Goal: Task Accomplishment & Management: Manage account settings

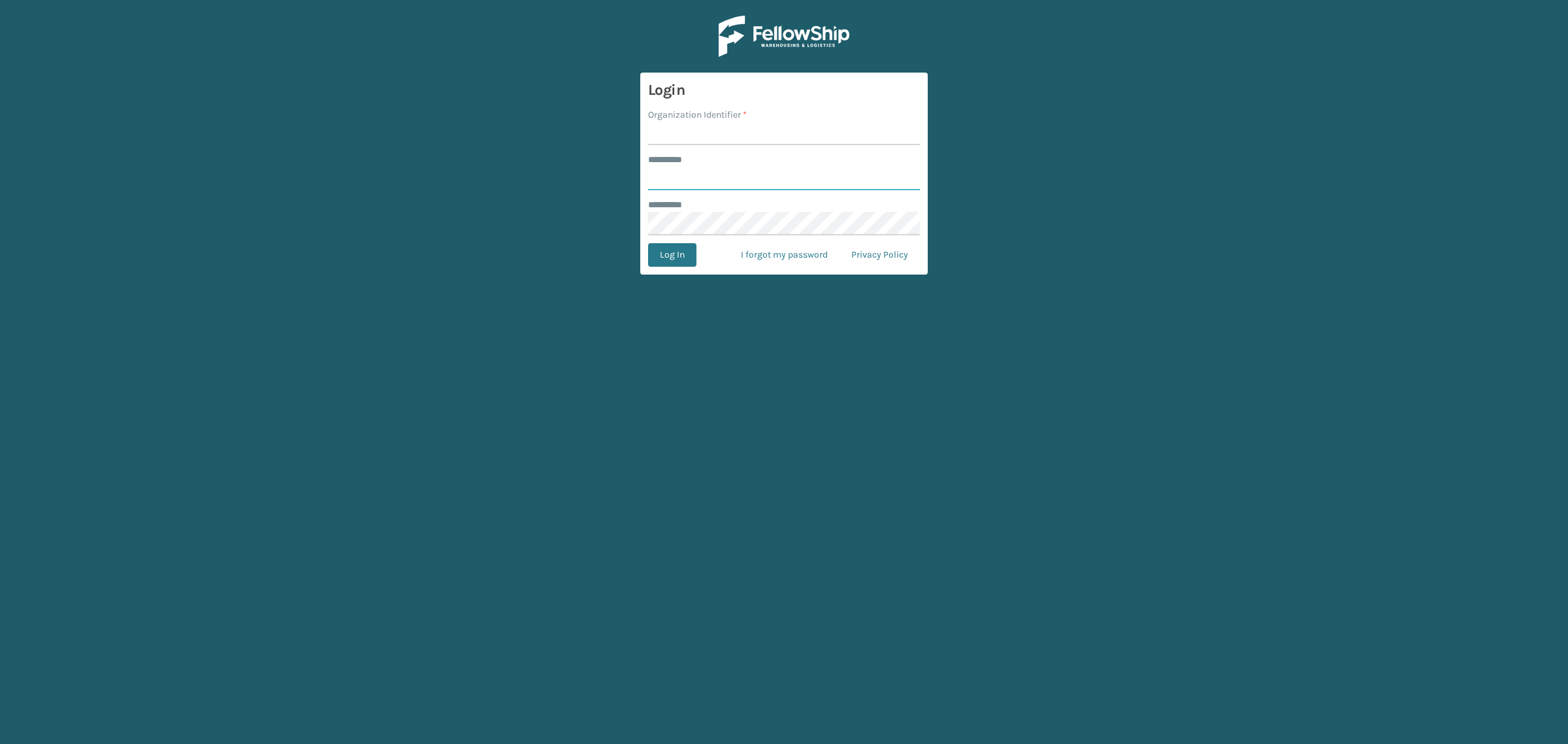
type input "**********"
click at [766, 137] on input "Organization Identifier *" at bounding box center [784, 133] width 272 height 23
type input "SuperAdminOrganization"
click at [673, 265] on button "Log In" at bounding box center [672, 255] width 49 height 23
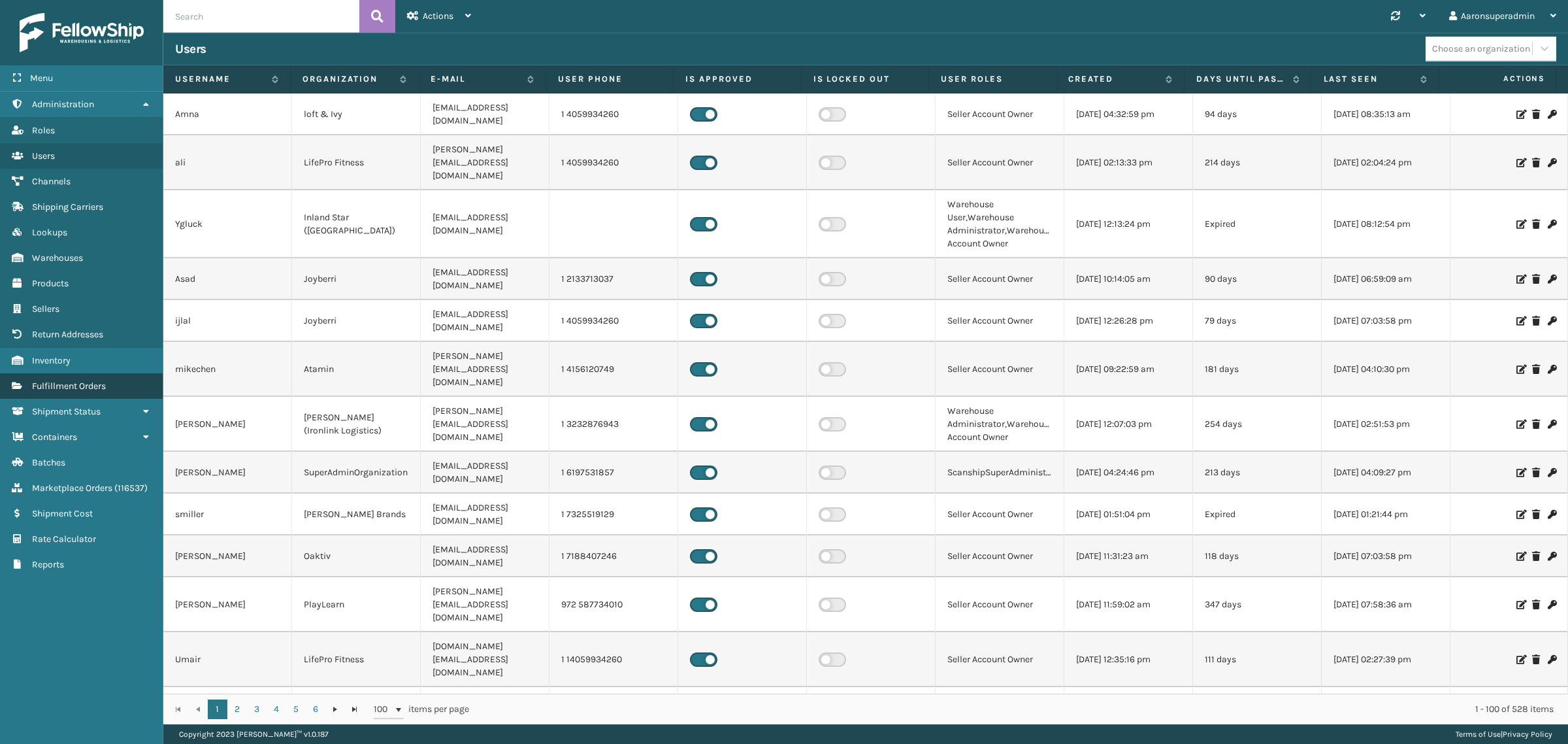
click at [82, 384] on link "Fulfillment Orders" at bounding box center [81, 386] width 163 height 25
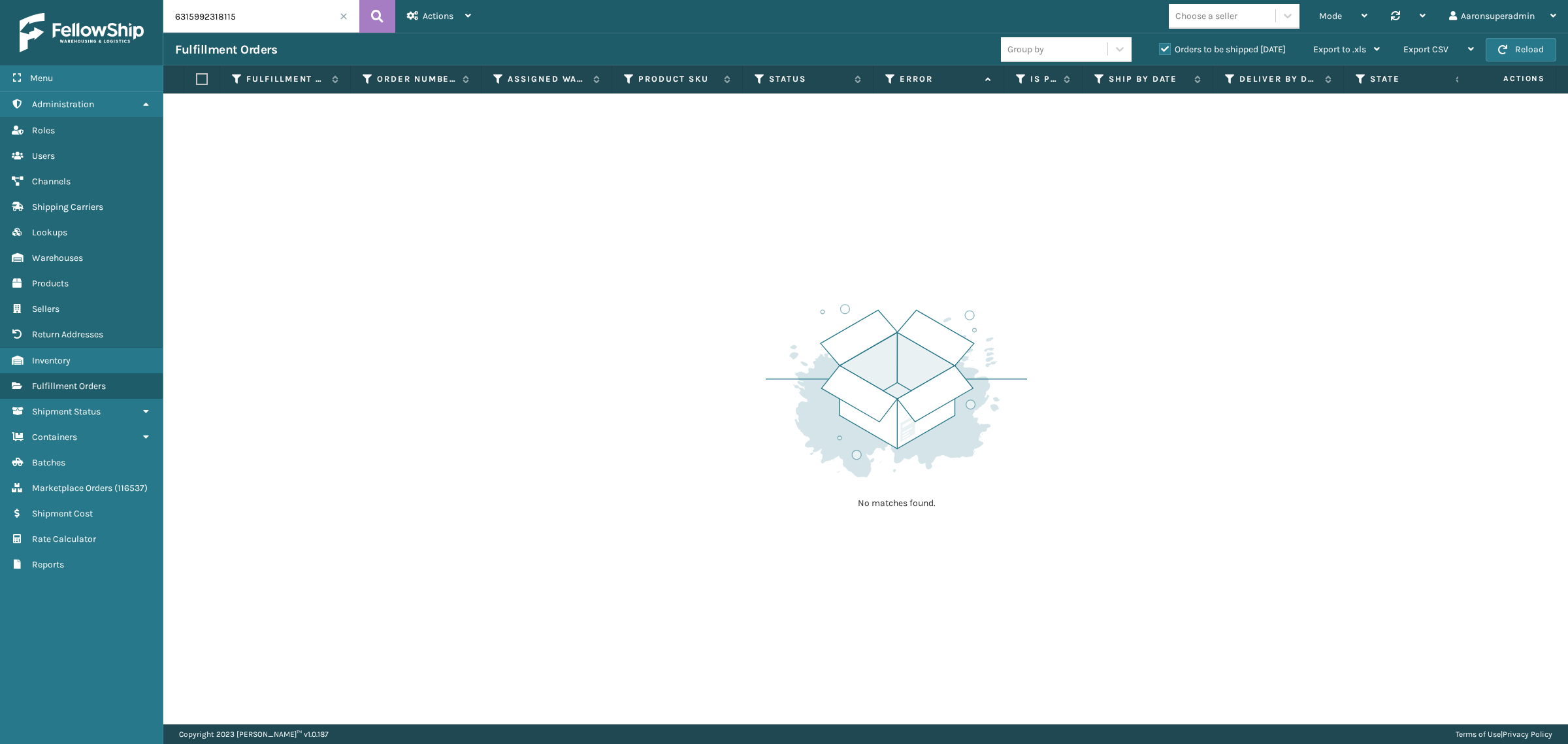
click at [342, 15] on span at bounding box center [343, 16] width 8 height 8
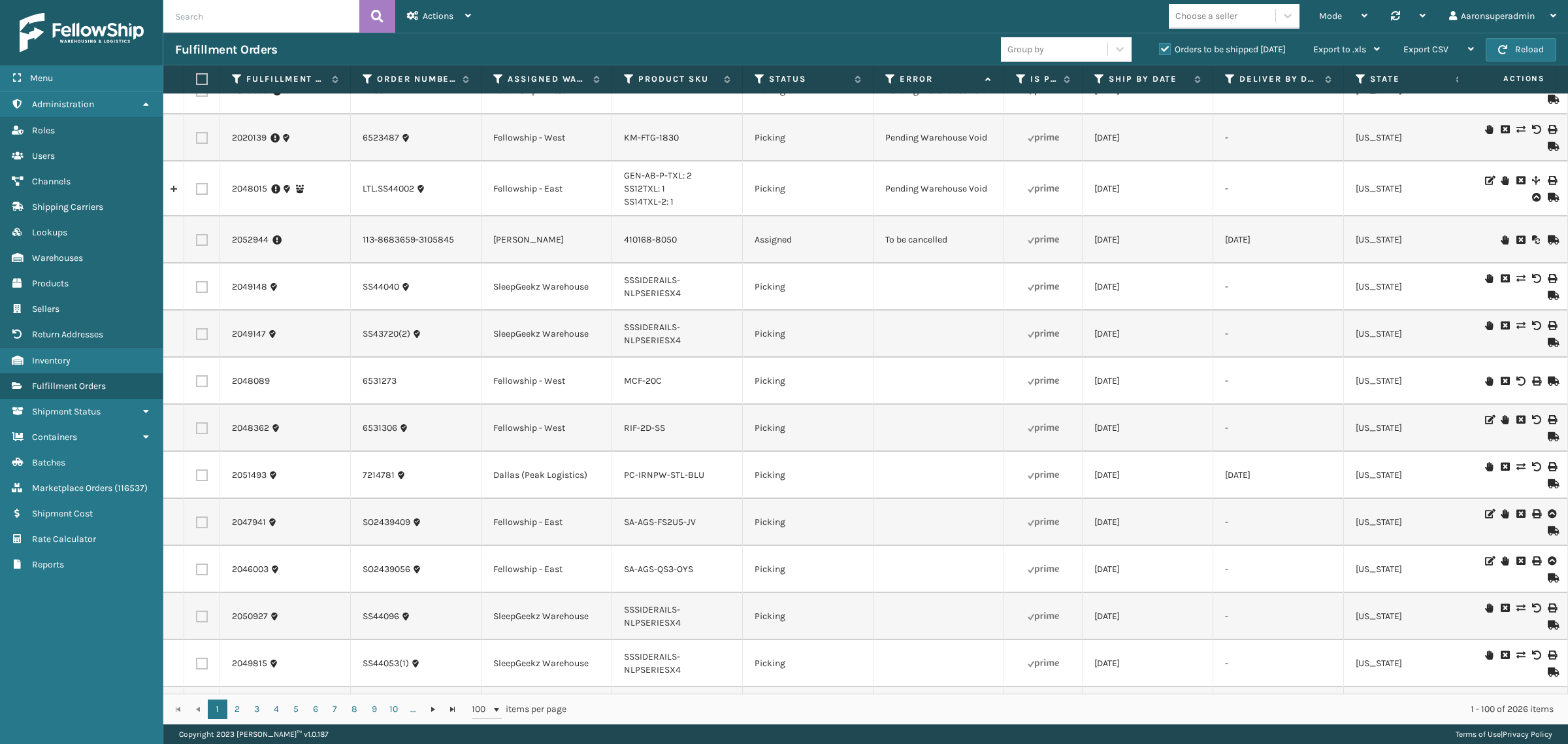
scroll to position [3811, 0]
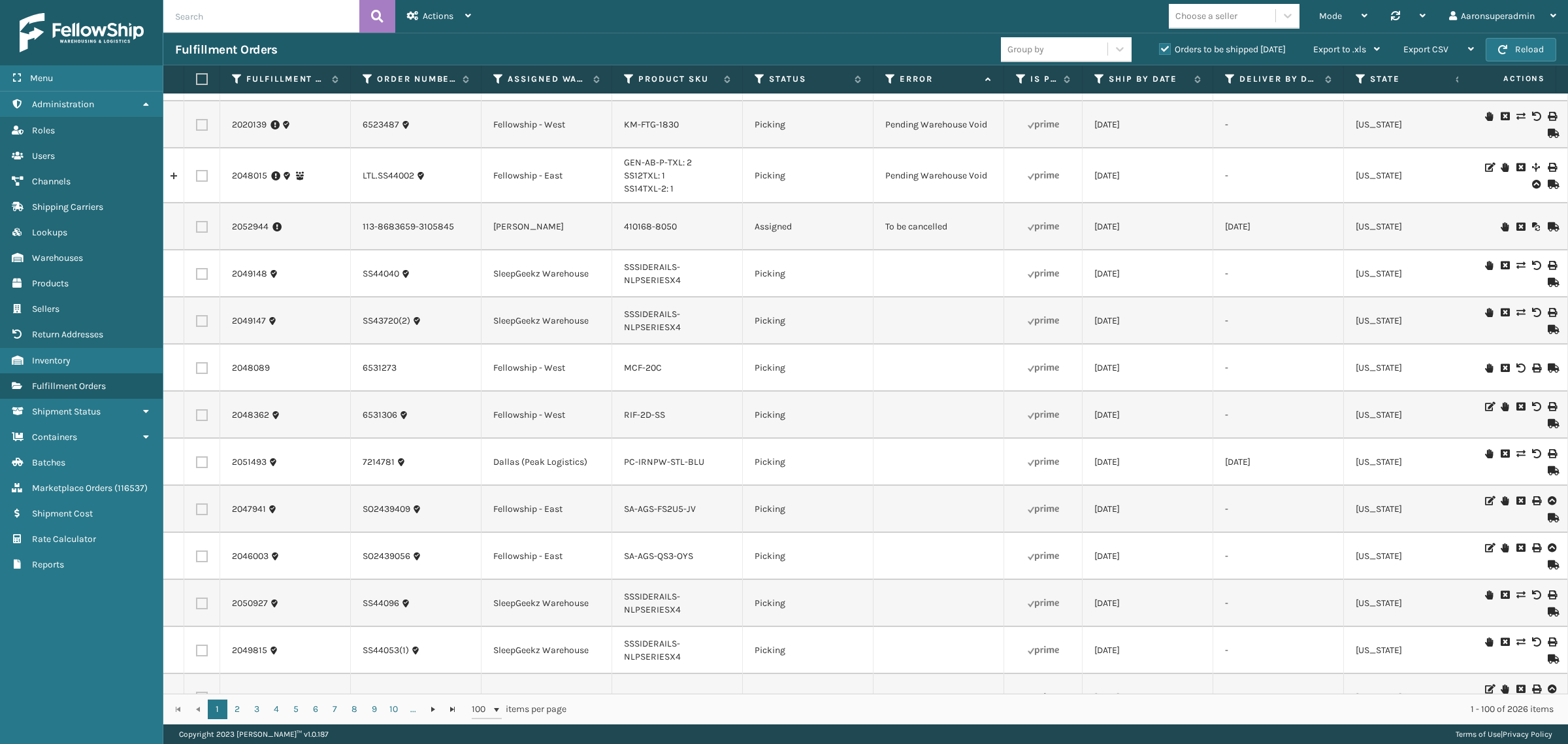
click at [1516, 222] on icon at bounding box center [1519, 226] width 8 height 9
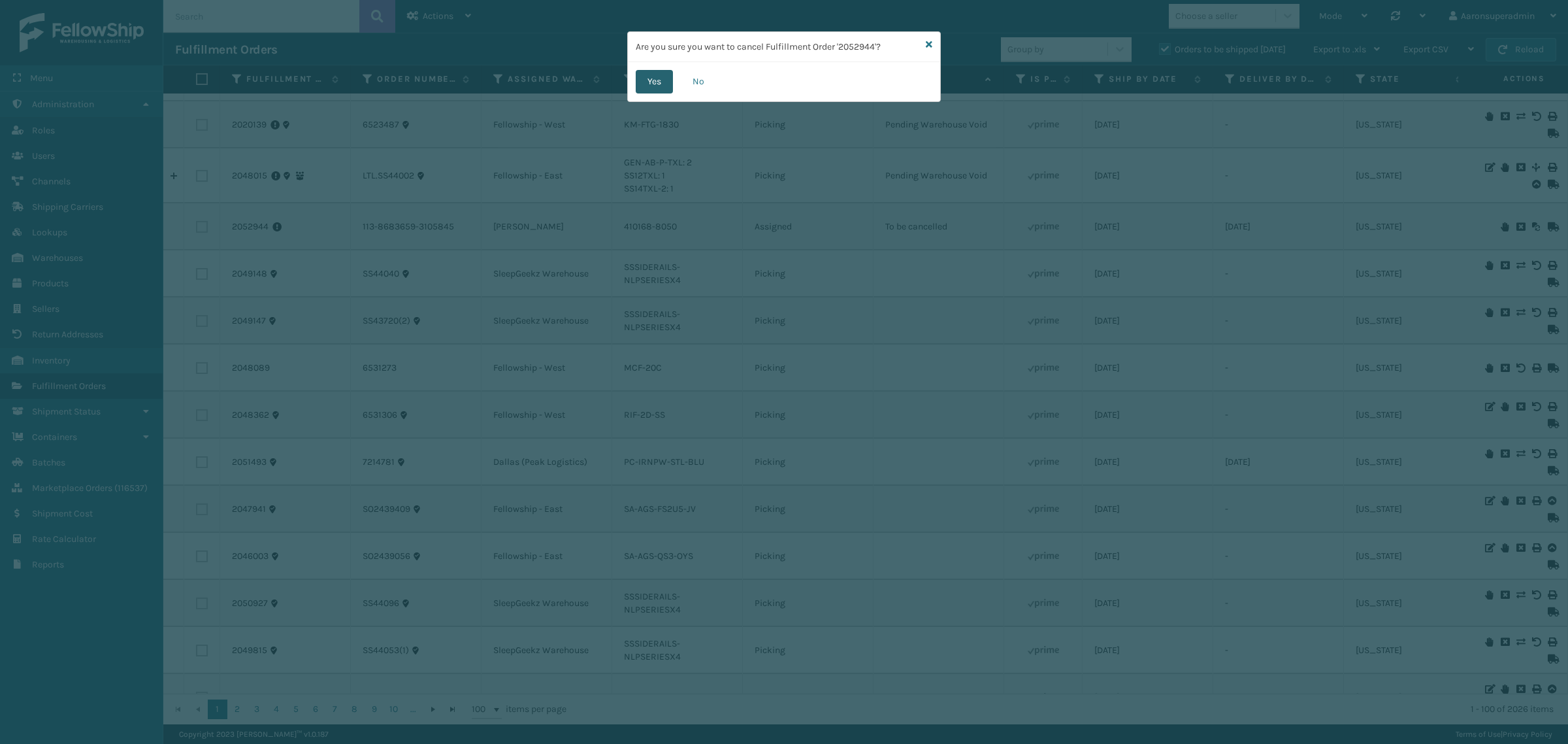
click at [648, 81] on button "Yes" at bounding box center [654, 81] width 37 height 23
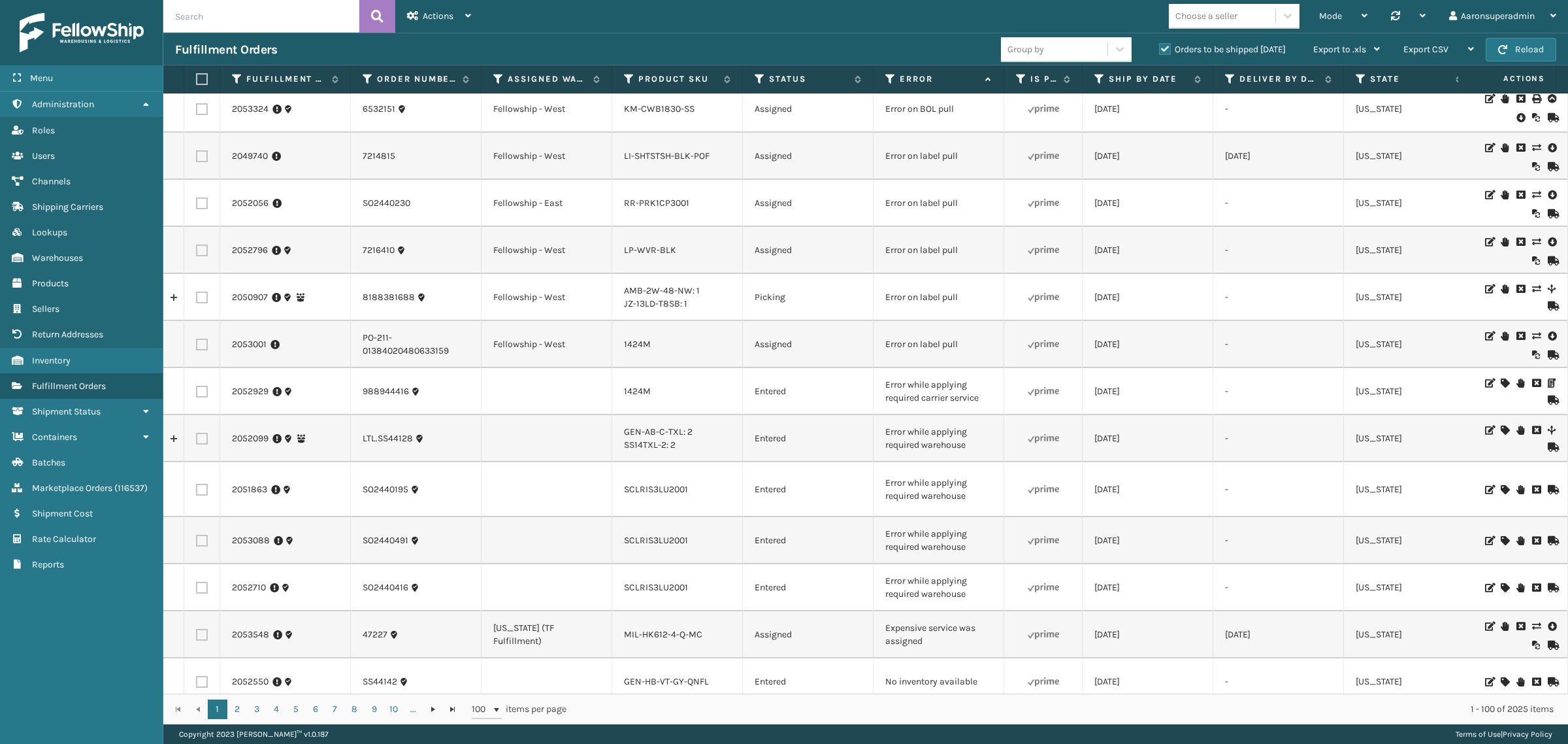
scroll to position [566, 0]
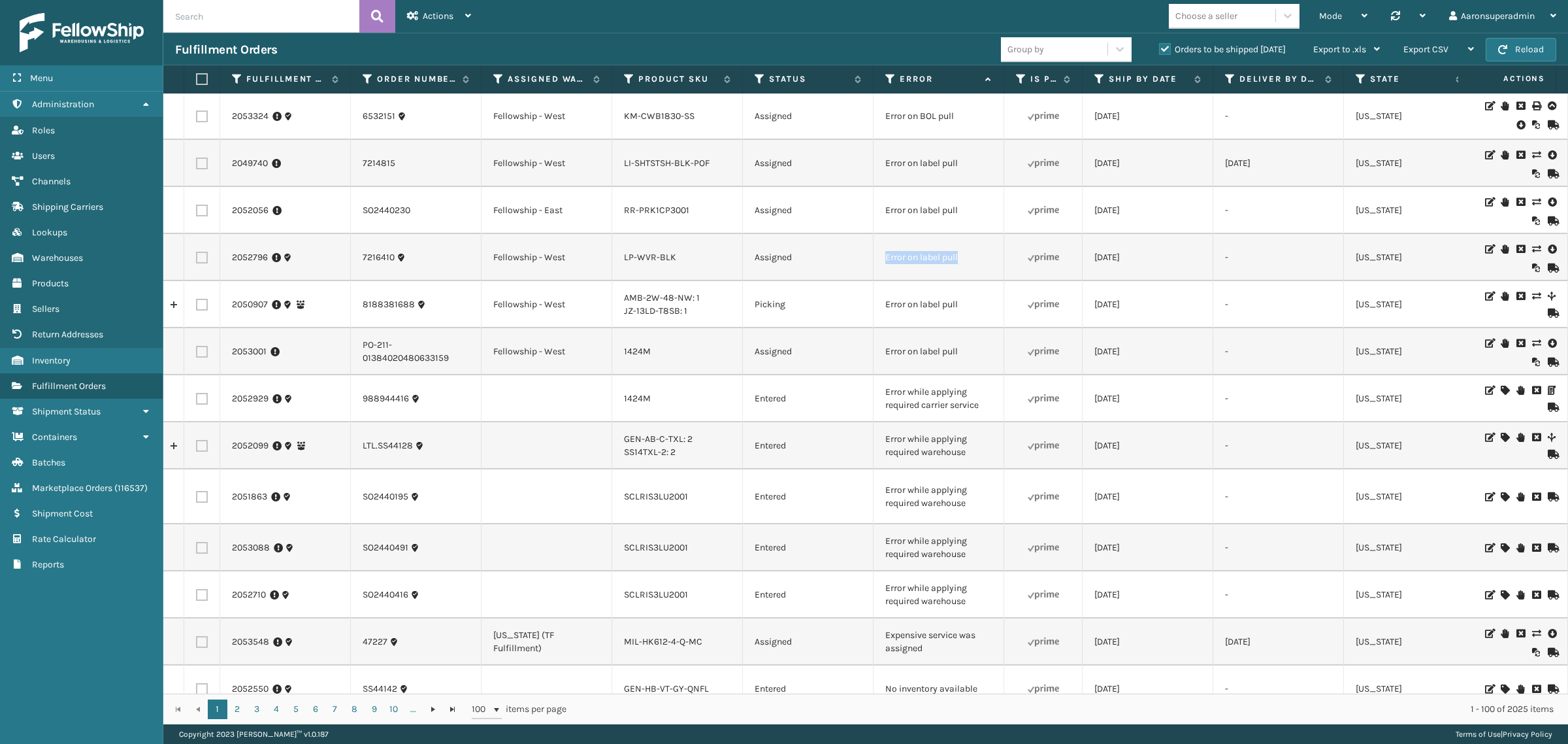
drag, startPoint x: 974, startPoint y: 260, endPoint x: 879, endPoint y: 267, distance: 95.3
click at [879, 267] on td "Error on label pull" at bounding box center [938, 257] width 131 height 47
copy td "Error on label pull"
click at [182, 18] on input "text" at bounding box center [261, 16] width 196 height 33
paste input "Error on label pull"
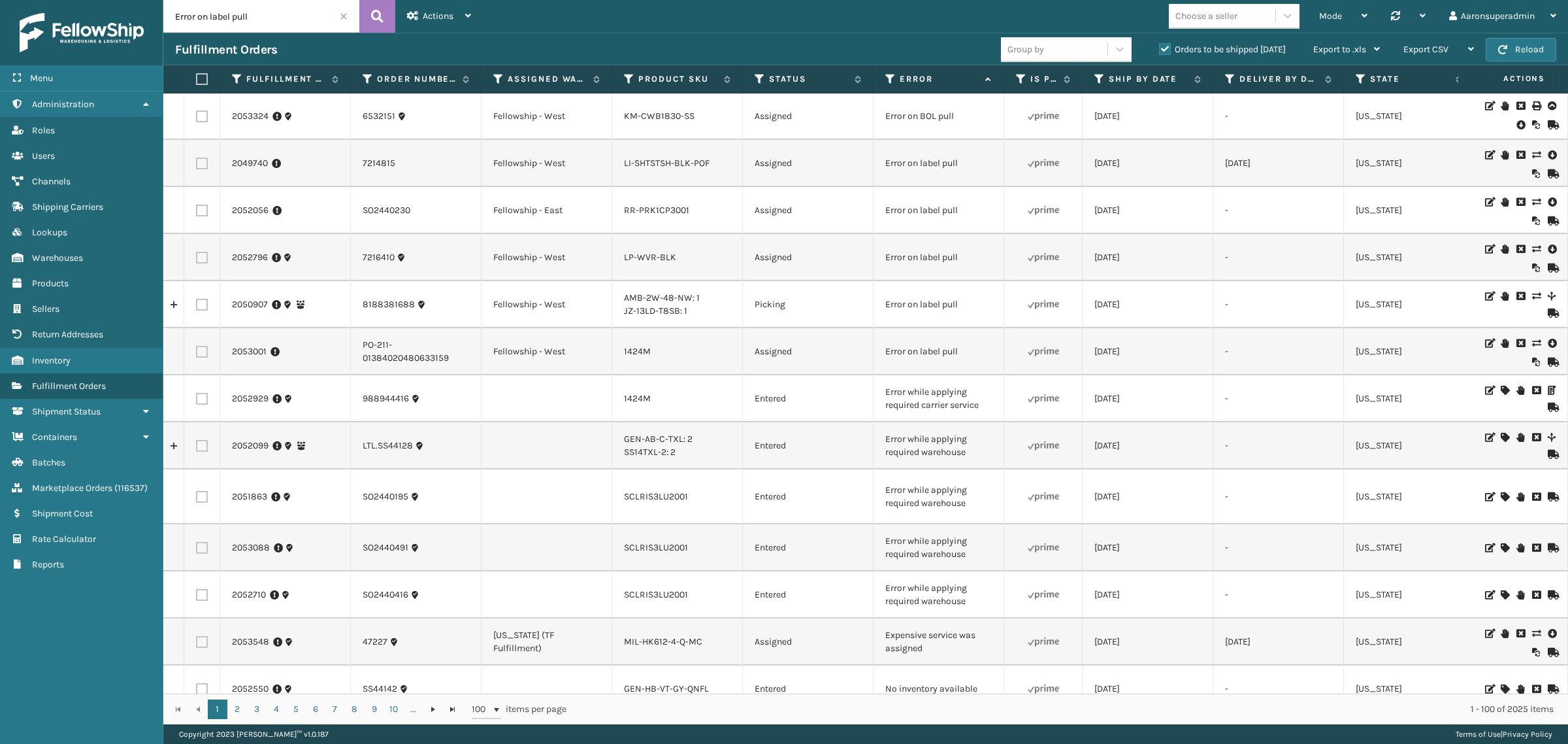
type input "Error on label pull"
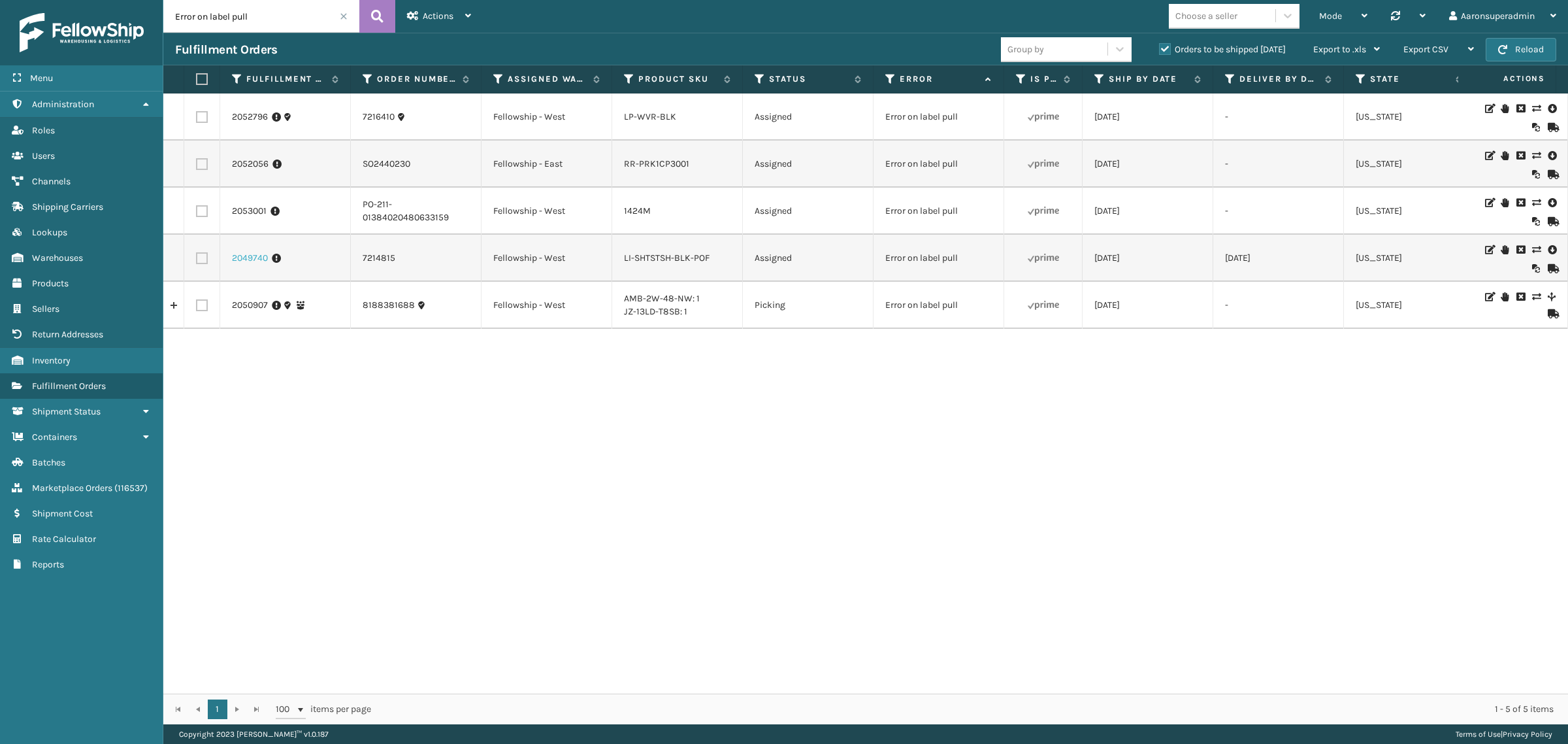
click at [245, 259] on link "2049740" at bounding box center [249, 258] width 36 height 13
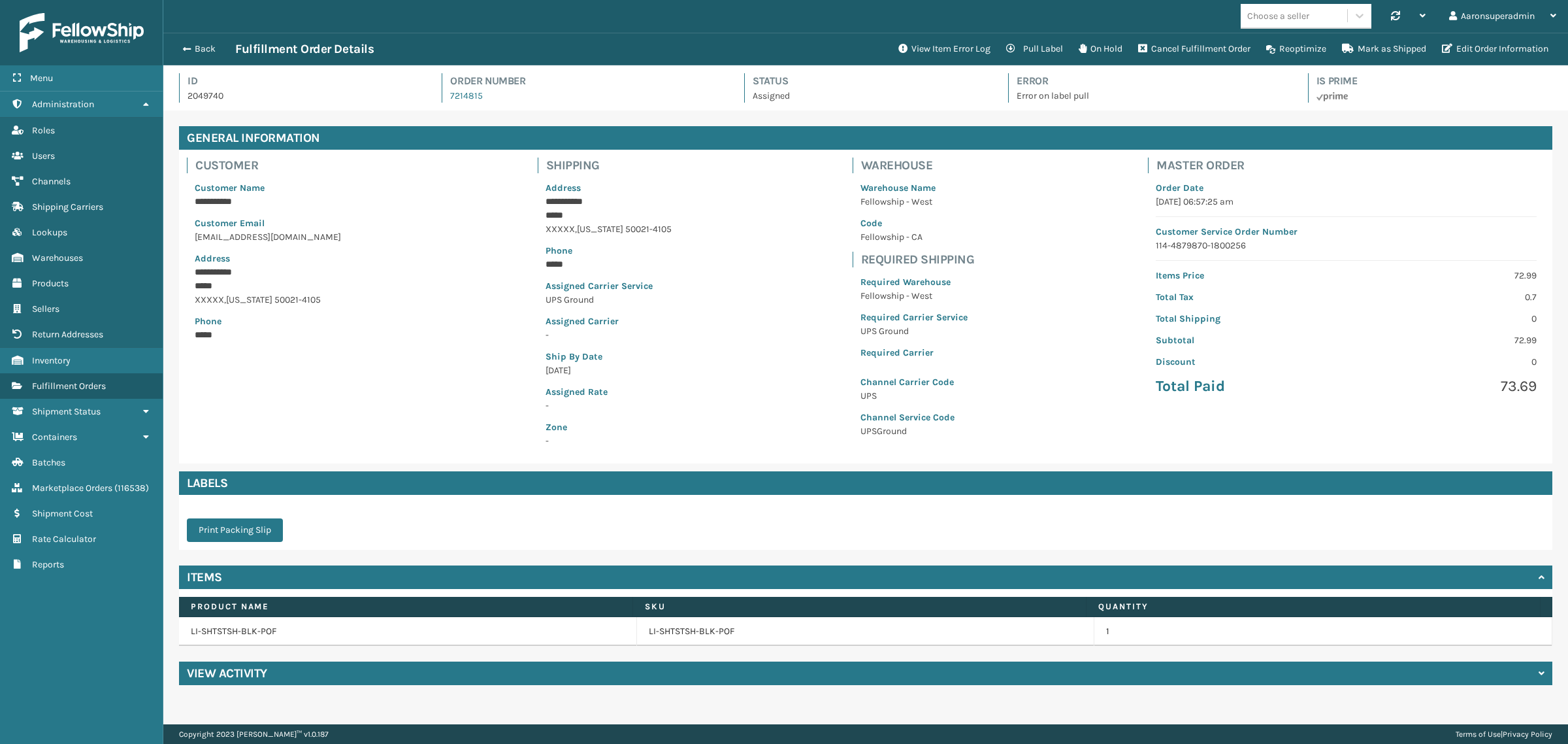
scroll to position [31, 1405]
click at [199, 56] on div "Back Fulfillment Order Details" at bounding box center [532, 49] width 715 height 16
click at [198, 53] on button "Back" at bounding box center [205, 49] width 60 height 12
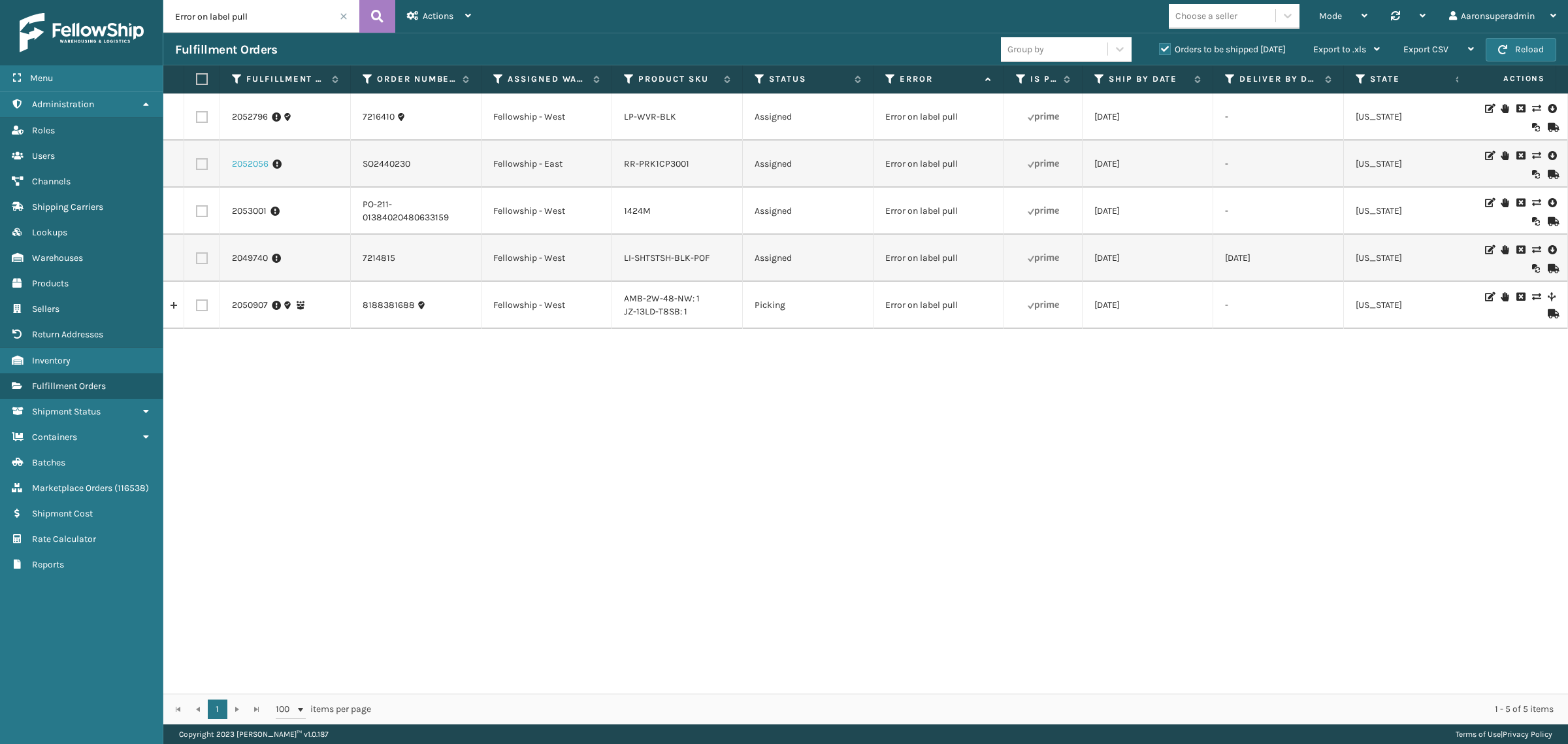
click at [254, 165] on link "2052056" at bounding box center [250, 163] width 37 height 13
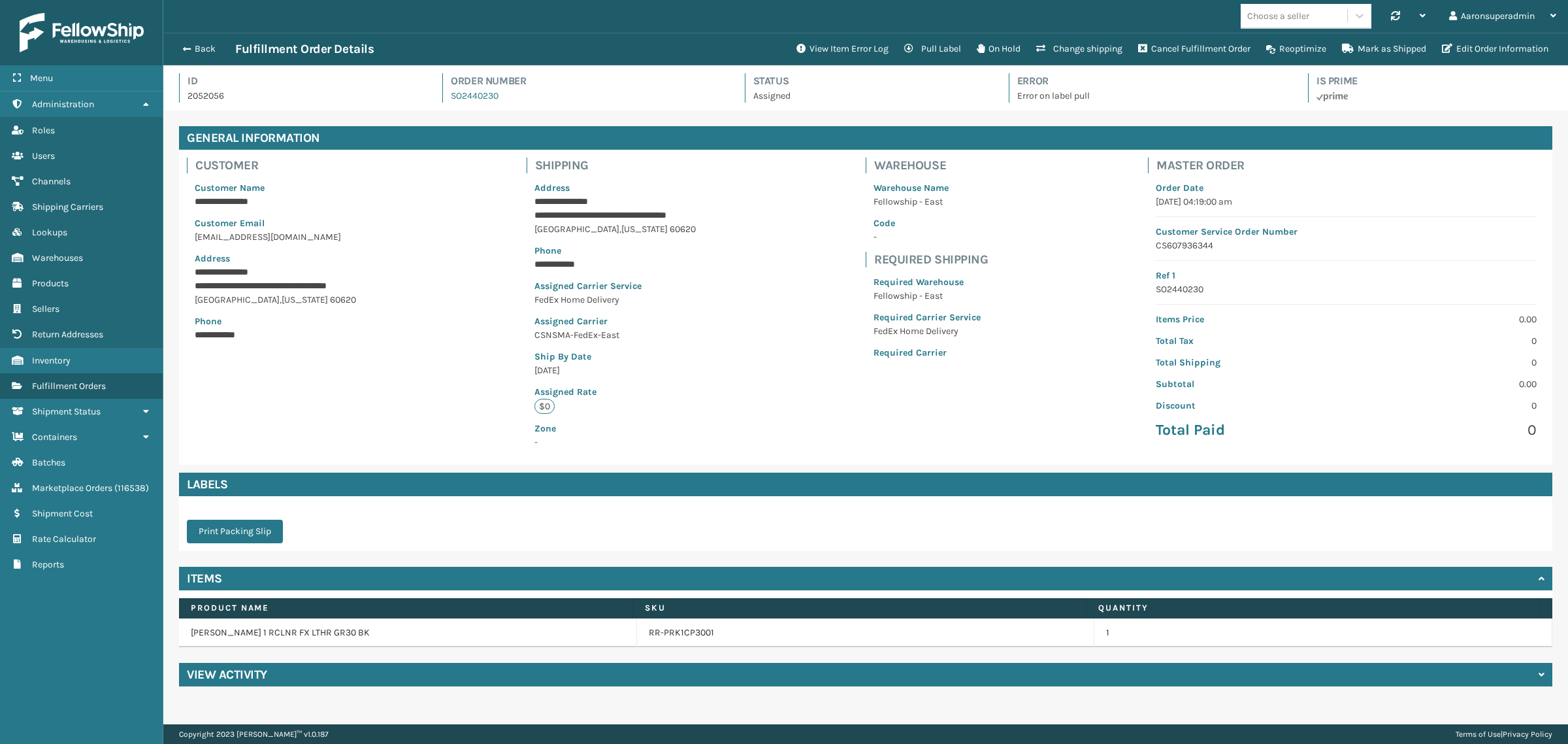
scroll to position [31, 1405]
click at [187, 48] on span "button" at bounding box center [185, 49] width 8 height 9
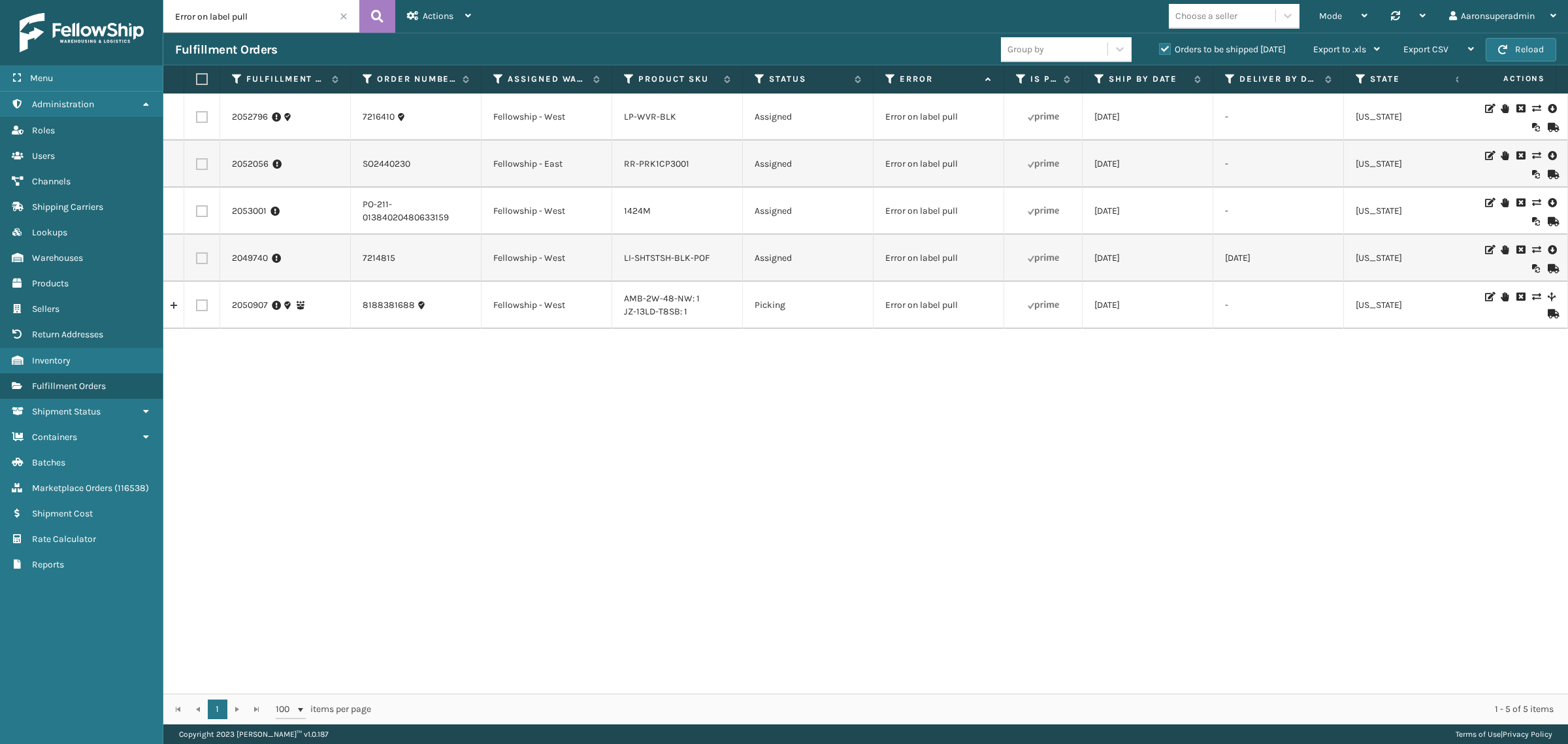
click at [344, 16] on span at bounding box center [343, 16] width 8 height 8
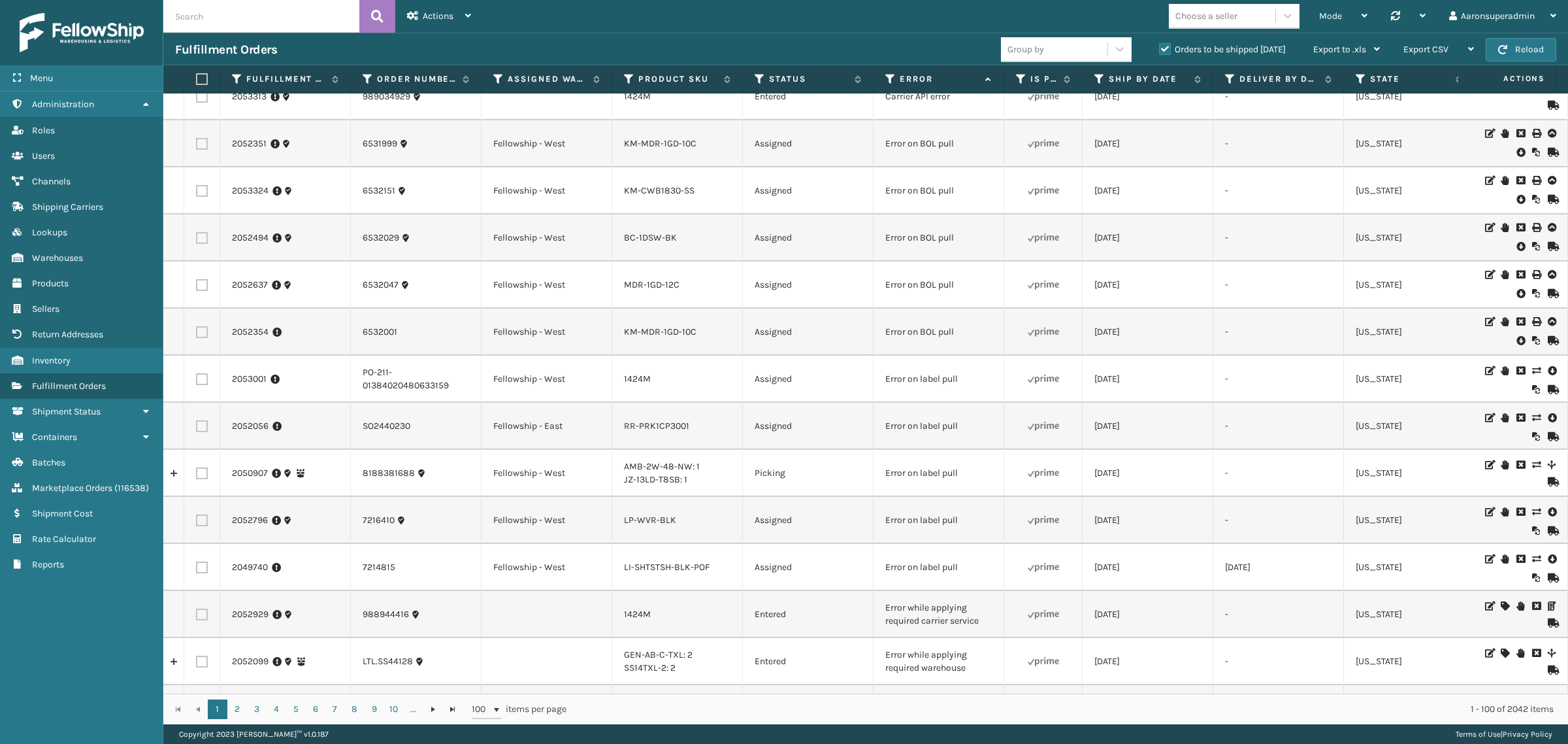
scroll to position [276, 0]
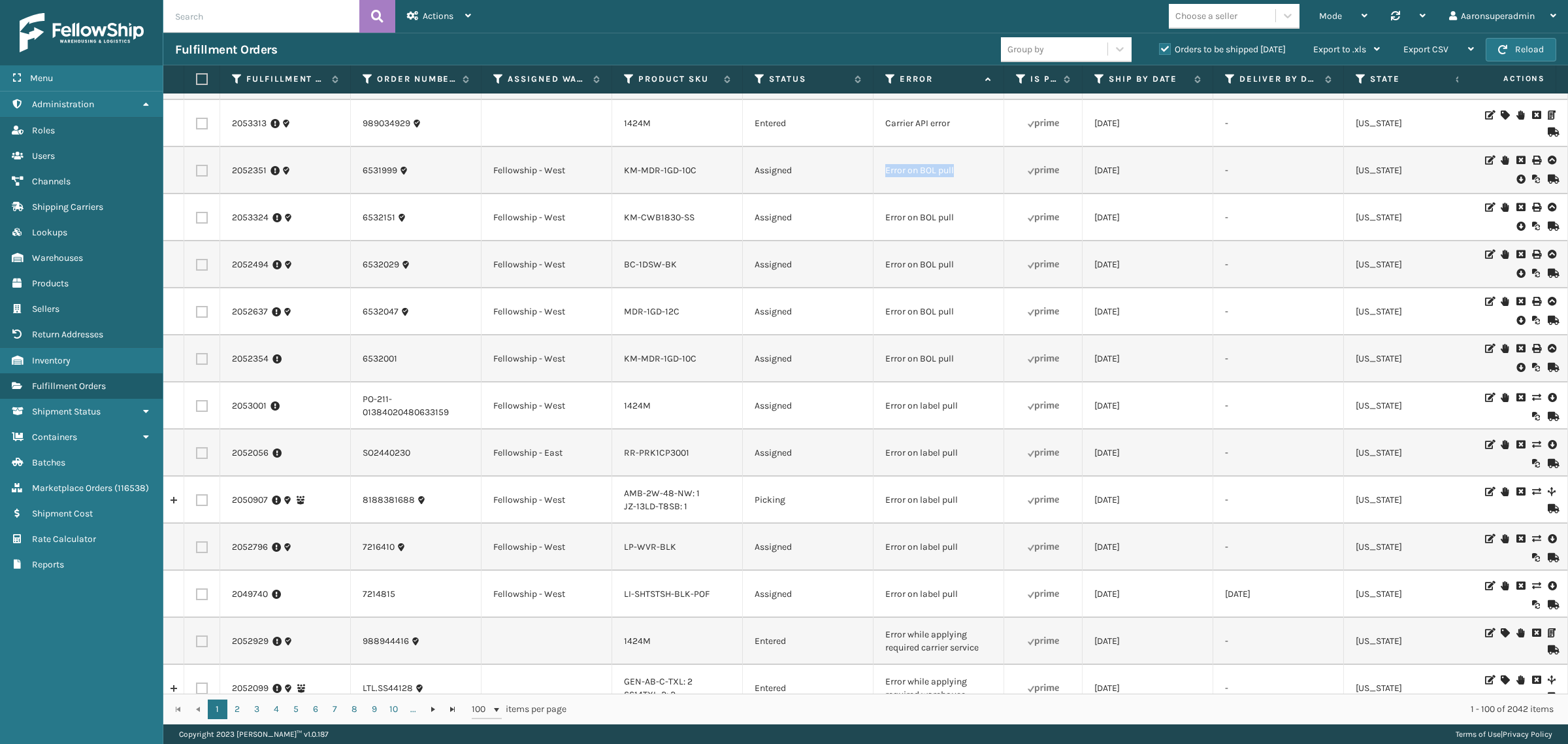
drag, startPoint x: 995, startPoint y: 168, endPoint x: 865, endPoint y: 175, distance: 130.2
copy tr "Error on BOL pull"
click at [256, 24] on input "text" at bounding box center [261, 16] width 196 height 33
paste input "Error on BOL pull"
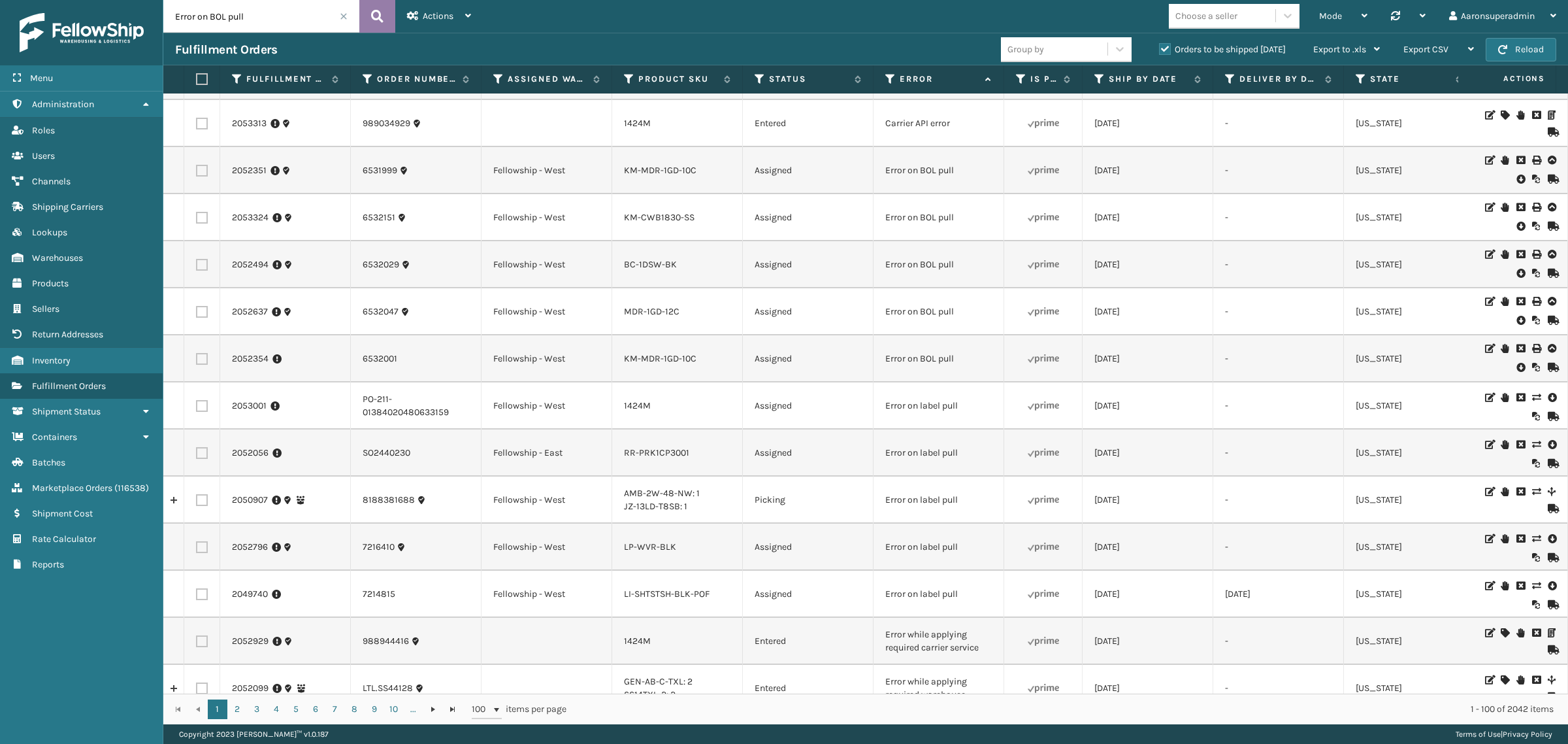
click at [377, 21] on icon at bounding box center [377, 16] width 12 height 20
type input "Error on BOL pull"
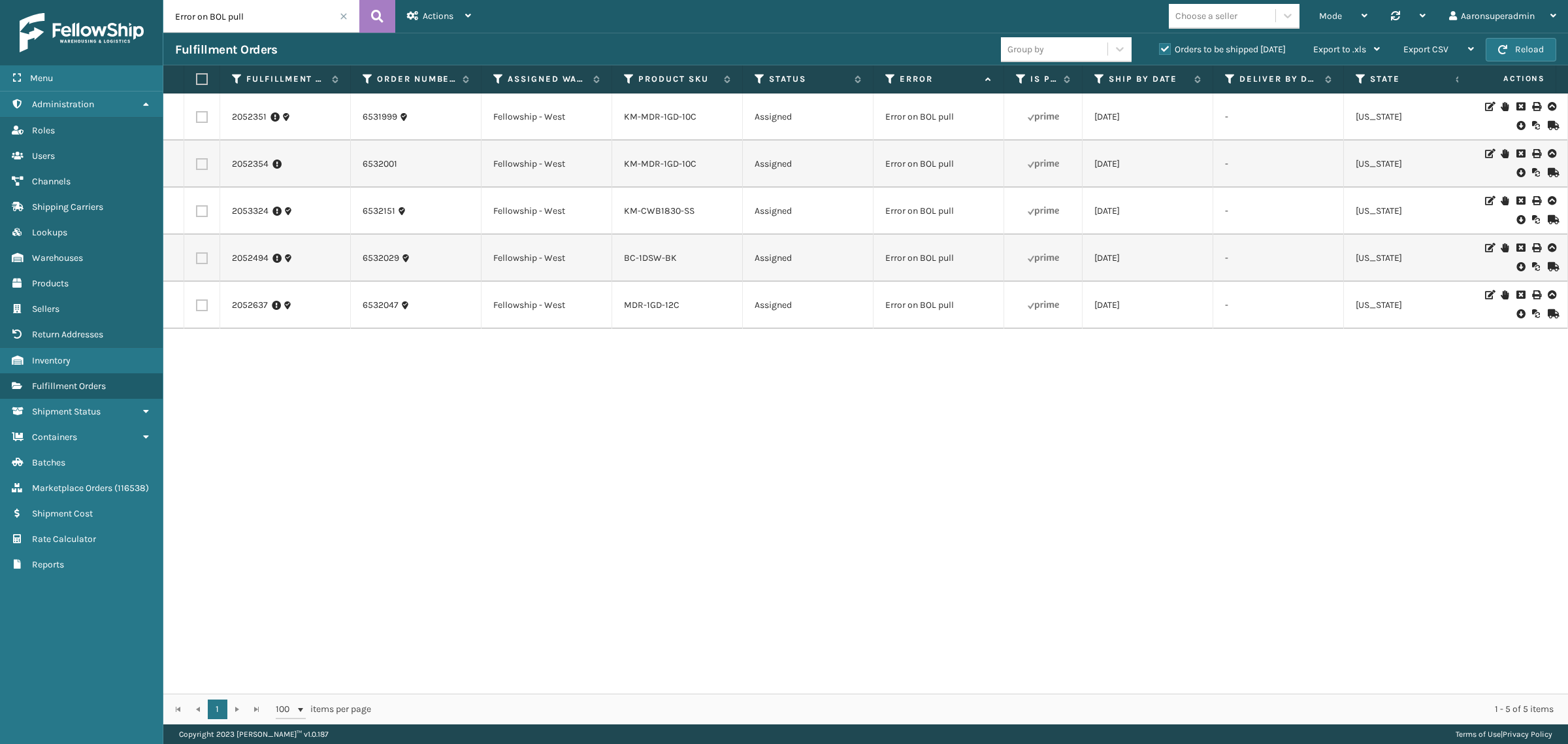
click at [1516, 122] on icon at bounding box center [1519, 125] width 8 height 13
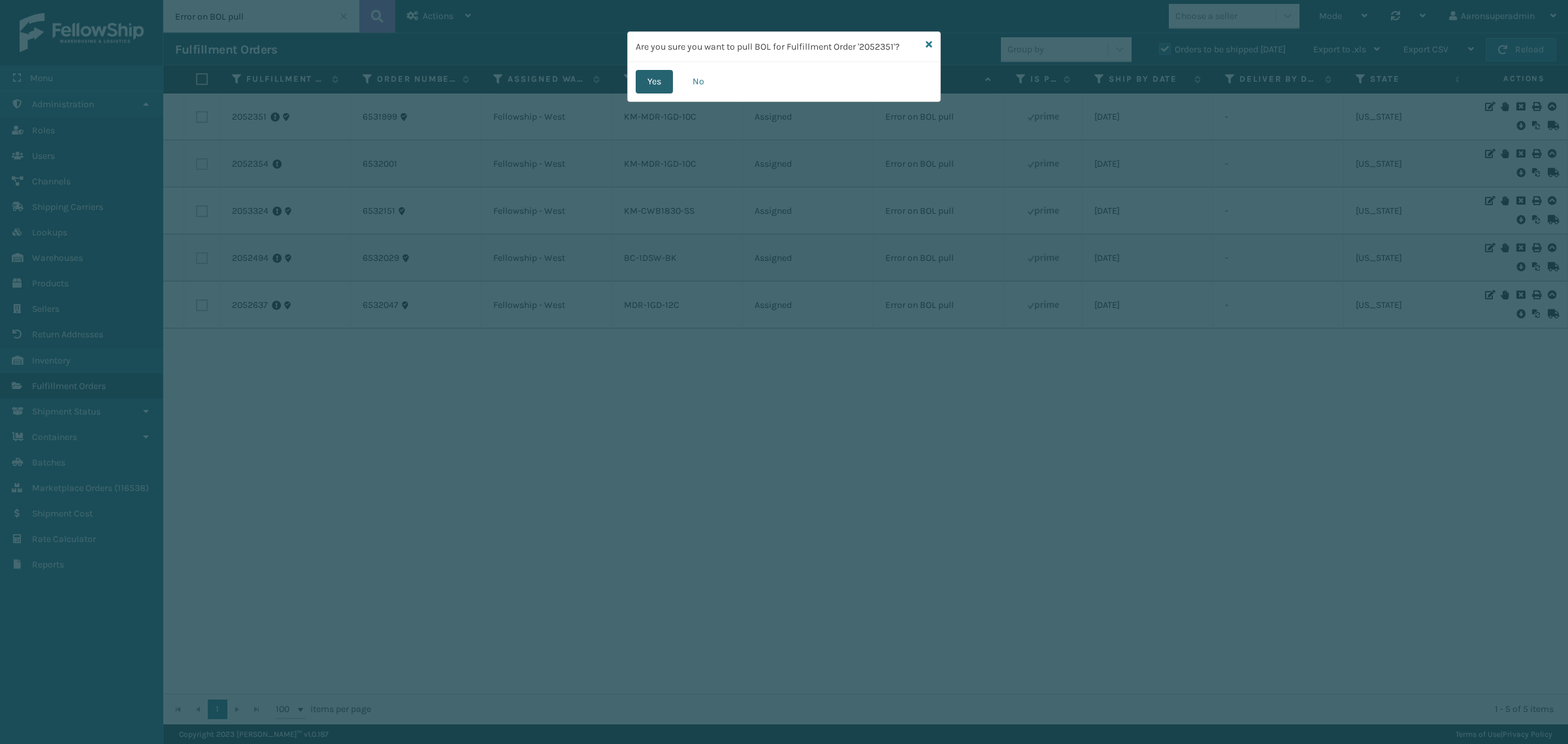
click at [649, 86] on button "Yes" at bounding box center [654, 81] width 37 height 23
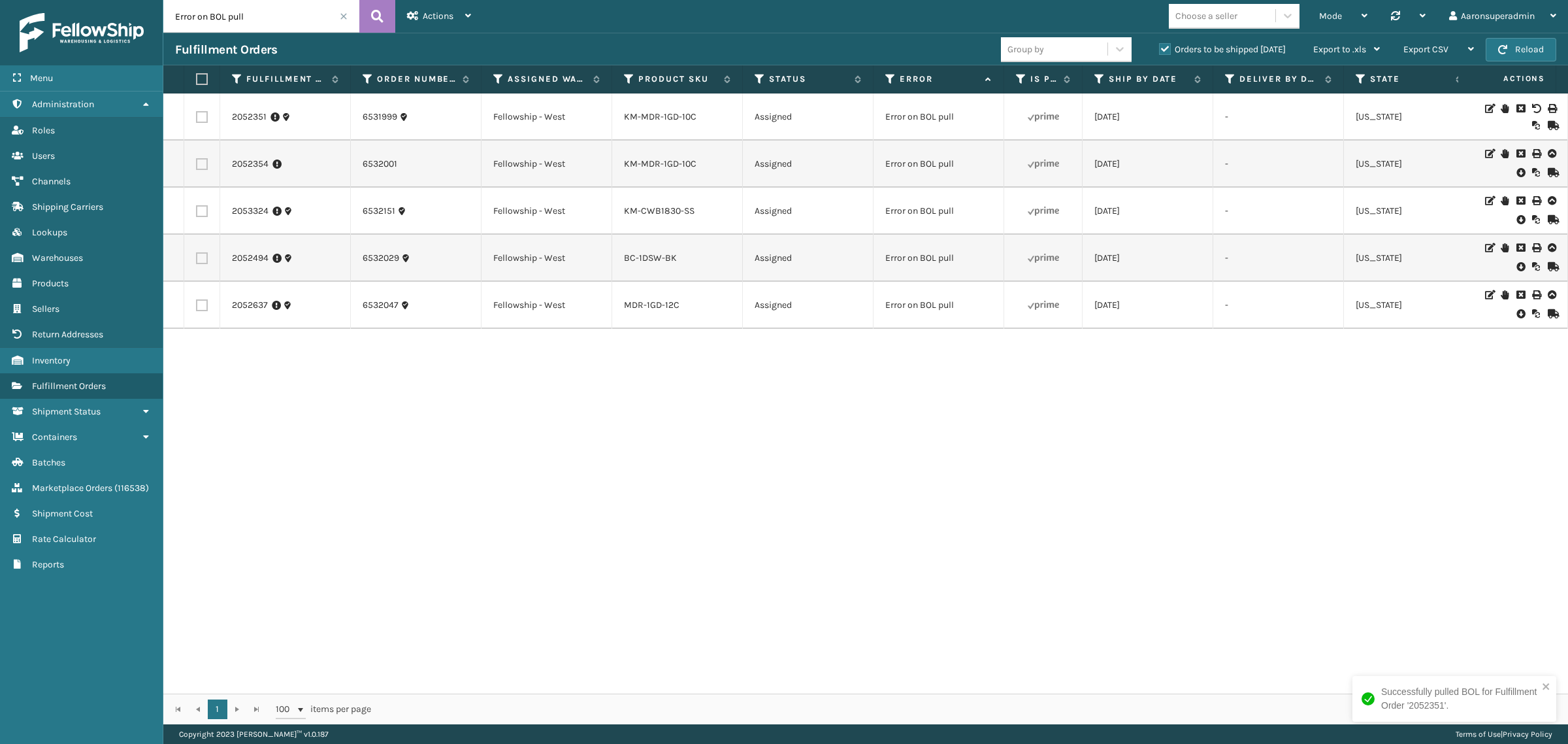
click at [1516, 169] on icon at bounding box center [1519, 172] width 8 height 13
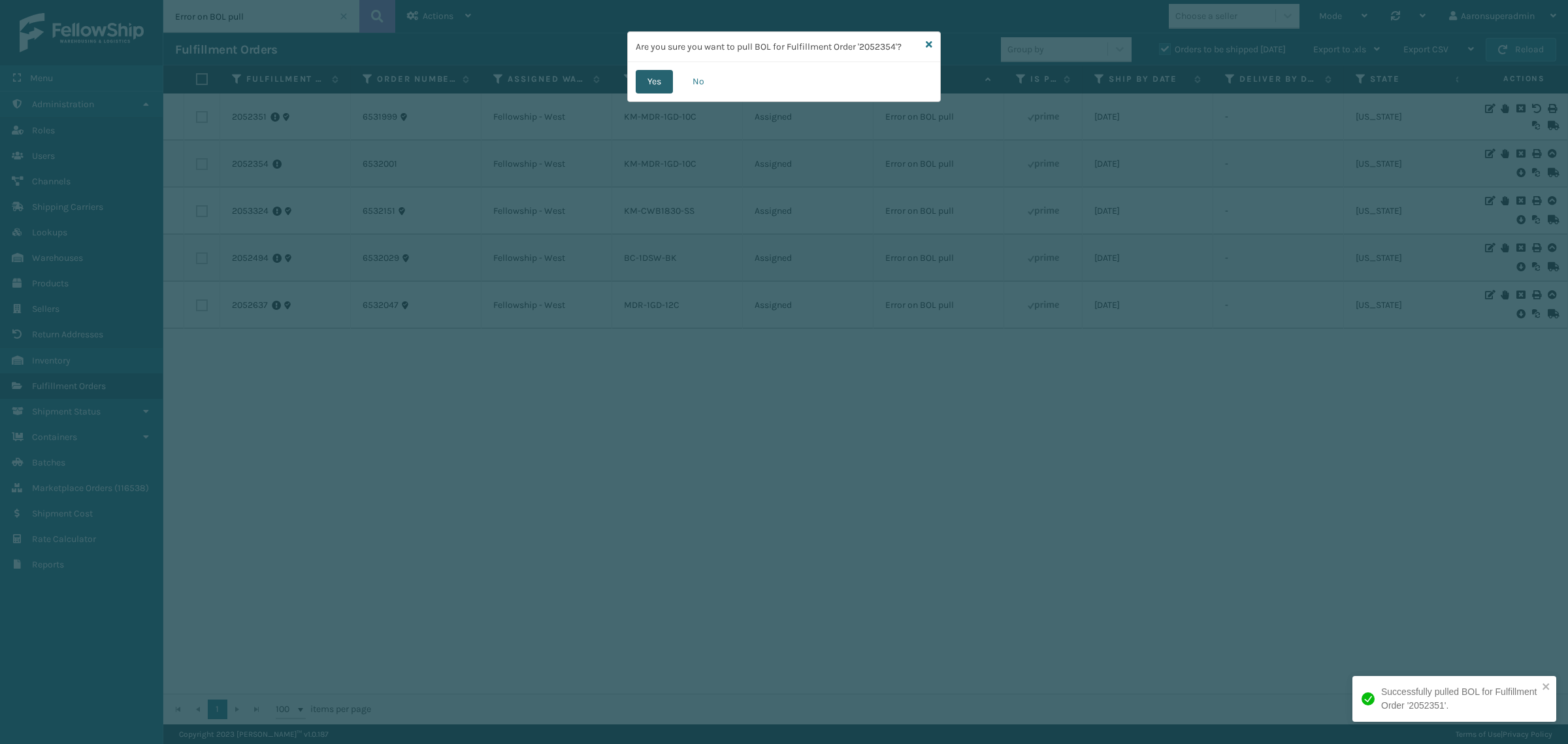
click at [651, 90] on button "Yes" at bounding box center [654, 81] width 37 height 23
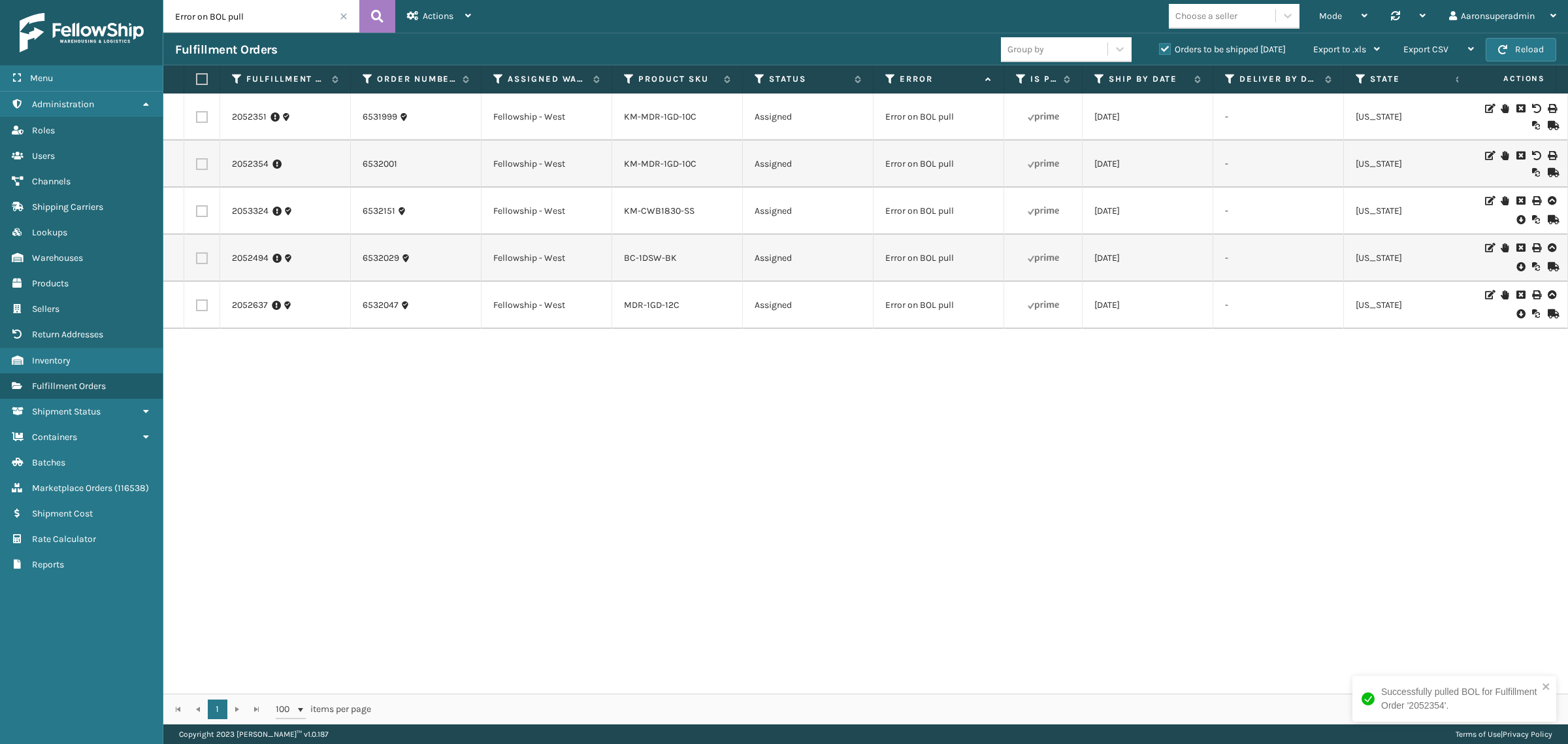
click at [1516, 222] on icon at bounding box center [1519, 220] width 8 height 13
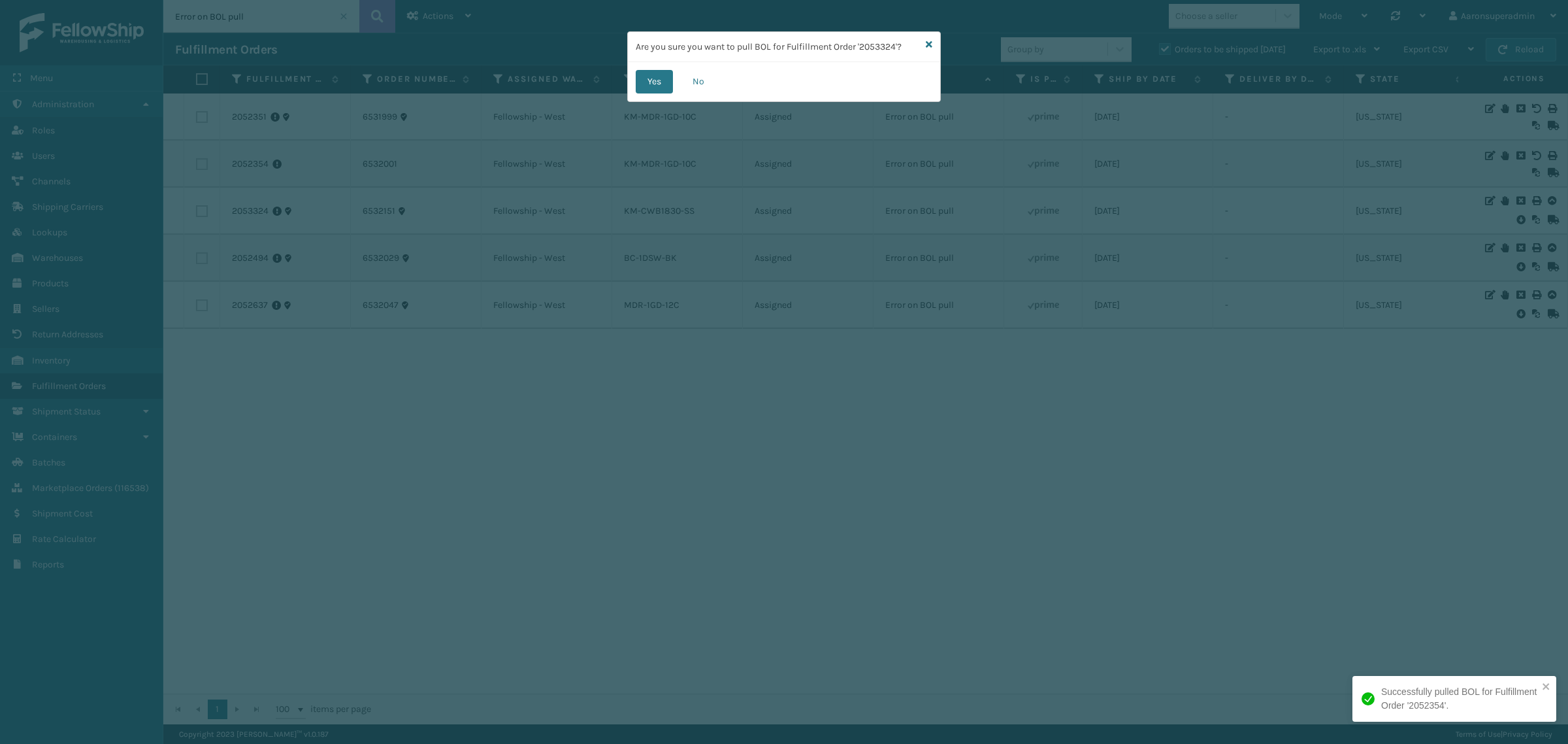
click at [631, 92] on div "Yes No" at bounding box center [783, 81] width 312 height 39
click at [654, 87] on button "Yes" at bounding box center [654, 81] width 37 height 23
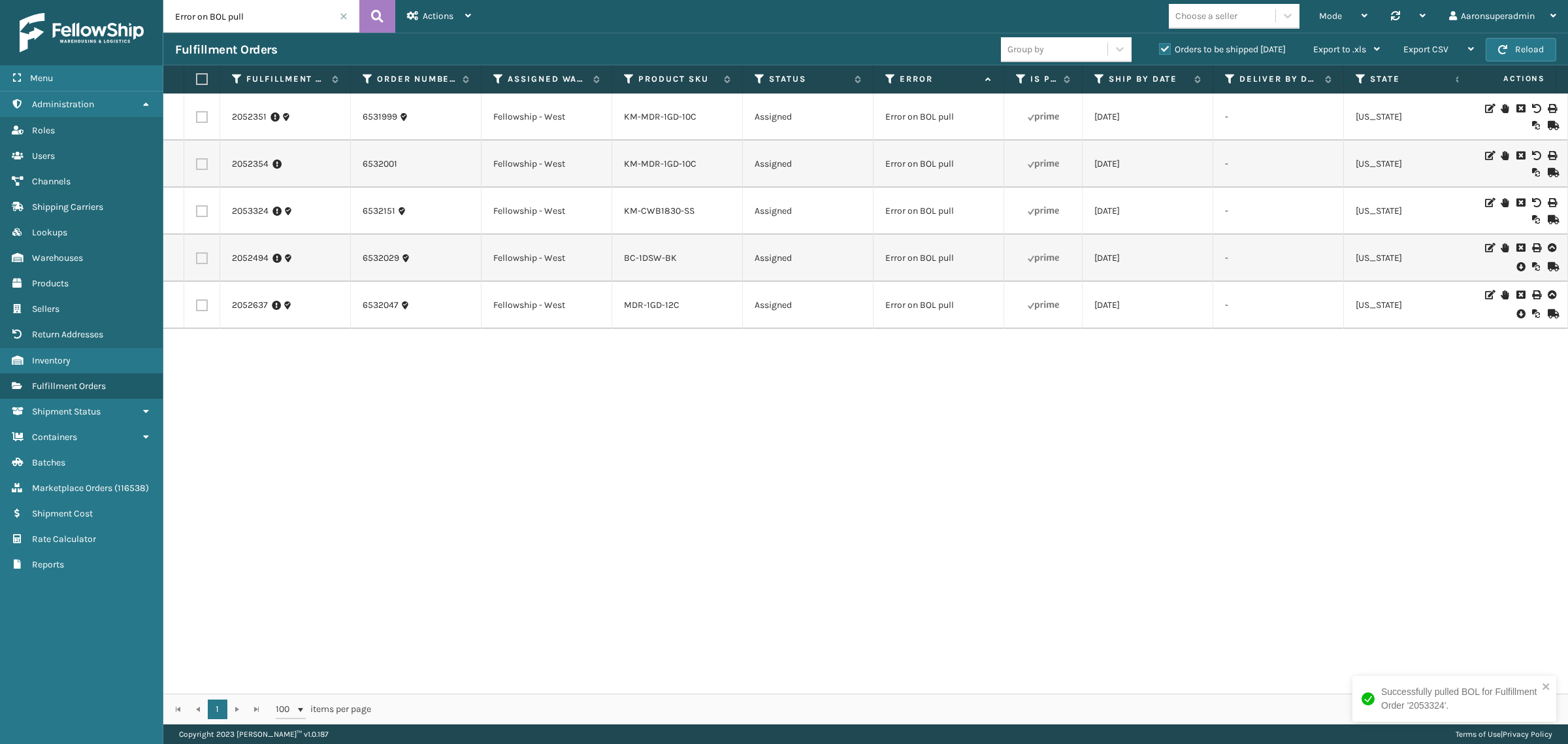
click at [1516, 269] on icon at bounding box center [1519, 266] width 8 height 13
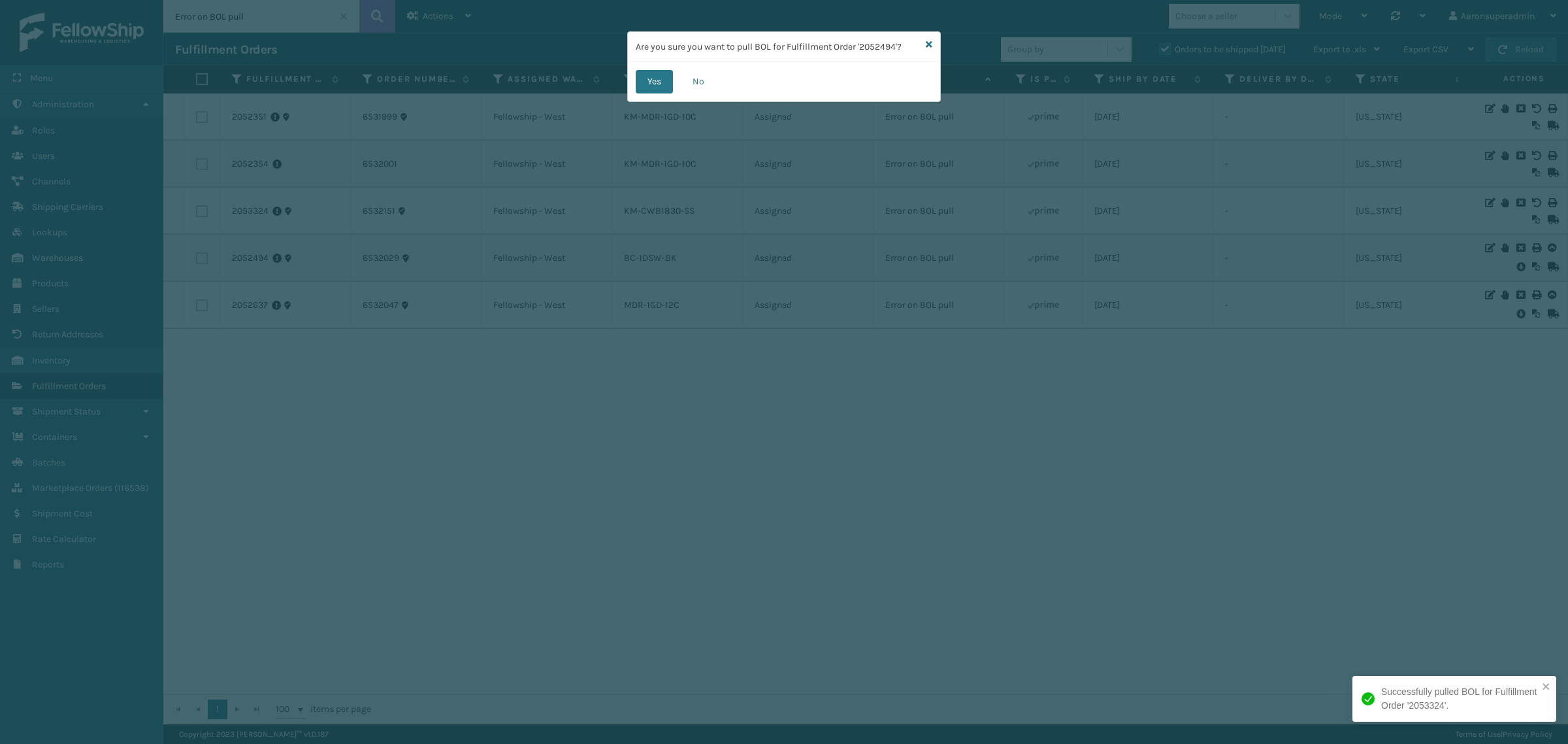
click at [650, 96] on div "Yes No" at bounding box center [783, 81] width 312 height 39
click at [648, 86] on button "Yes" at bounding box center [654, 81] width 37 height 23
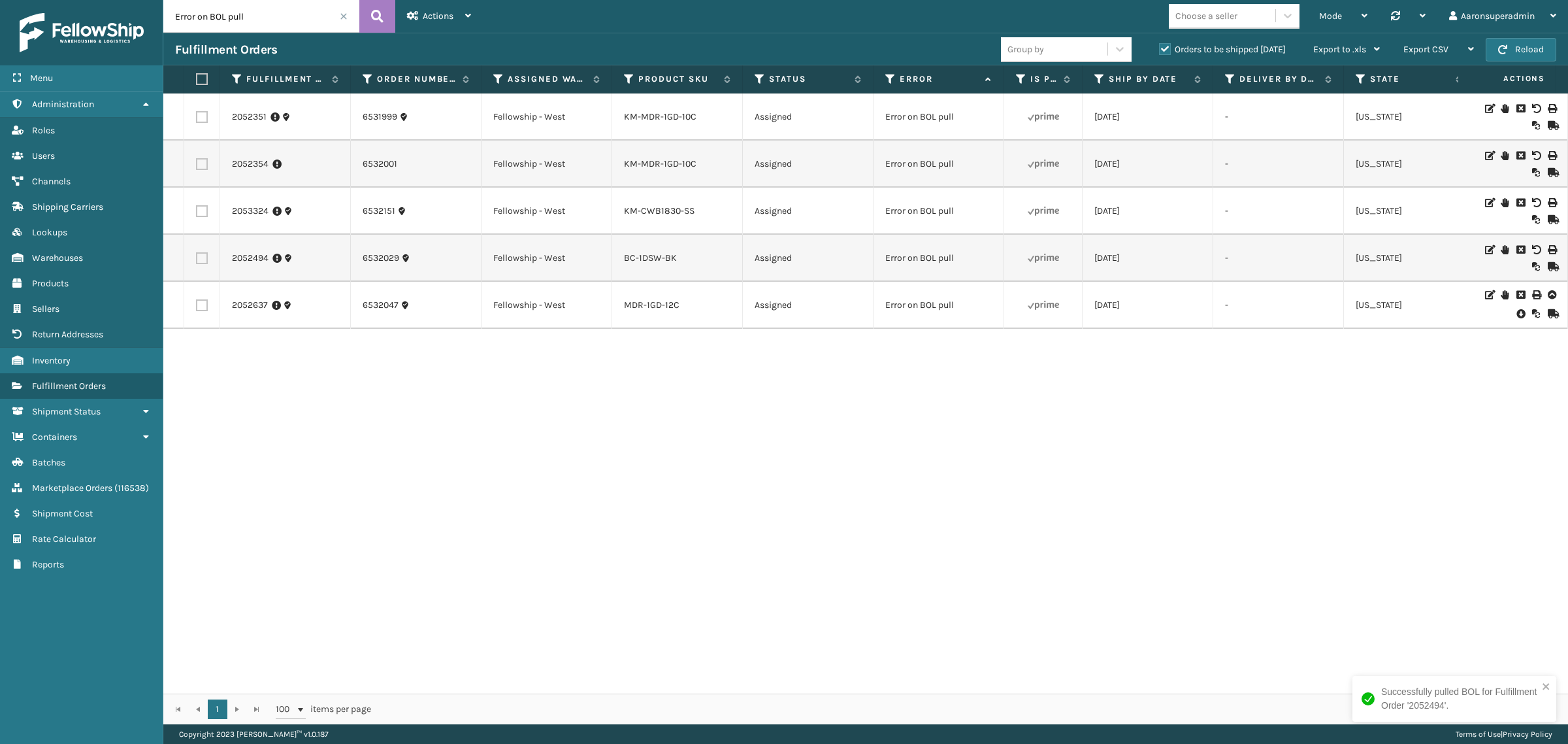
click at [1516, 313] on icon at bounding box center [1519, 313] width 8 height 13
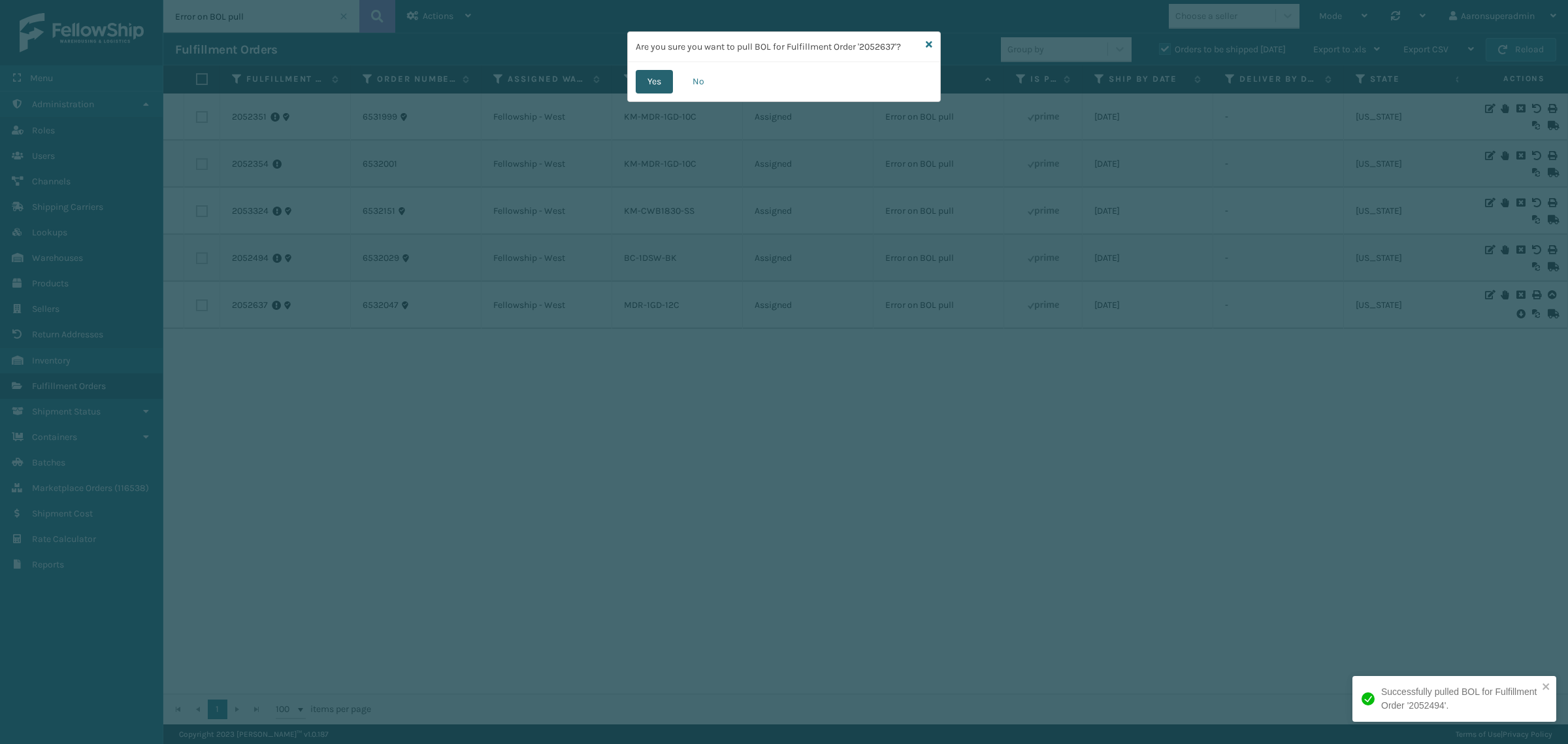
click at [652, 82] on button "Yes" at bounding box center [654, 81] width 37 height 23
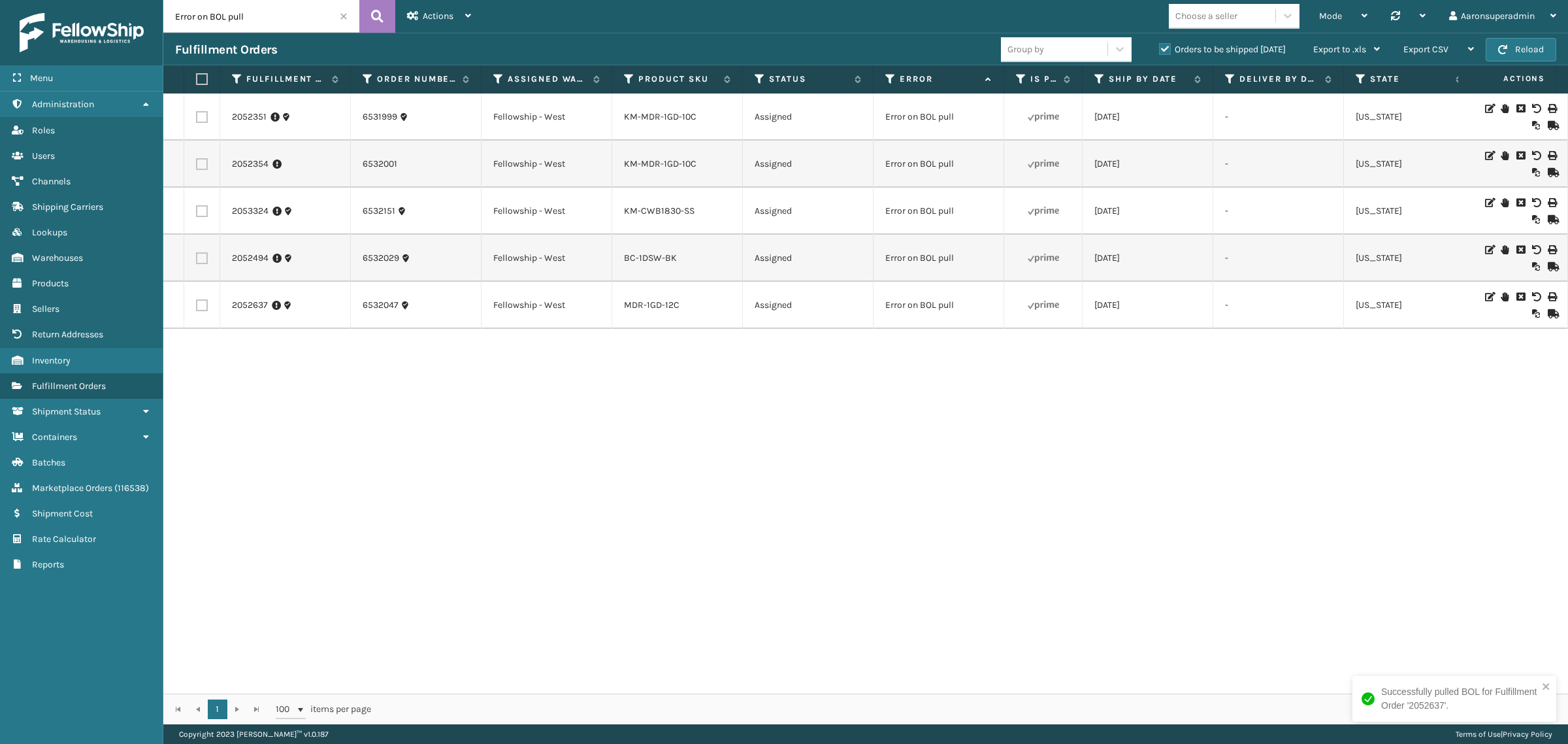
click at [198, 82] on label at bounding box center [200, 79] width 8 height 12
click at [197, 82] on input "checkbox" at bounding box center [196, 79] width 1 height 8
checkbox input "true"
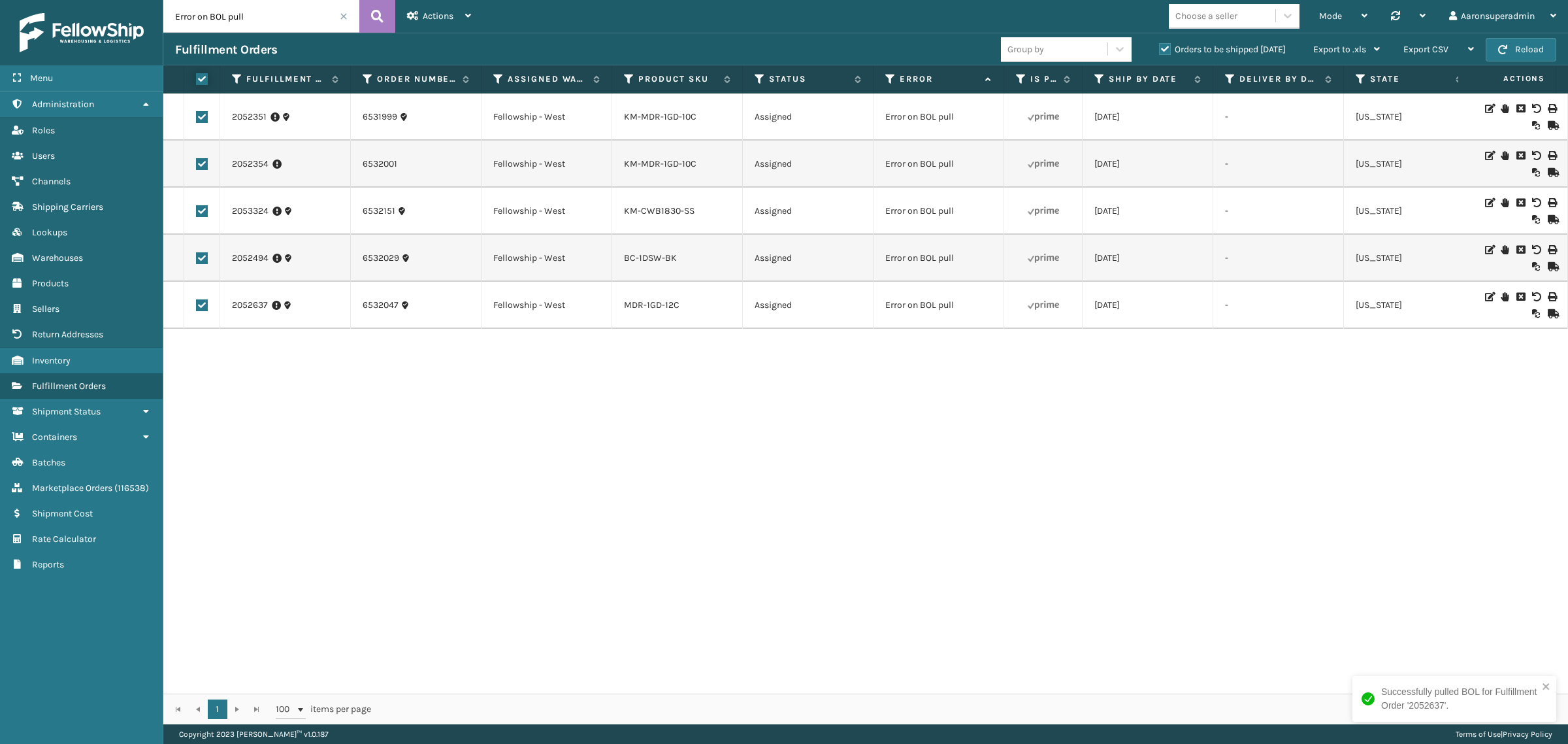
checkbox input "true"
click at [1079, 50] on span "Bulk Actions" at bounding box center [1083, 49] width 51 height 11
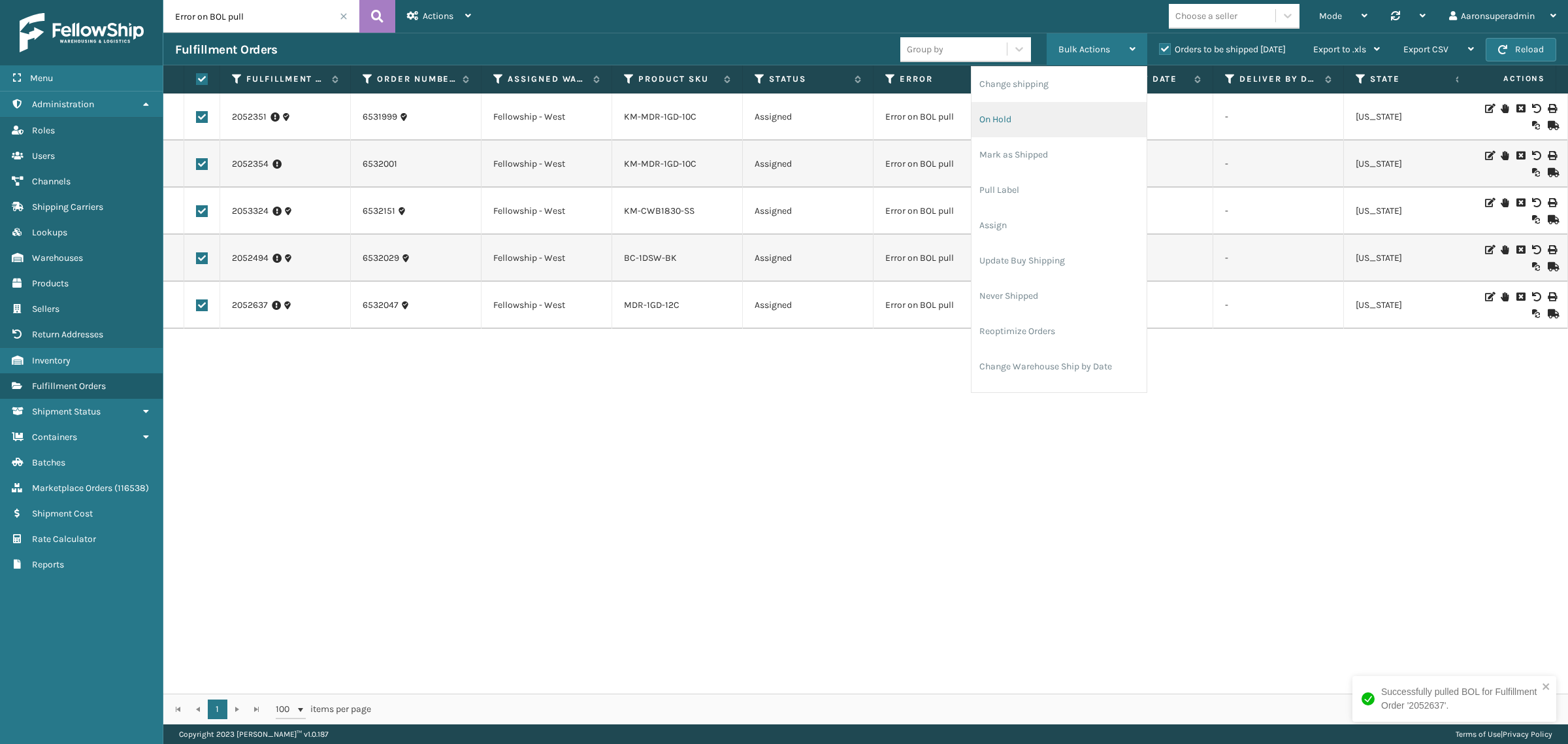
click at [1051, 120] on li "On Hold" at bounding box center [1059, 120] width 175 height 36
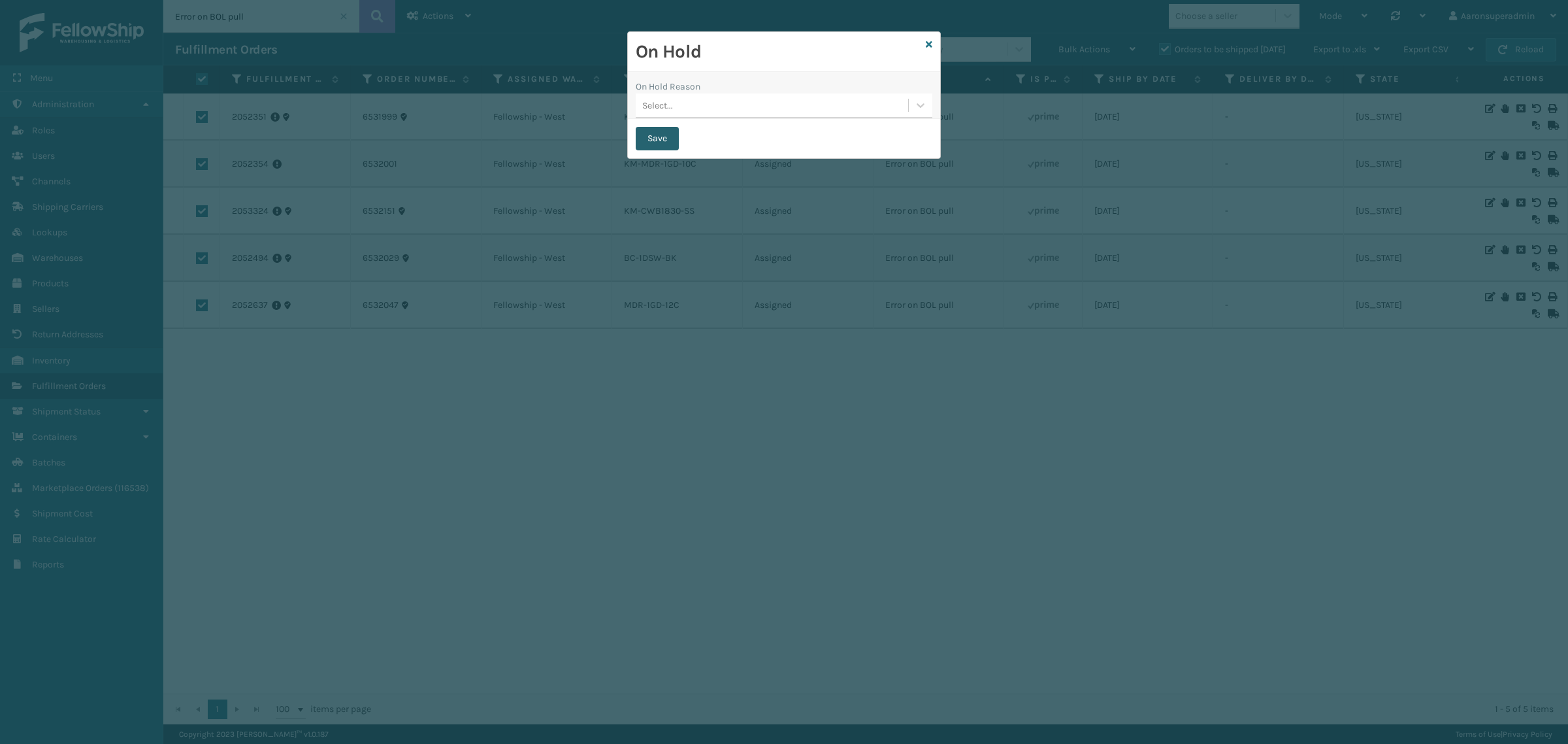
click at [657, 135] on button "Save" at bounding box center [657, 138] width 43 height 23
checkbox input "false"
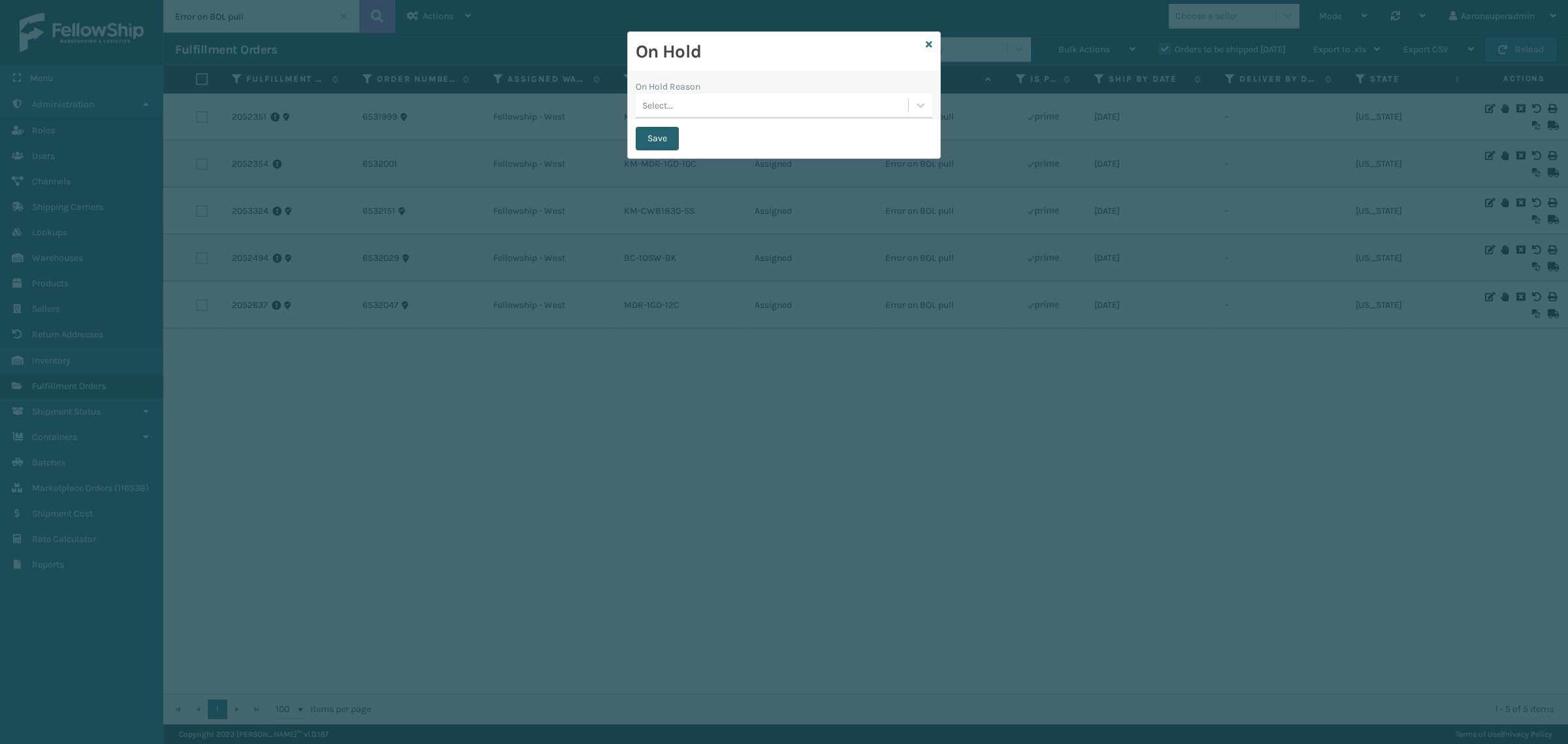
checkbox input "false"
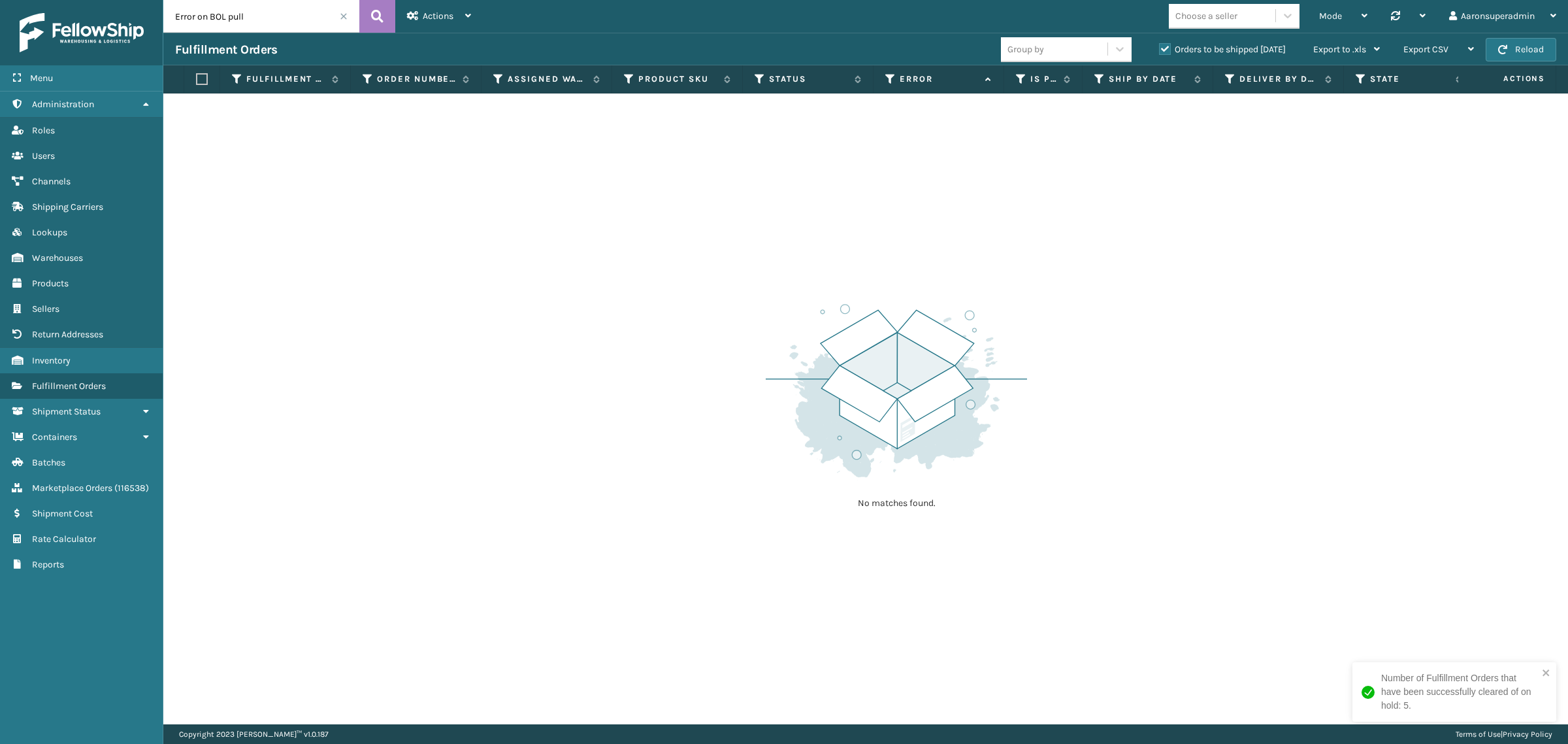
click at [344, 18] on span at bounding box center [343, 16] width 8 height 8
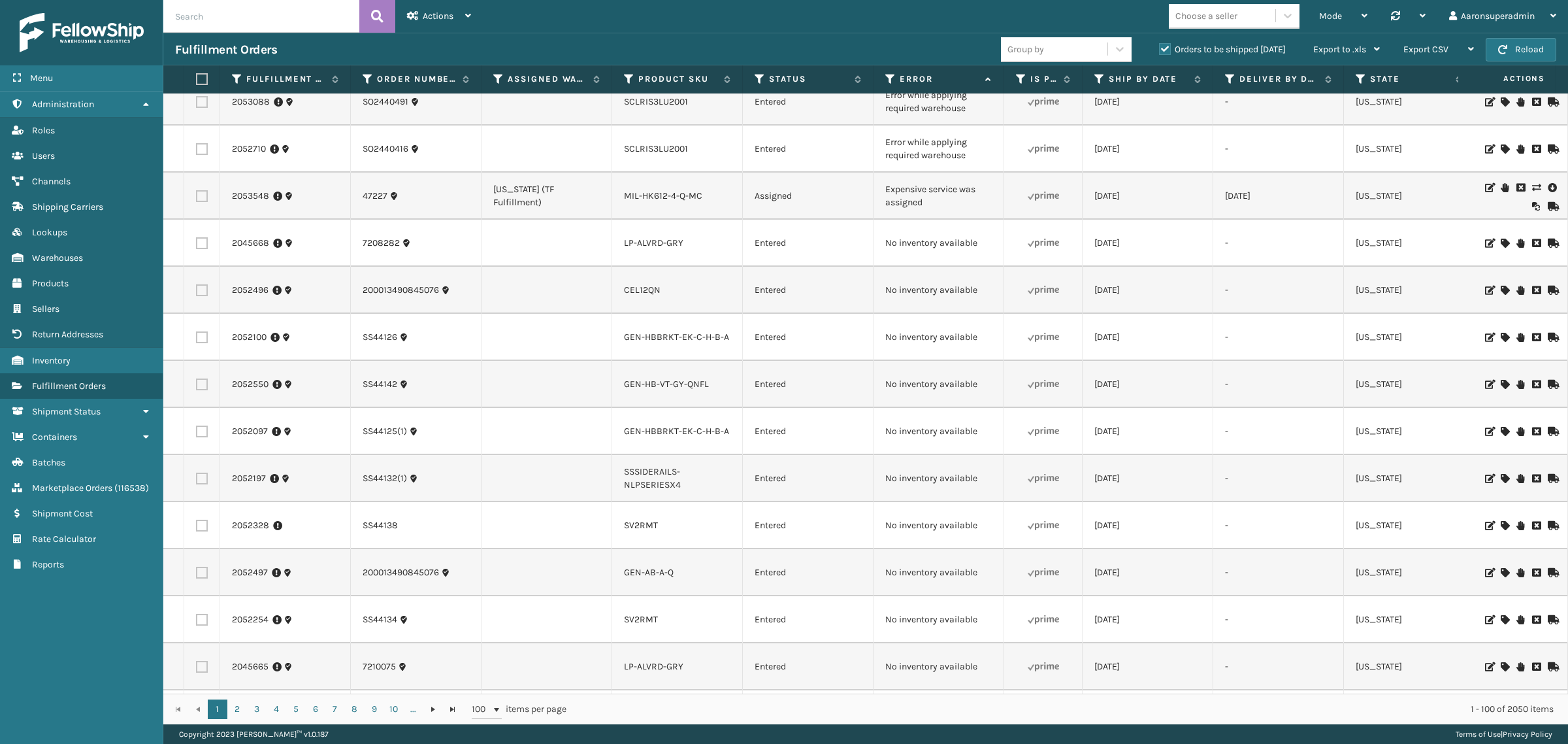
scroll to position [735, 0]
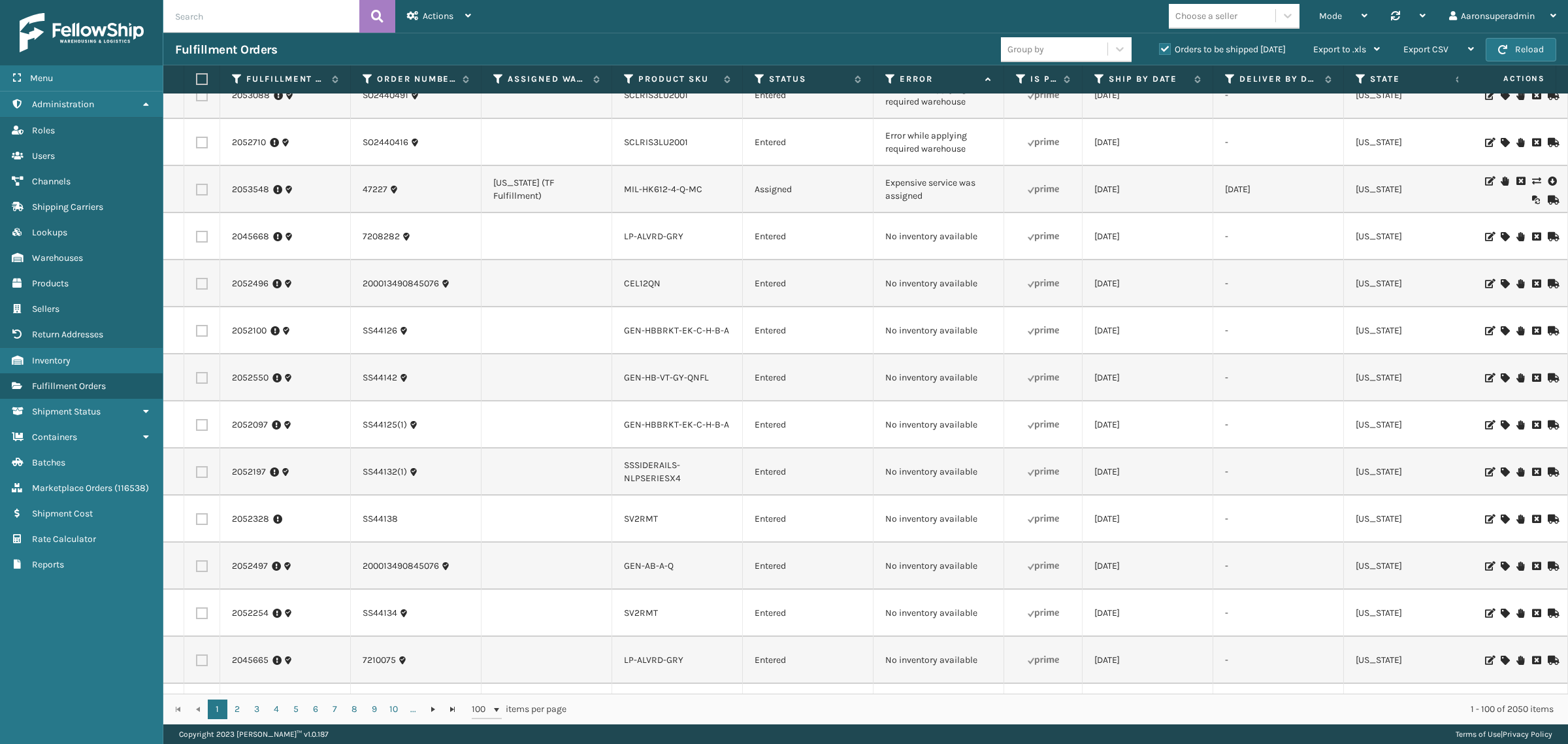
click at [1532, 176] on icon at bounding box center [1535, 181] width 8 height 9
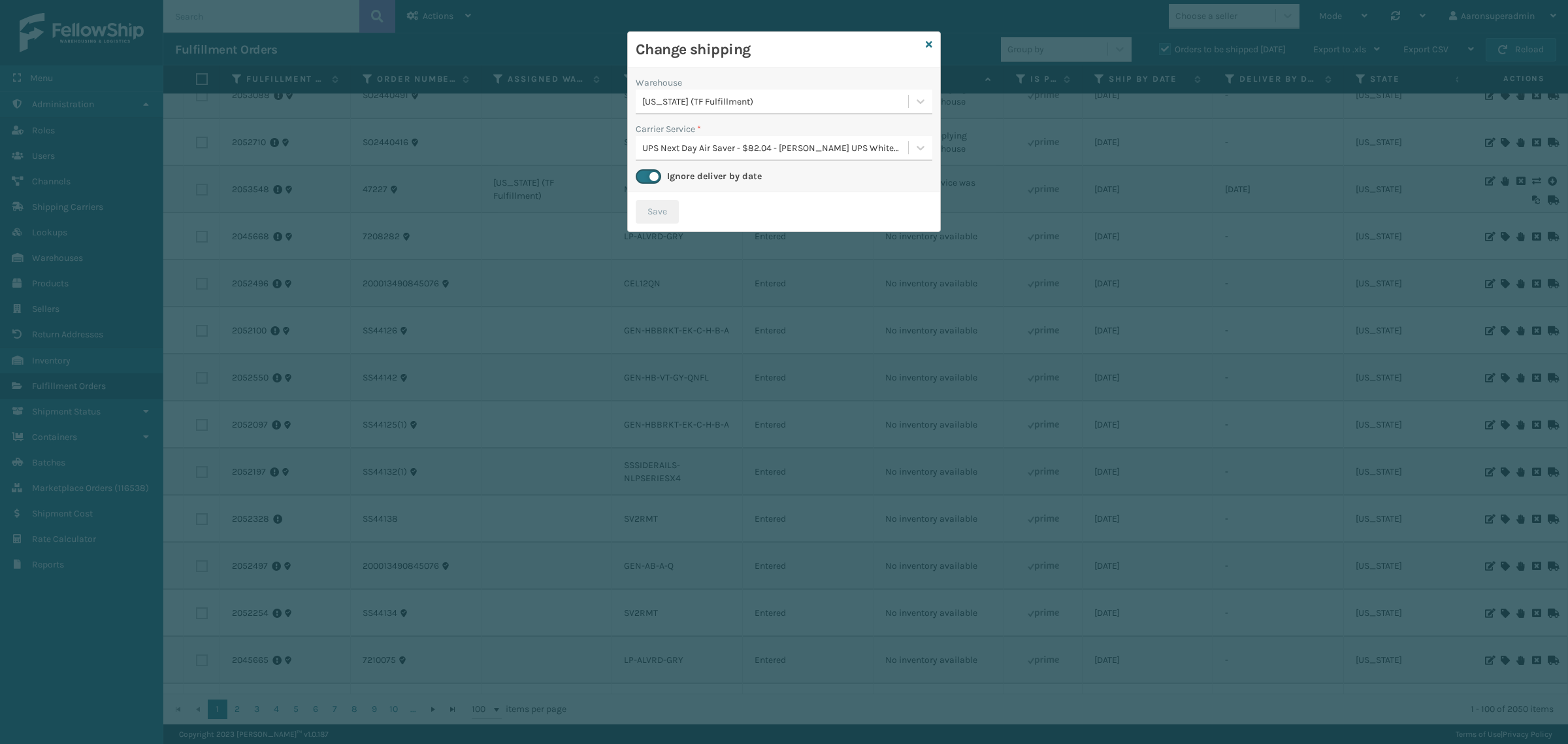
click at [668, 145] on div "UPS Next Day Air Saver - $82.04 - [PERSON_NAME] UPS Whitestone" at bounding box center [775, 148] width 267 height 14
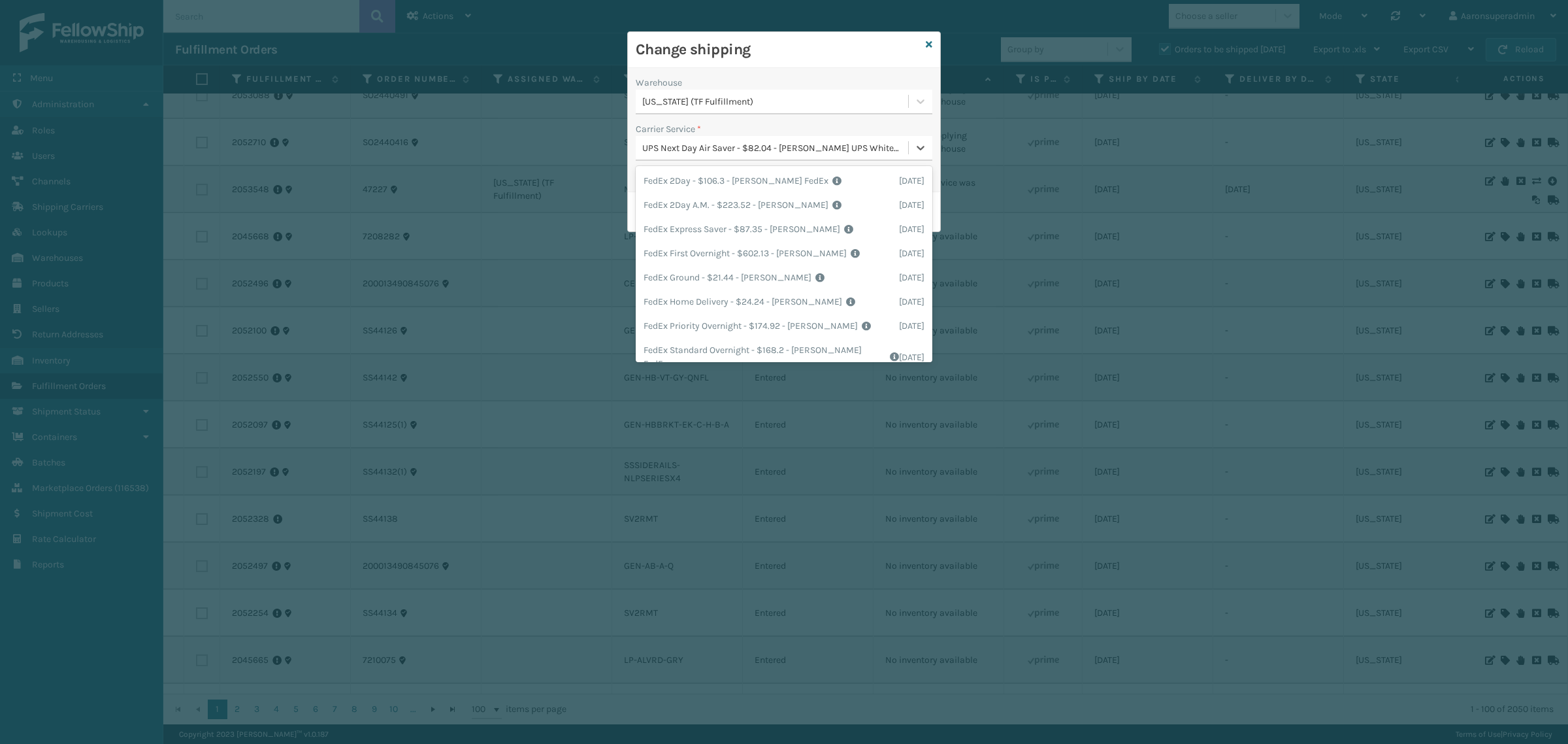
scroll to position [229, 0]
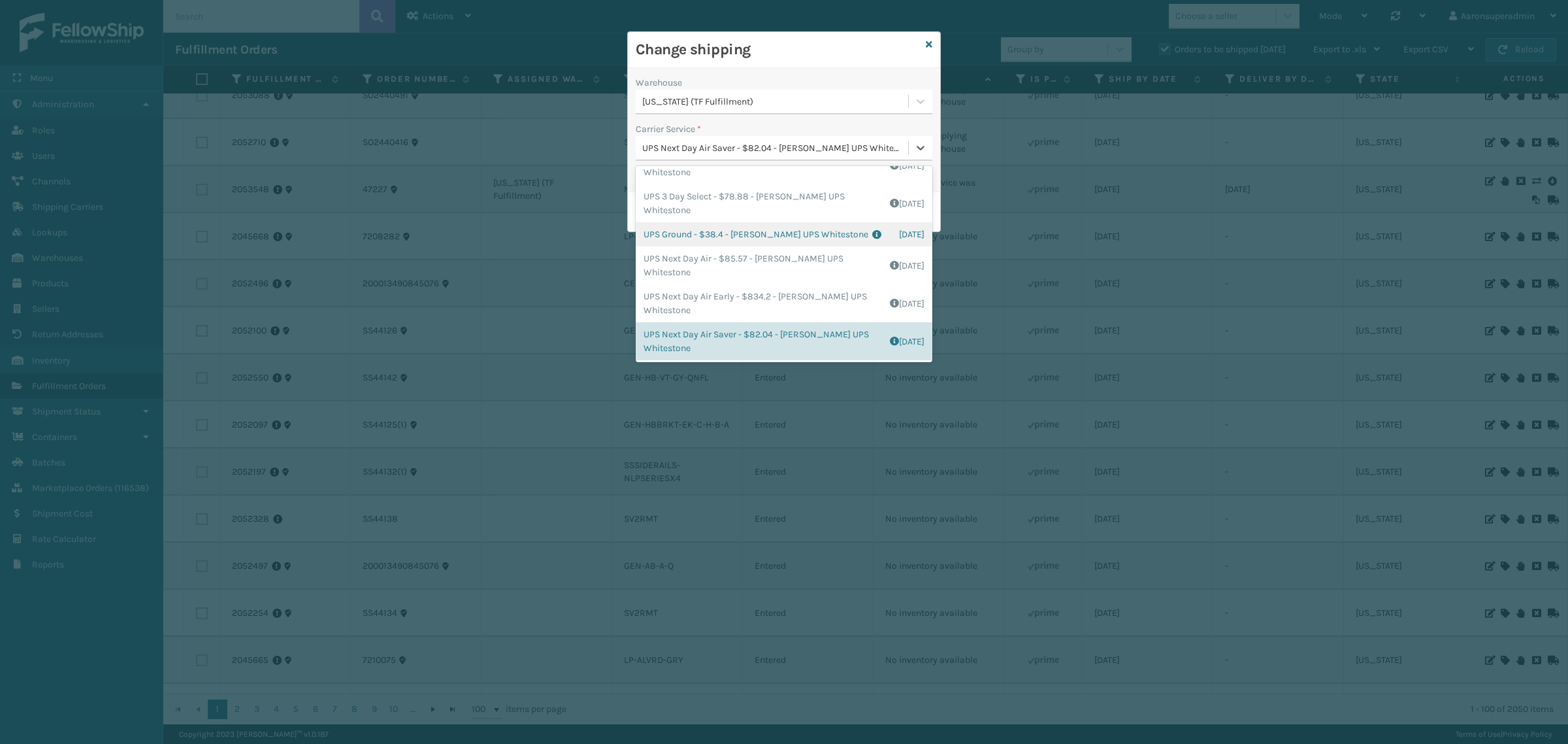
click at [676, 233] on div "UPS Ground - $38.4 - [PERSON_NAME] UPS Whitestone Shipping Cost $32 Surplus Cos…" at bounding box center [784, 234] width 297 height 24
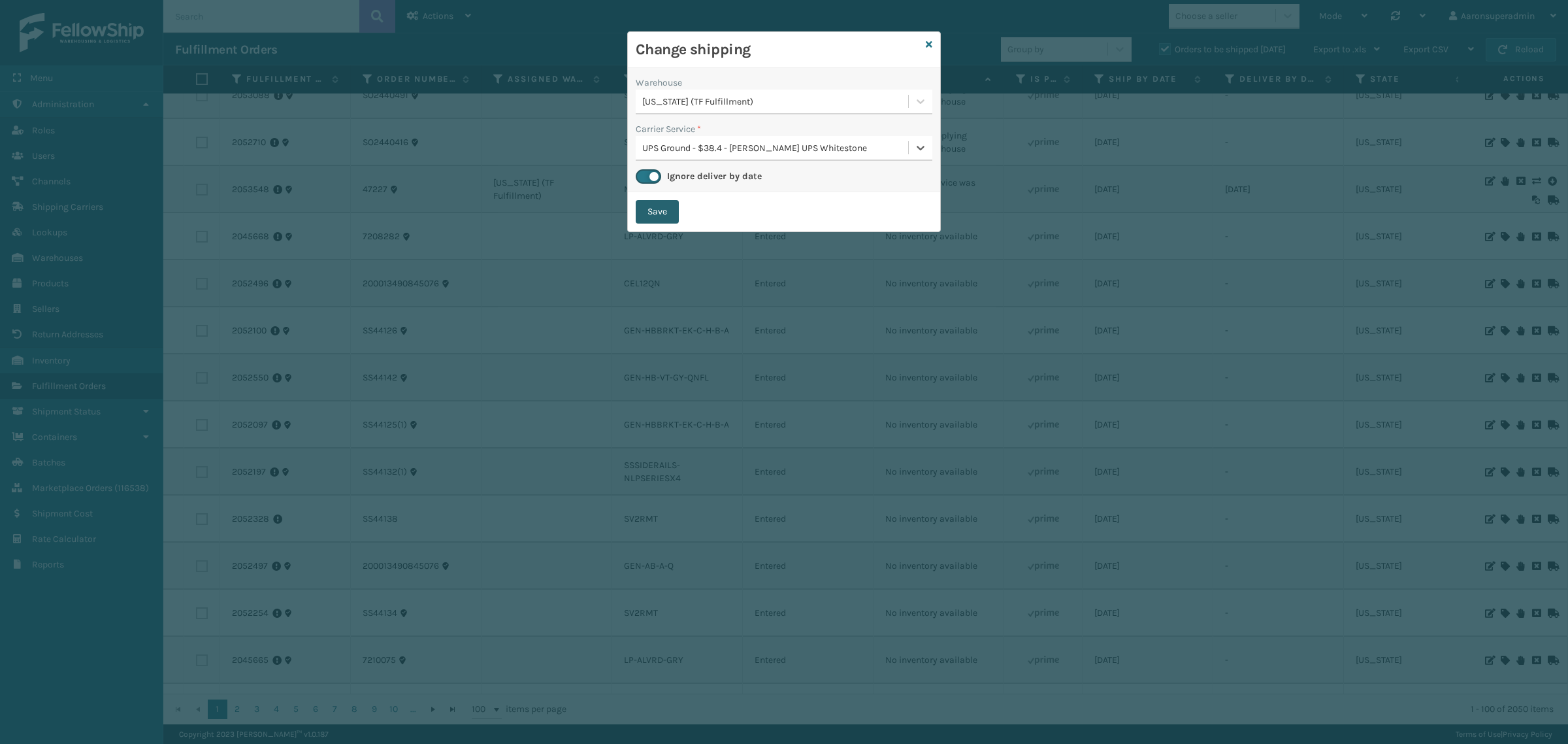
click at [660, 215] on button "Save" at bounding box center [657, 211] width 43 height 23
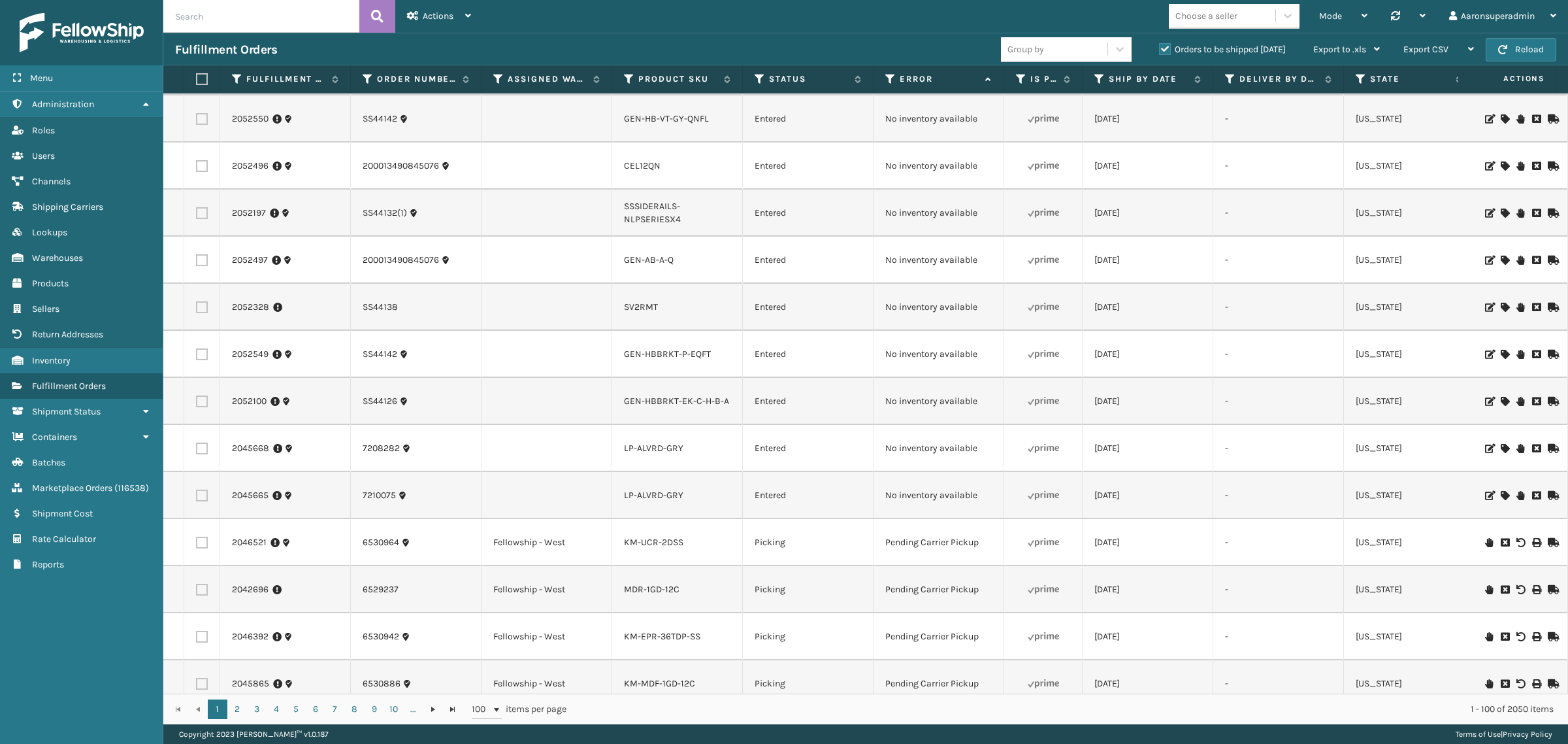
scroll to position [981, 0]
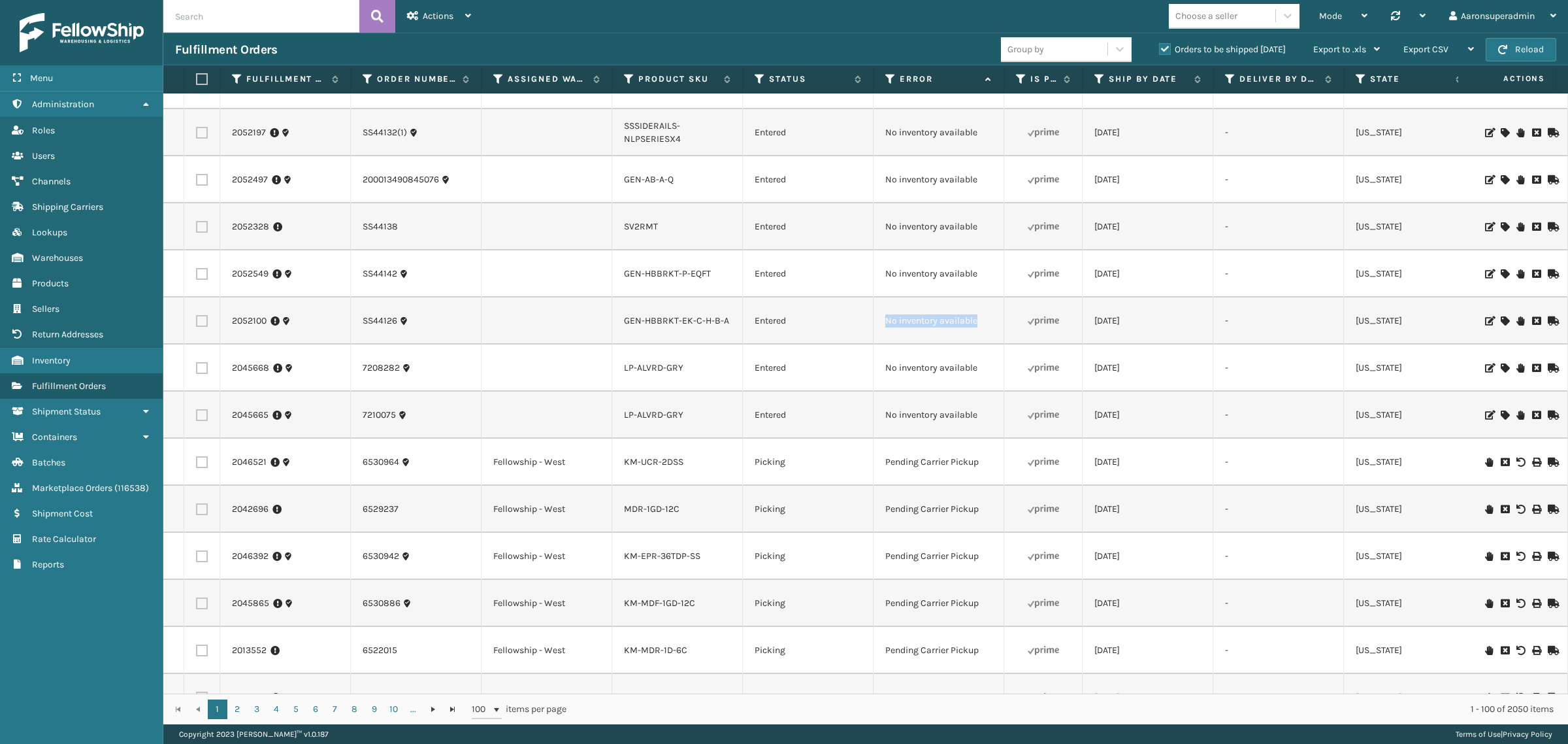
drag, startPoint x: 990, startPoint y: 320, endPoint x: 848, endPoint y: 325, distance: 142.1
copy tr "No inventory available"
click at [258, 22] on input "text" at bounding box center [261, 16] width 196 height 33
paste input "No inventory available"
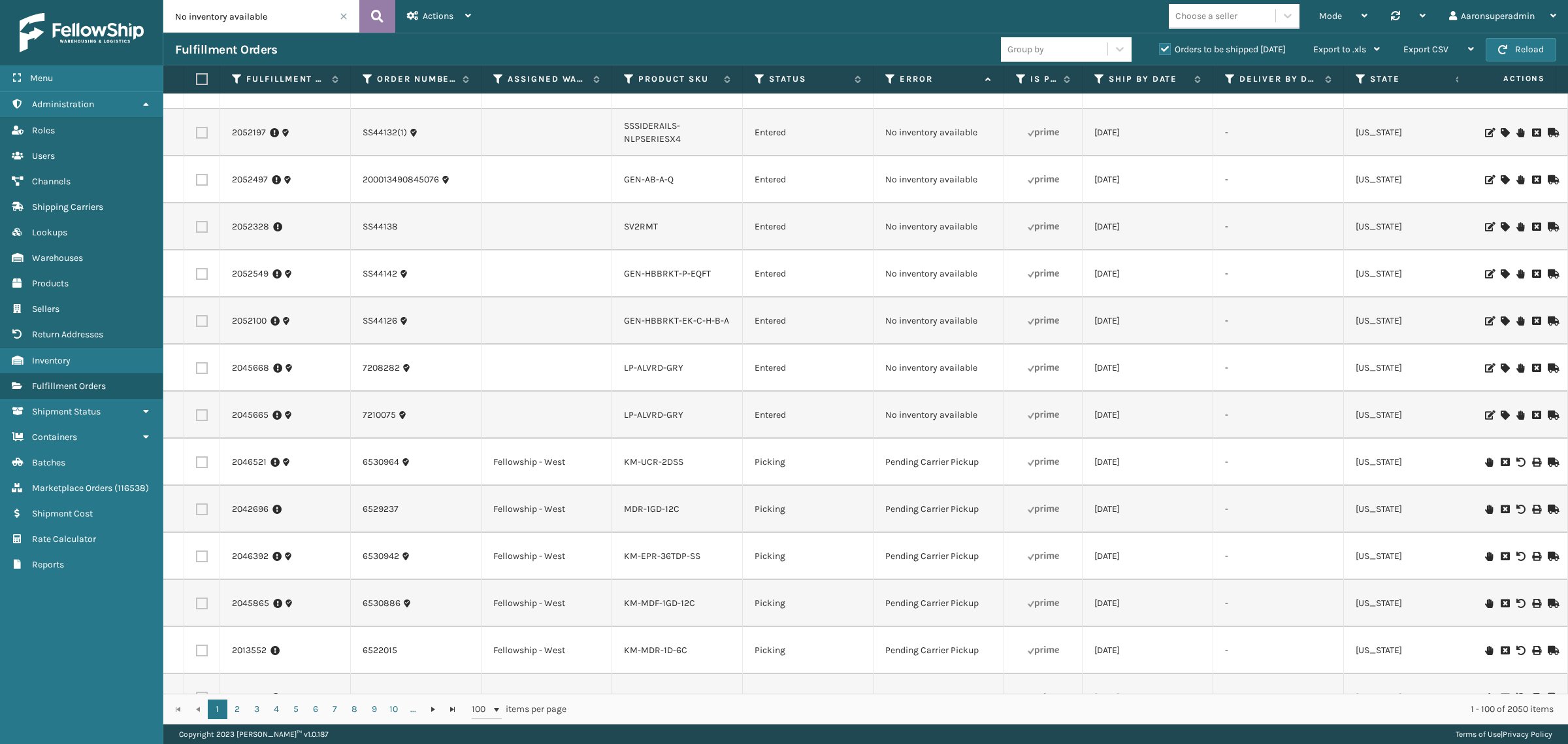
click at [383, 18] on button at bounding box center [377, 16] width 36 height 33
type input "No inventory available"
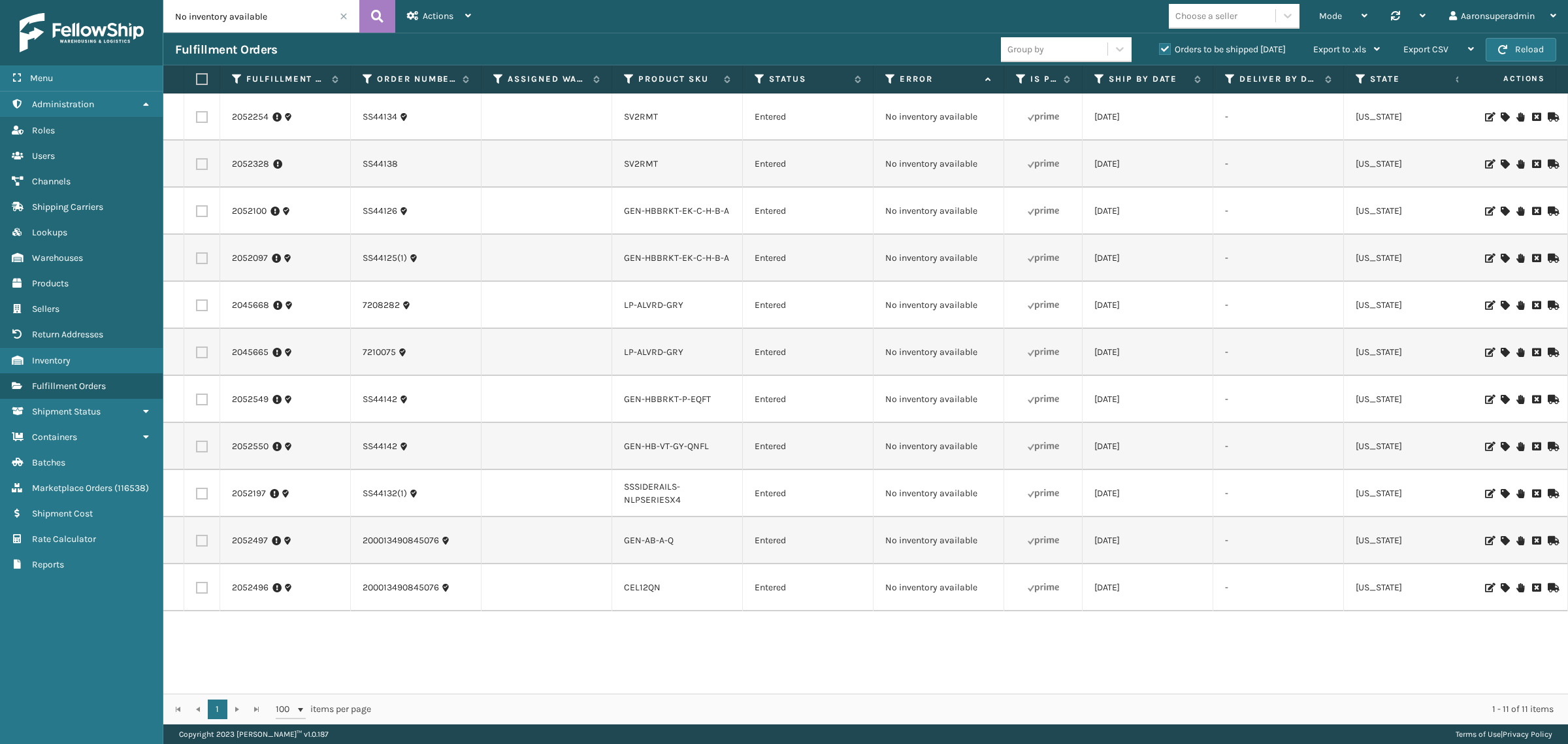
drag, startPoint x: 634, startPoint y: 698, endPoint x: 664, endPoint y: 694, distance: 30.3
click at [664, 694] on div "1 1 100 items per page 1 - 11 of 11 items" at bounding box center [865, 708] width 1405 height 31
click at [1500, 116] on icon at bounding box center [1504, 116] width 8 height 9
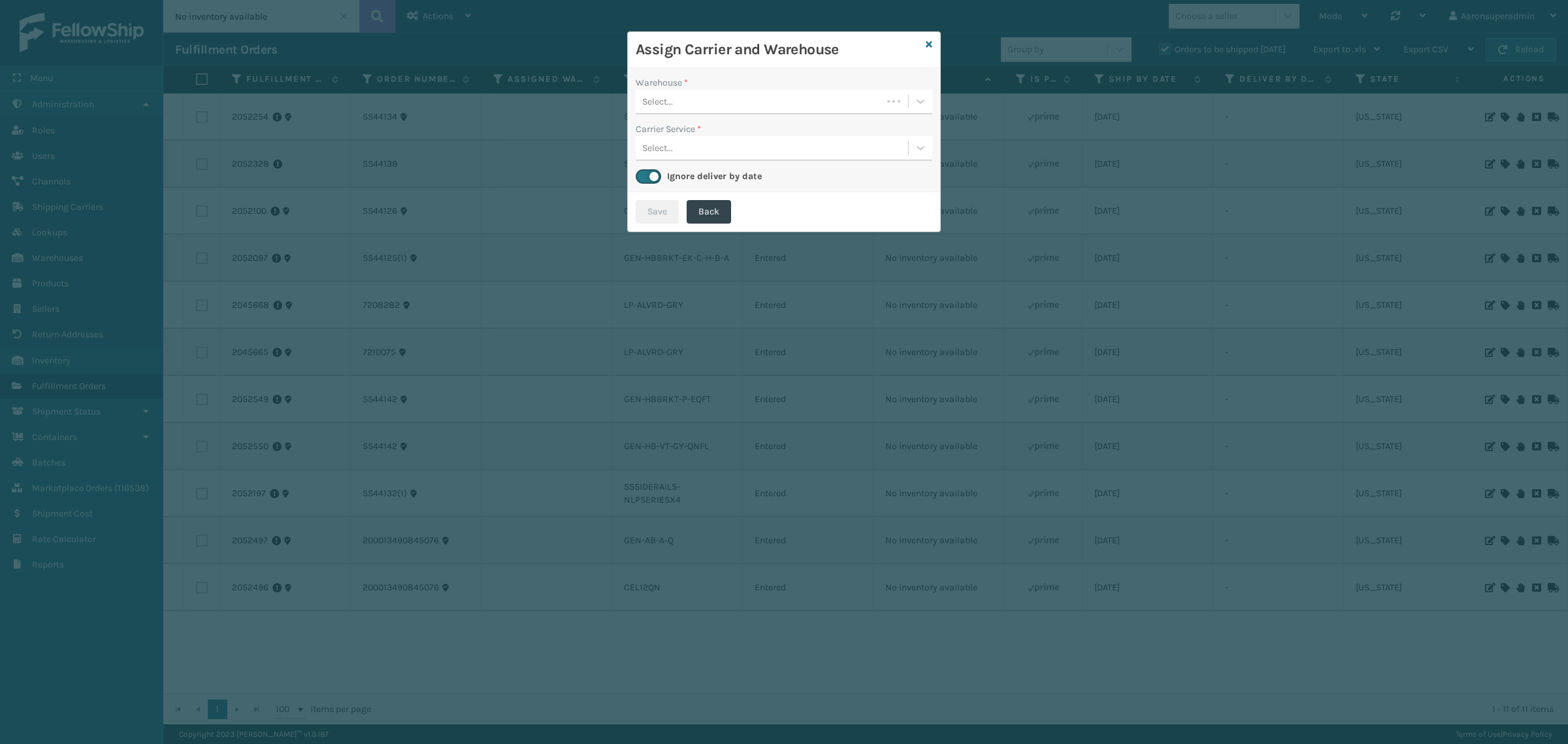
click at [668, 105] on div "Select..." at bounding box center [657, 102] width 31 height 14
click at [681, 135] on div "SleepGeekz Warehouse" at bounding box center [784, 134] width 297 height 24
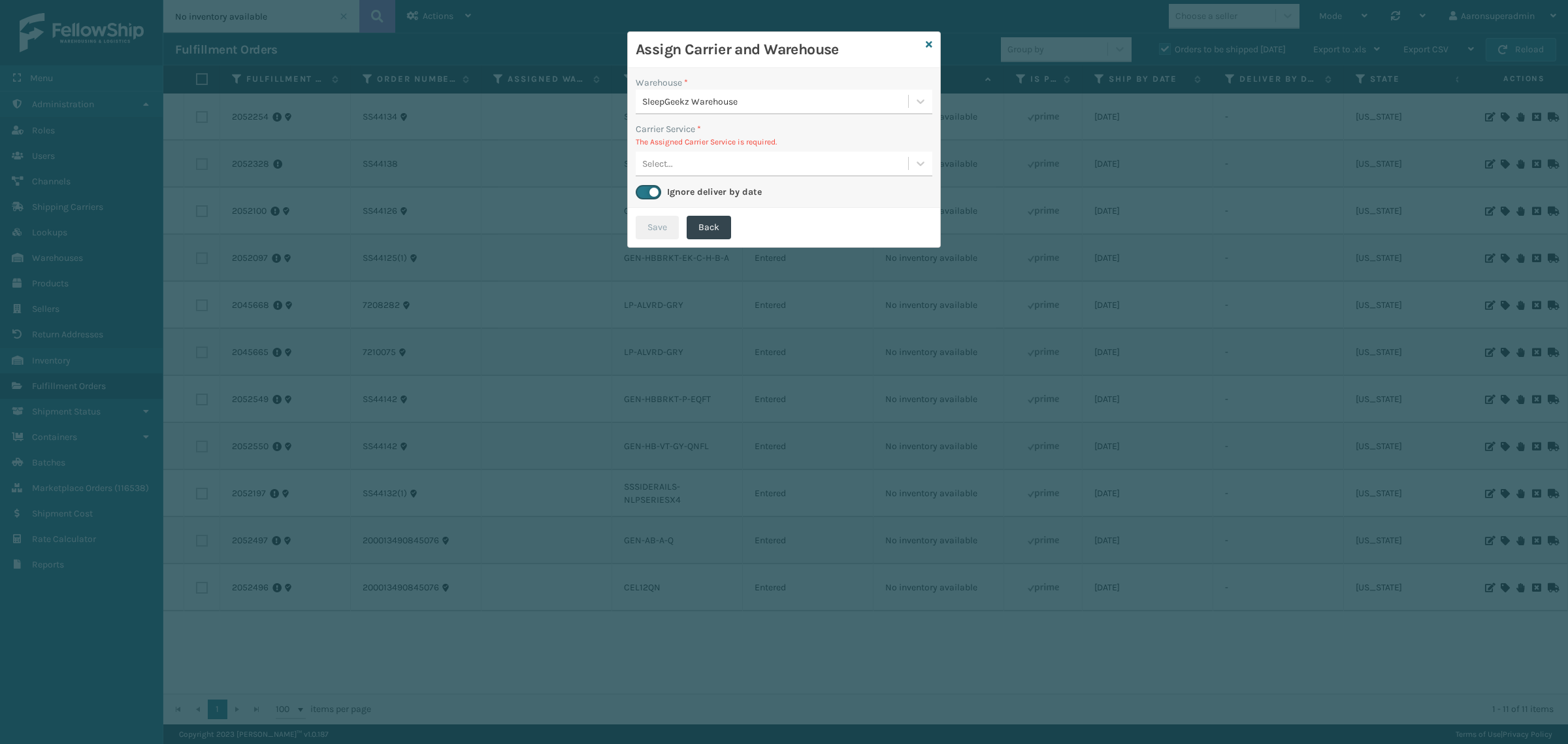
click at [753, 169] on div "Select..." at bounding box center [772, 164] width 273 height 22
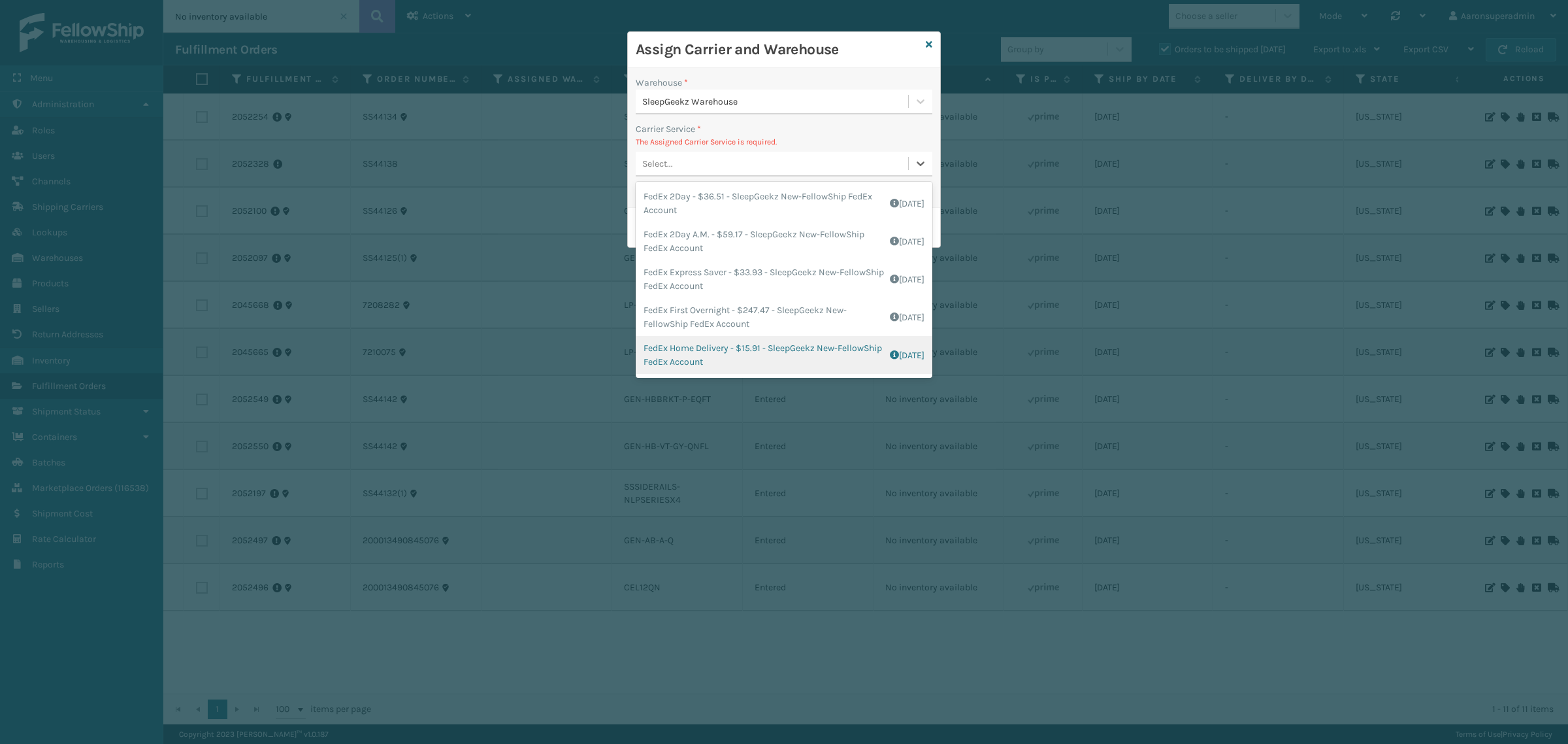
click at [671, 350] on div "FedEx Home Delivery - $15.91 - SleepGeekz New-FellowShip FedEx Account Shipping…" at bounding box center [784, 354] width 297 height 38
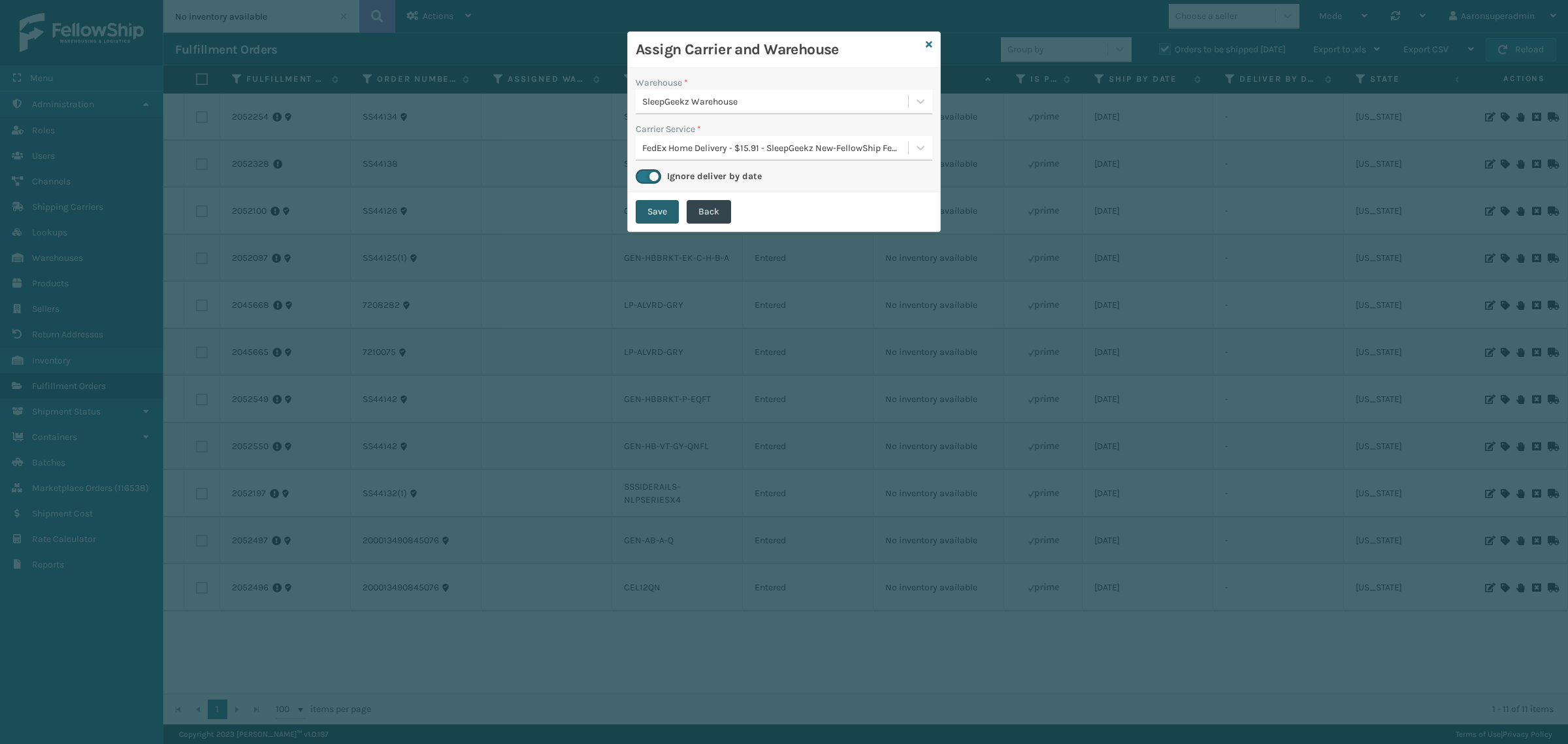
click at [655, 217] on button "Save" at bounding box center [657, 211] width 43 height 23
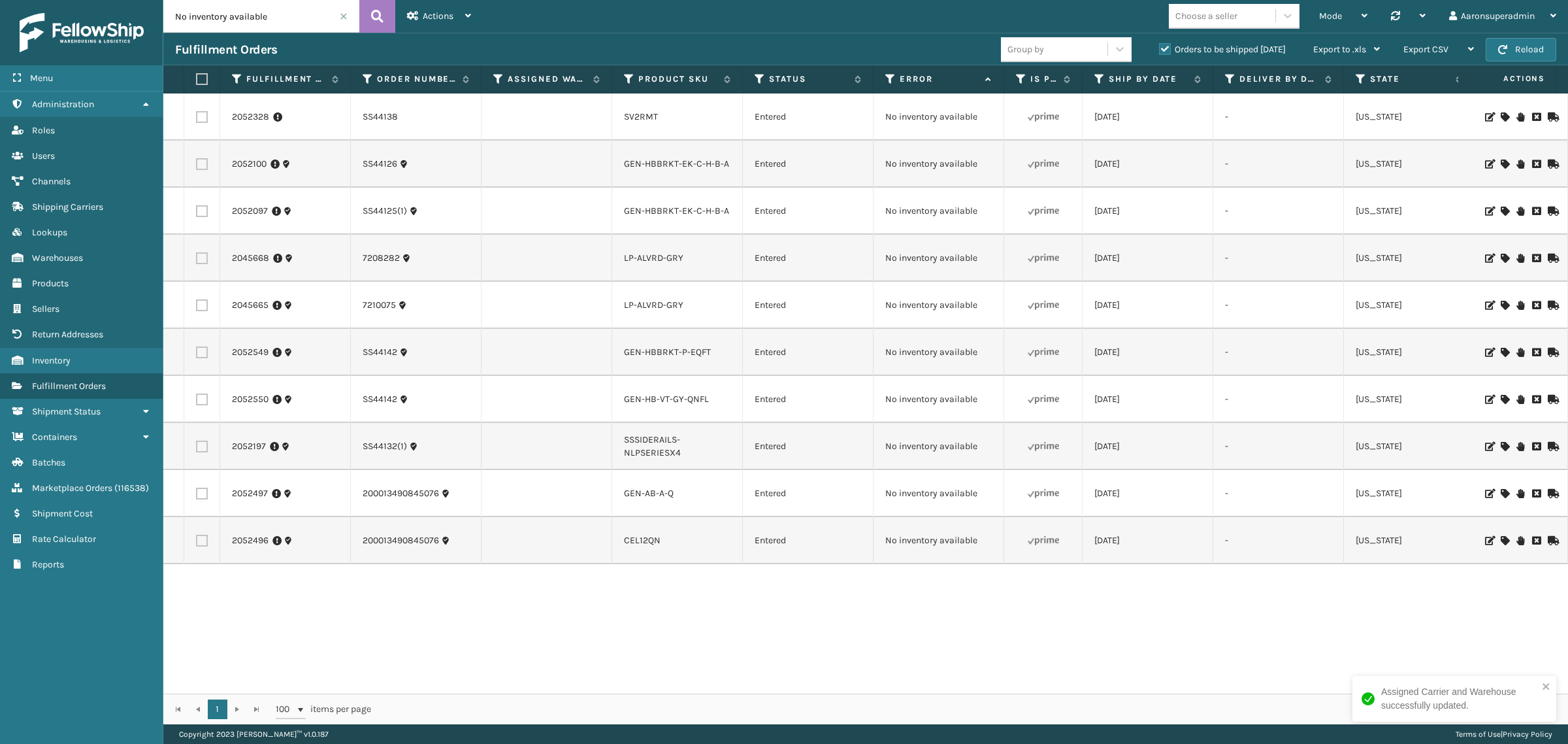
click at [1500, 116] on icon at bounding box center [1504, 116] width 8 height 9
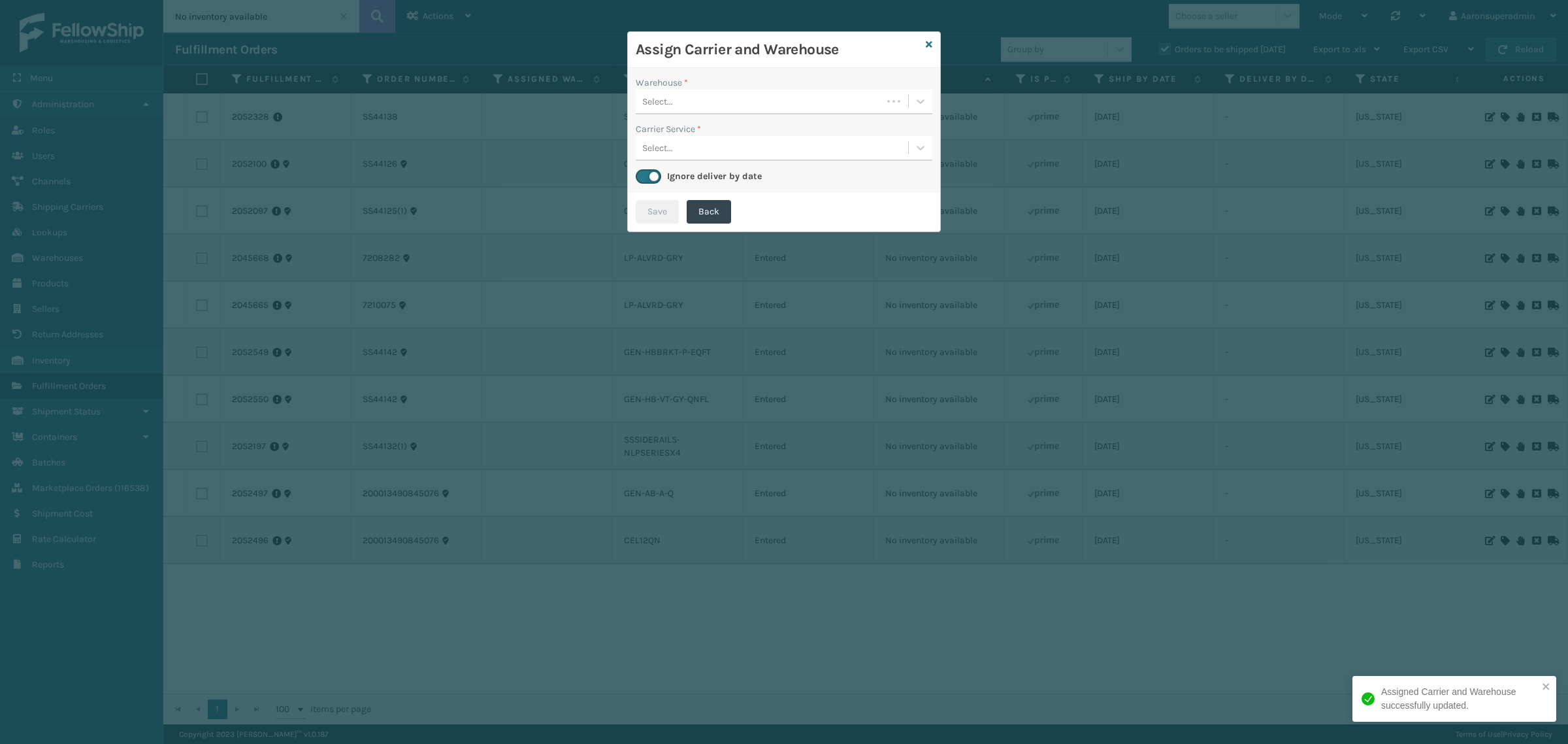
click at [720, 106] on div "Select..." at bounding box center [759, 102] width 246 height 22
click at [657, 138] on div "SleepGeekz Warehouse" at bounding box center [784, 134] width 297 height 24
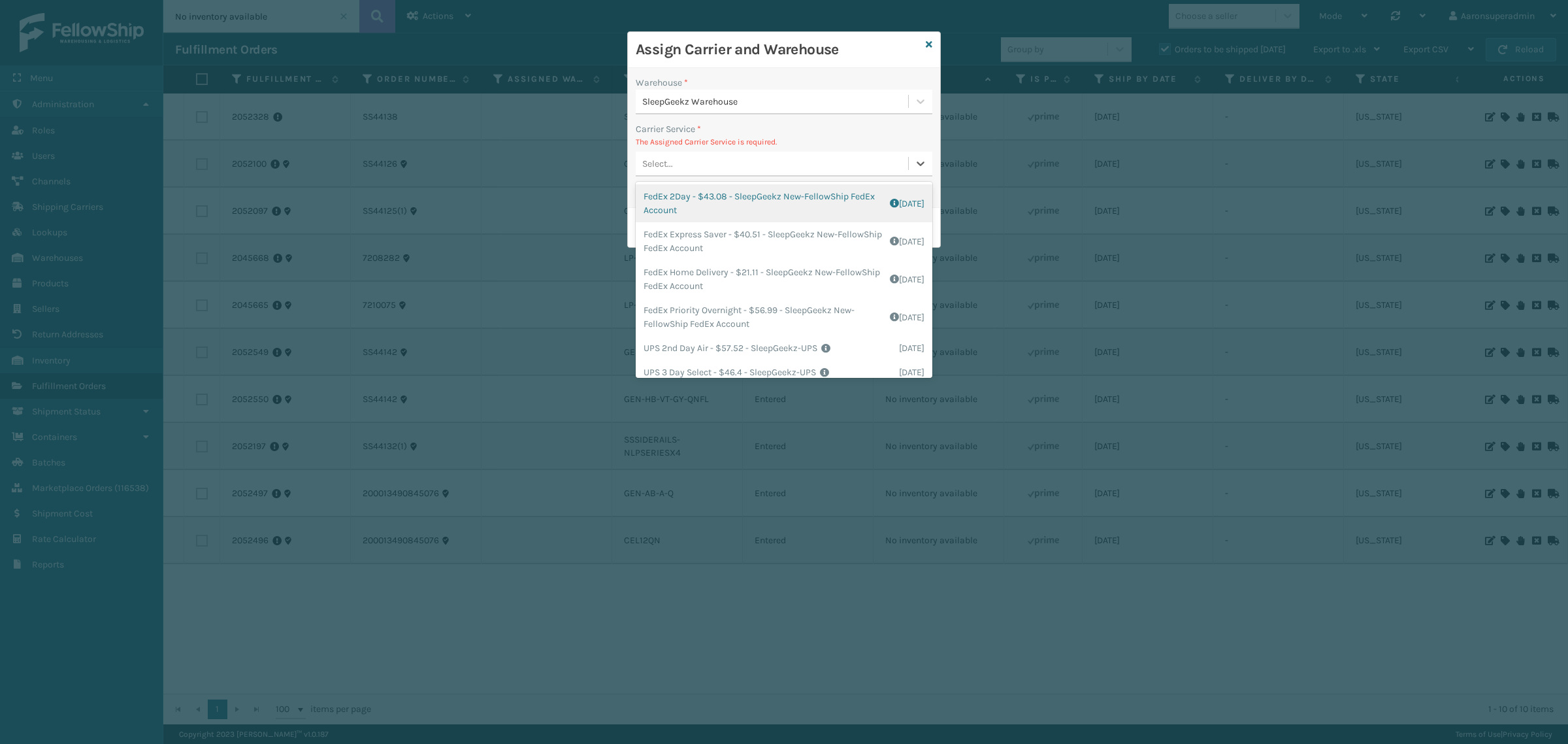
click at [658, 170] on div "Select..." at bounding box center [657, 163] width 31 height 14
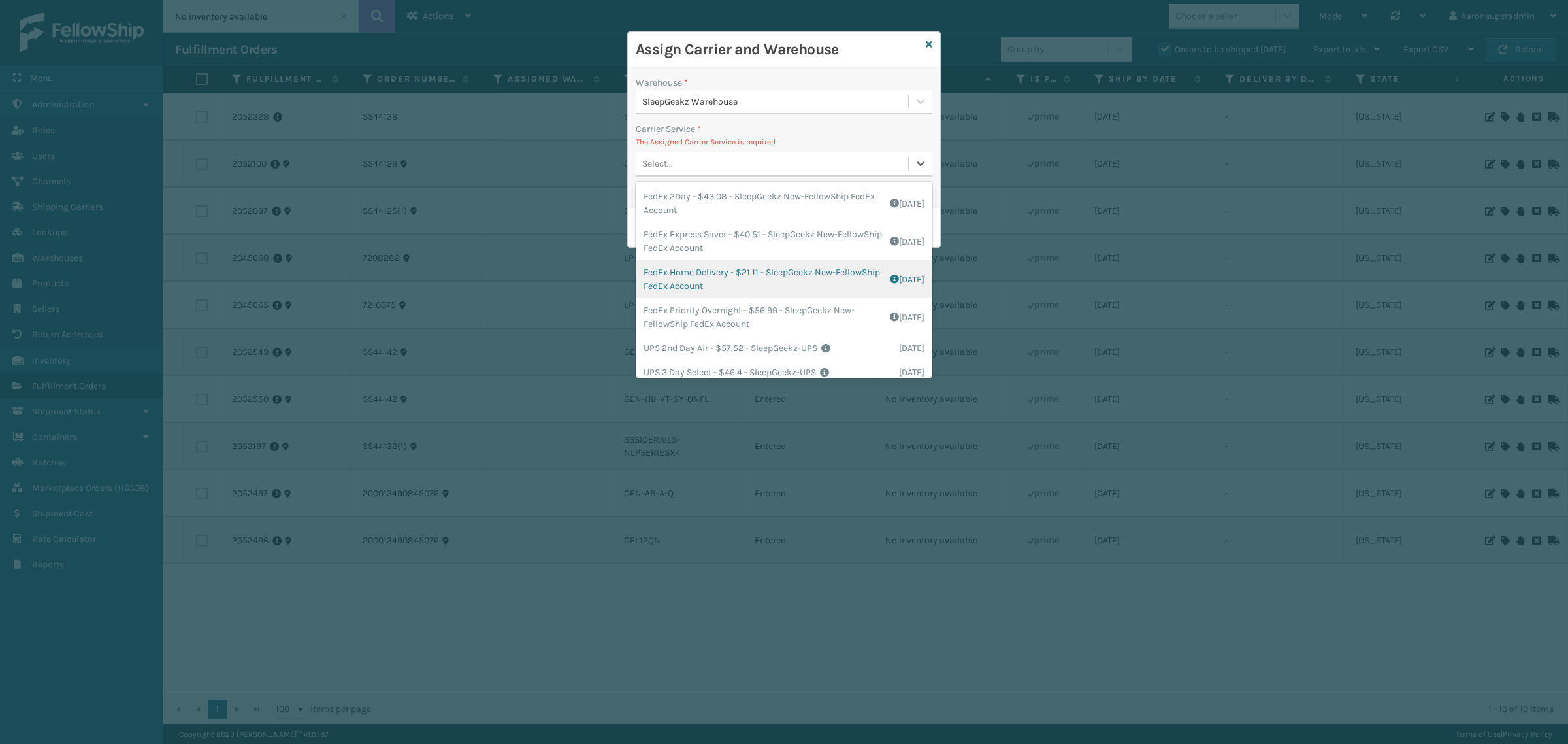
click at [686, 278] on div "FedEx Home Delivery - $21.11 - SleepGeekz New-FellowShip FedEx Account Shipping…" at bounding box center [784, 278] width 297 height 38
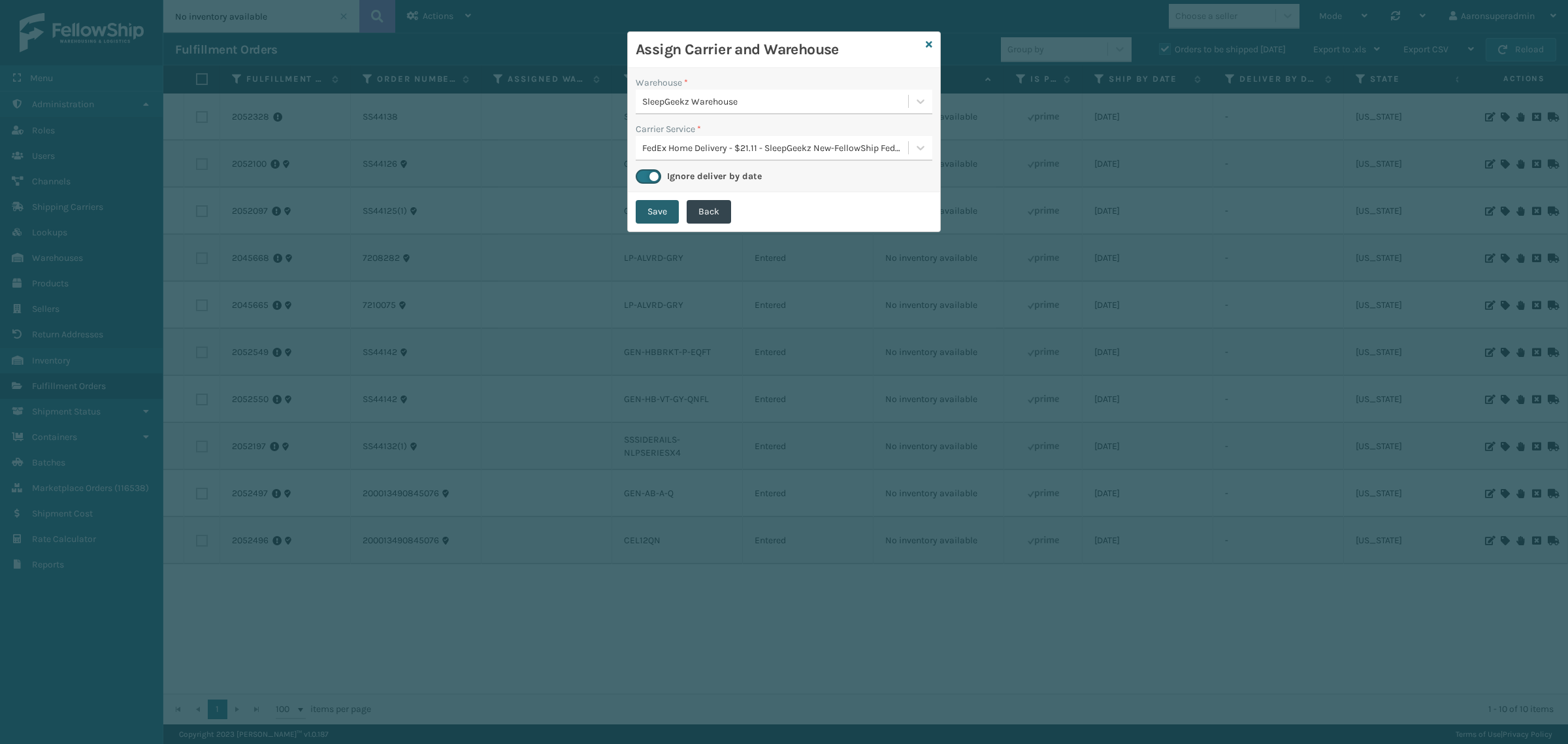
click at [648, 208] on button "Save" at bounding box center [657, 211] width 43 height 23
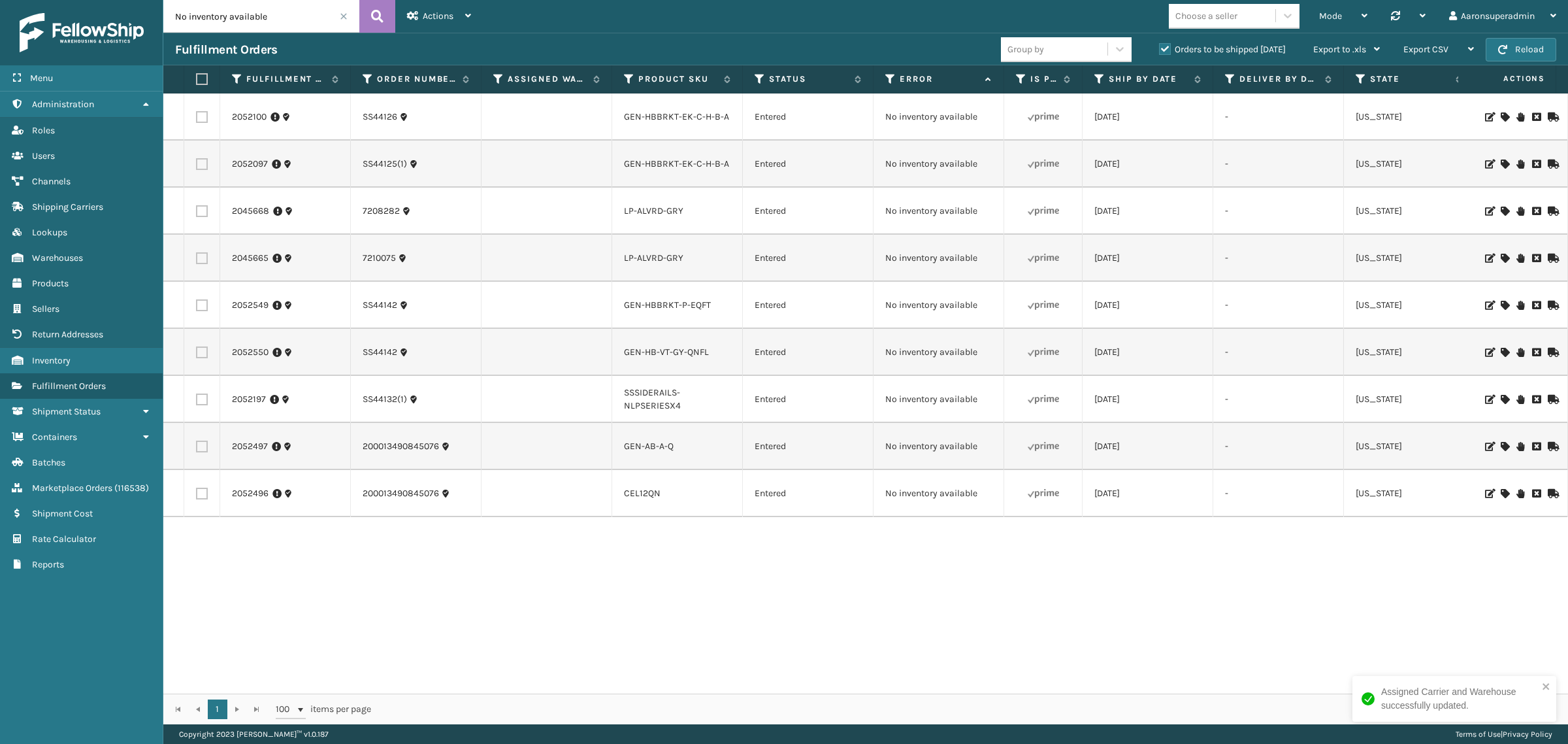
click at [1500, 116] on icon at bounding box center [1504, 116] width 8 height 9
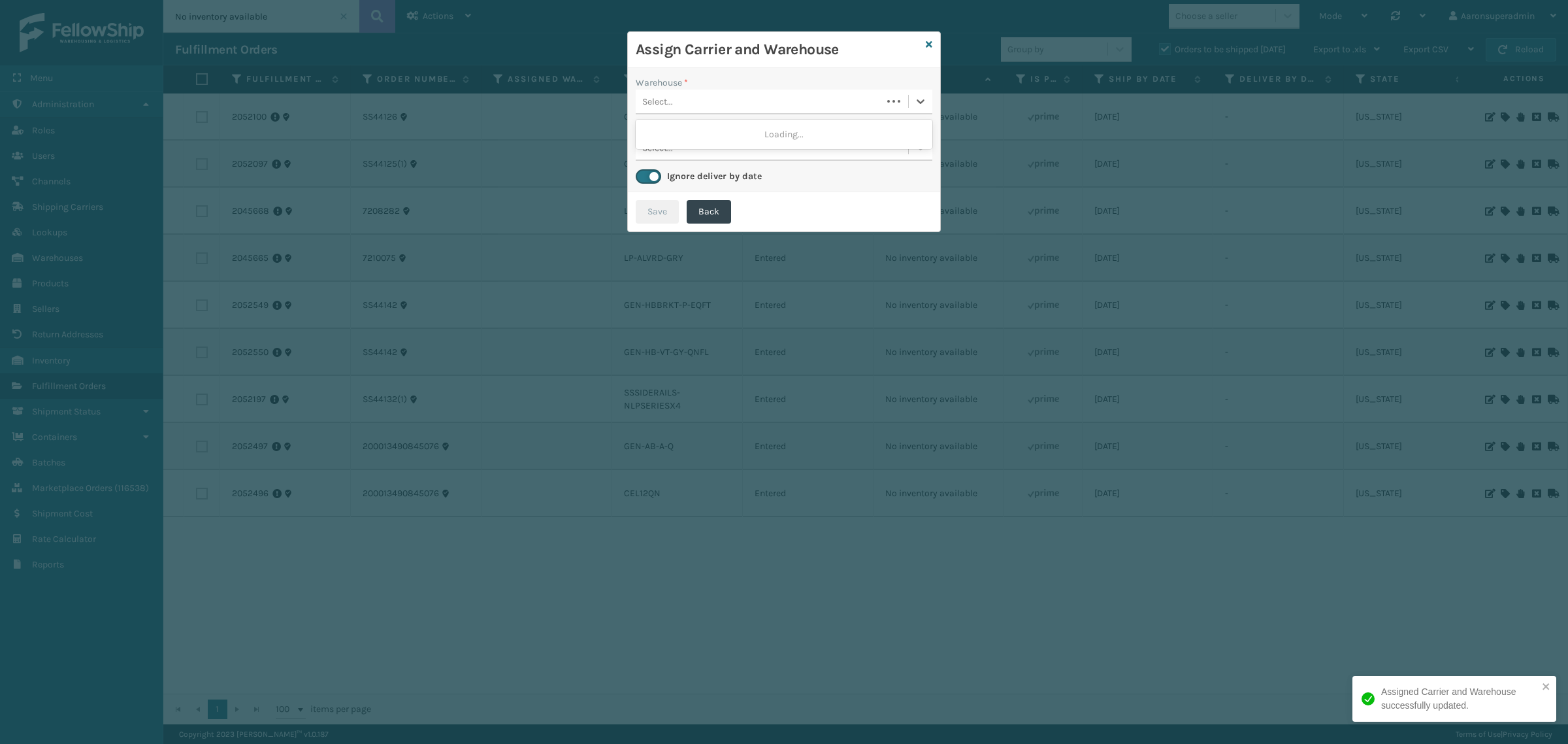
click at [719, 96] on div "Select..." at bounding box center [759, 102] width 246 height 22
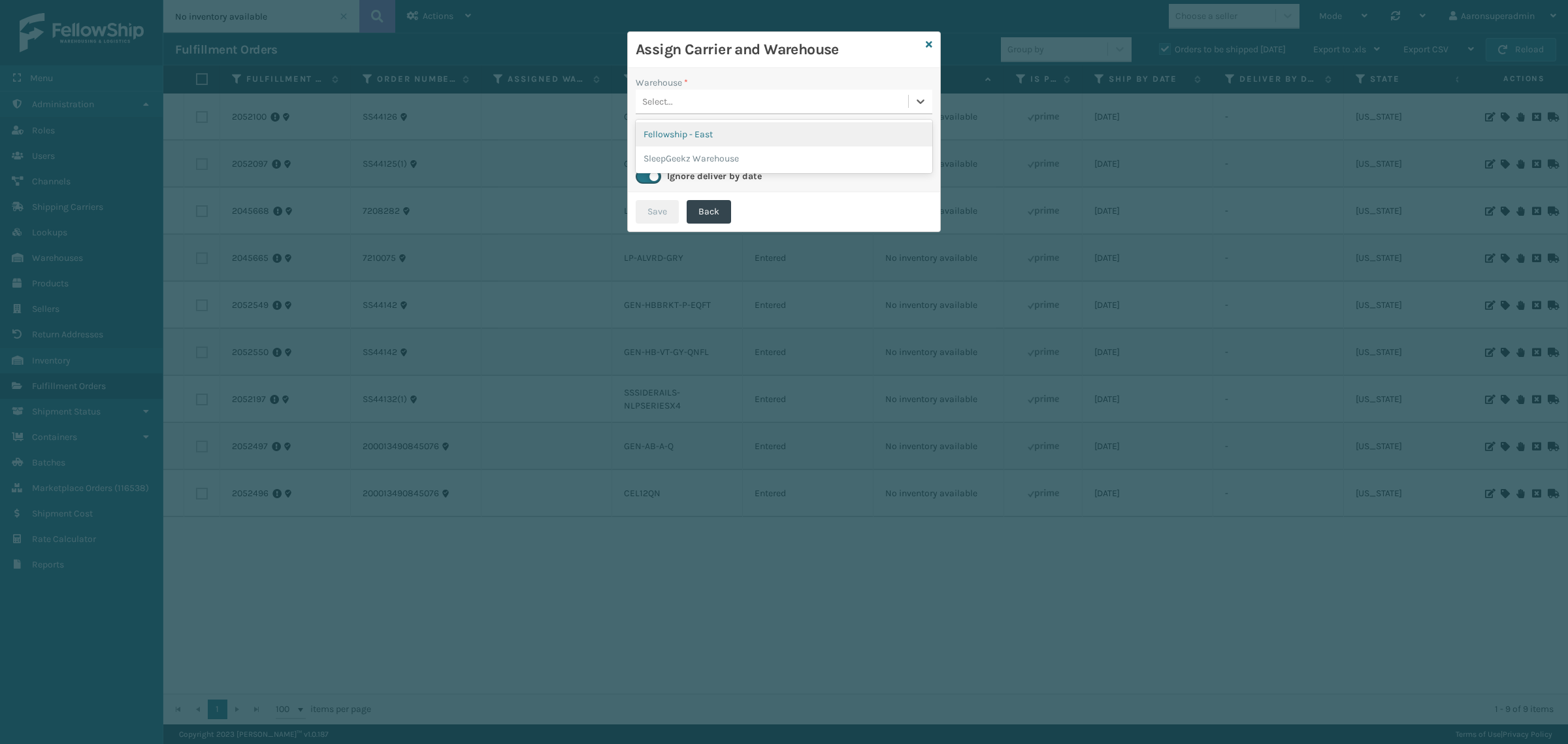
click at [684, 135] on div "Fellowship - East" at bounding box center [784, 134] width 297 height 24
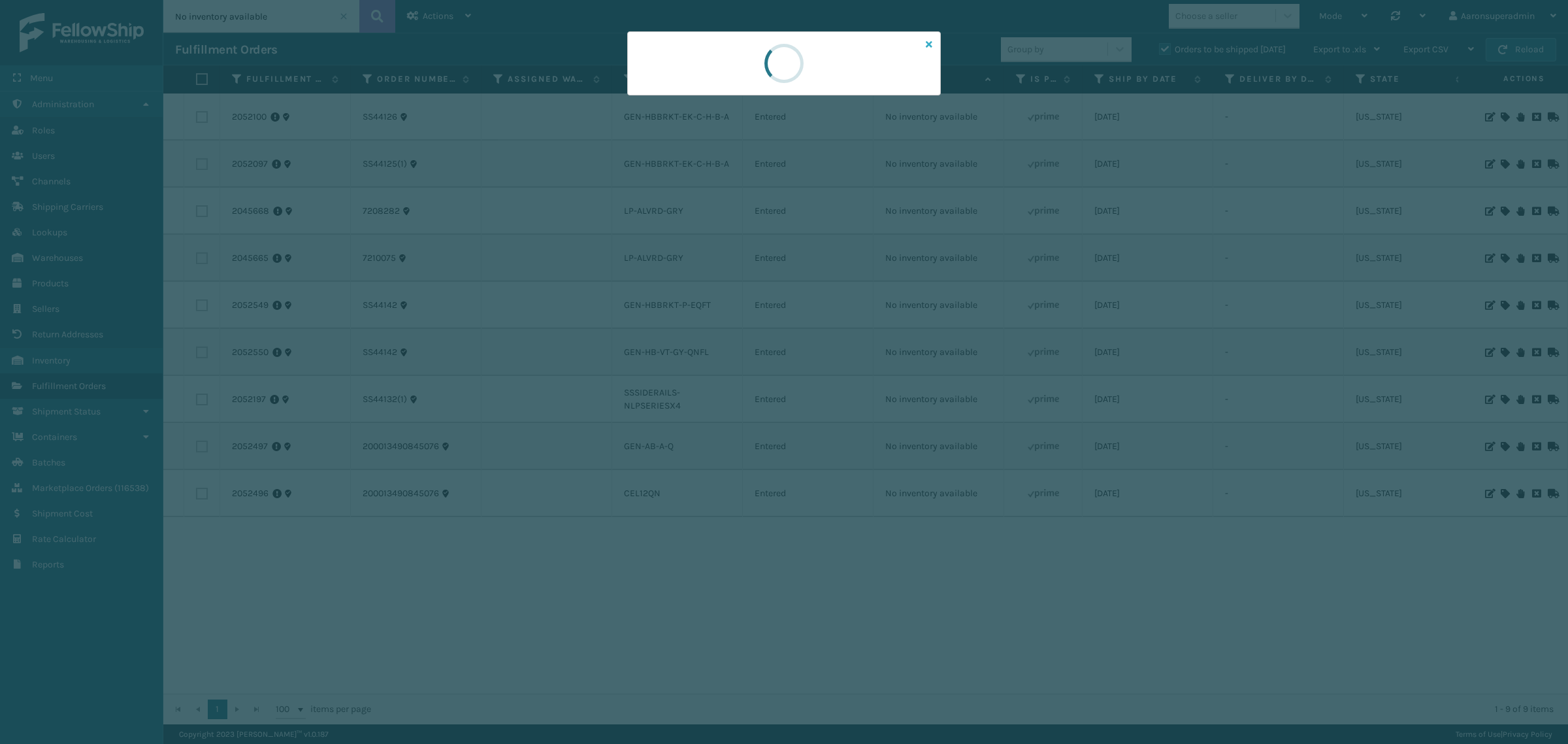
click at [928, 46] on icon at bounding box center [929, 44] width 7 height 9
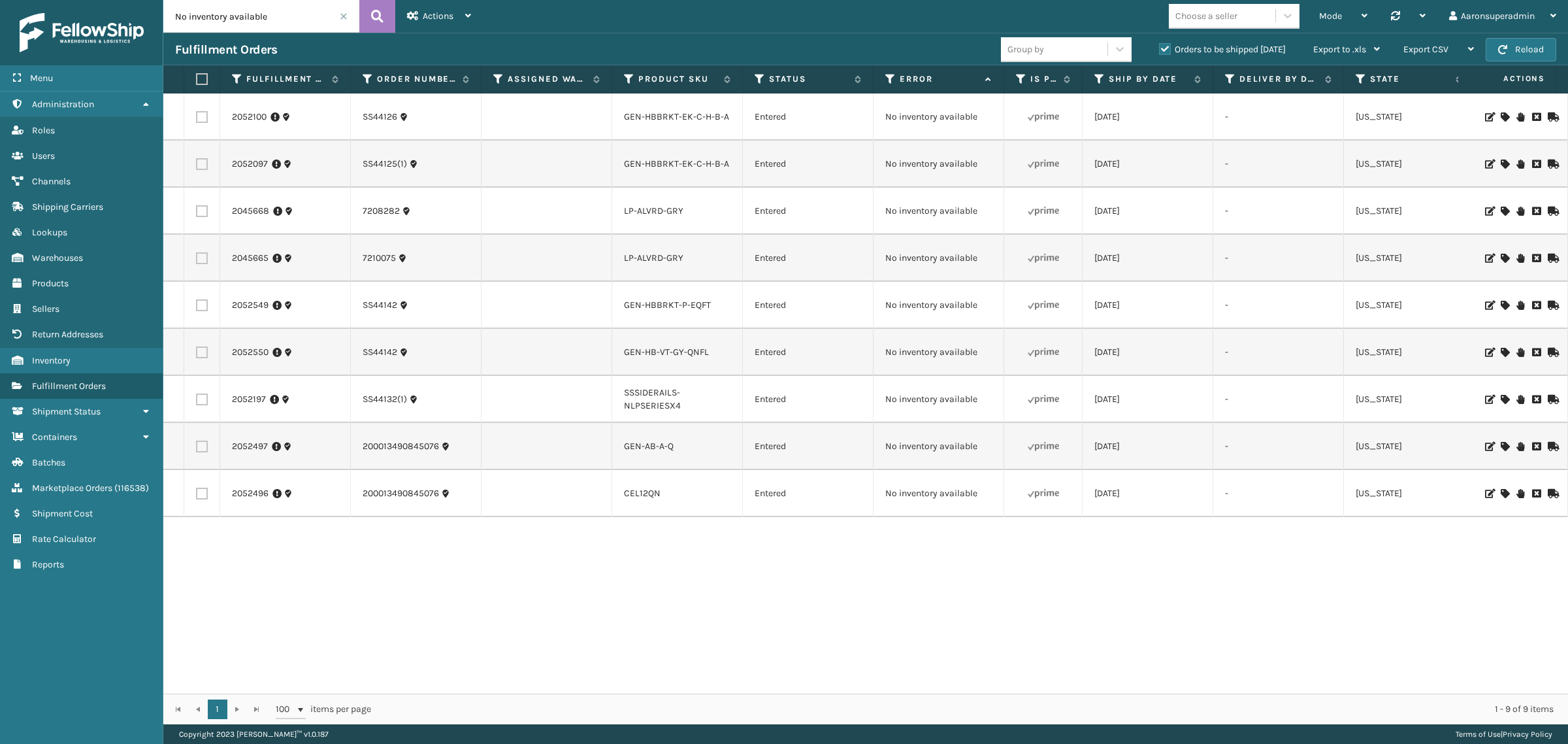
click at [342, 18] on span at bounding box center [343, 16] width 8 height 8
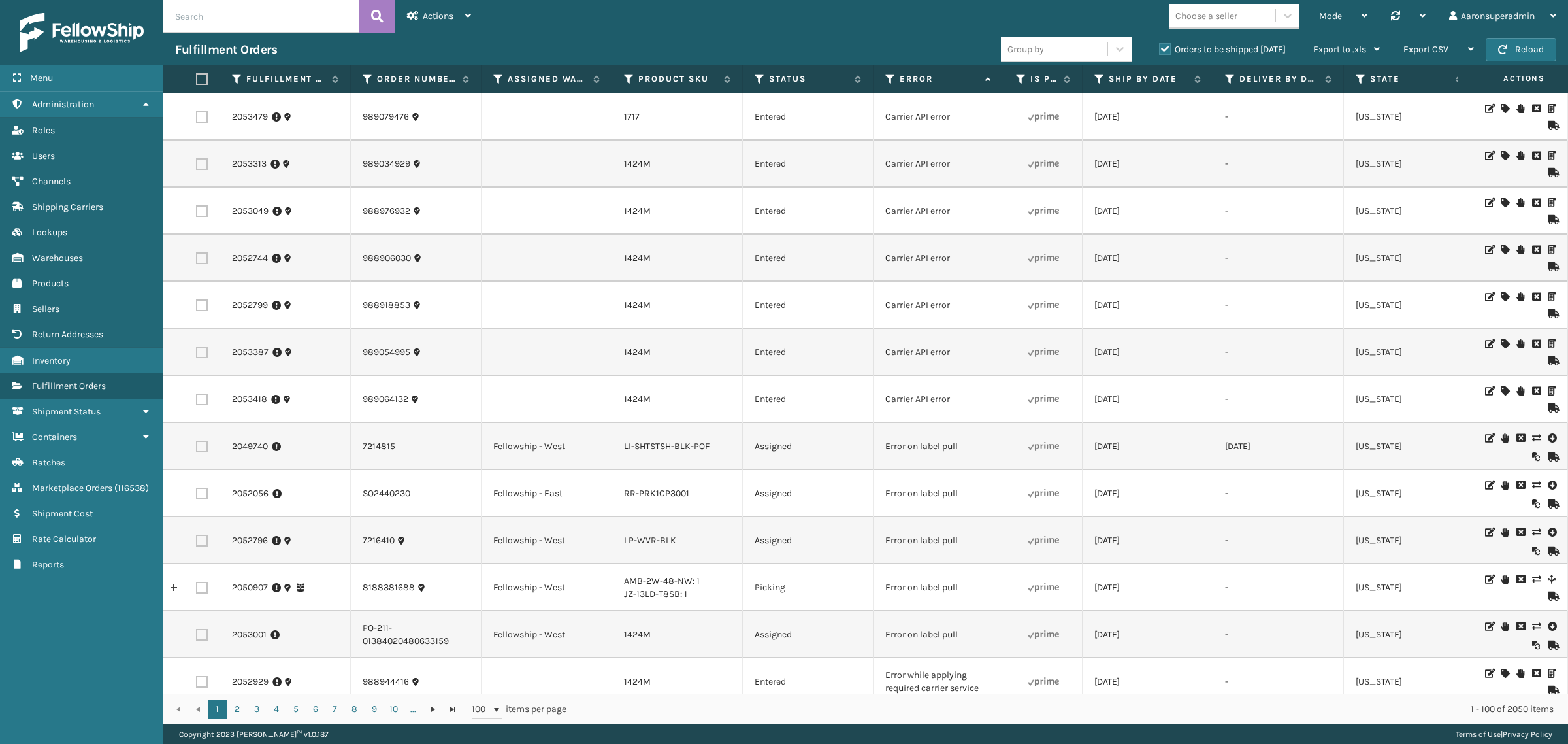
click at [1500, 250] on icon at bounding box center [1504, 249] width 8 height 9
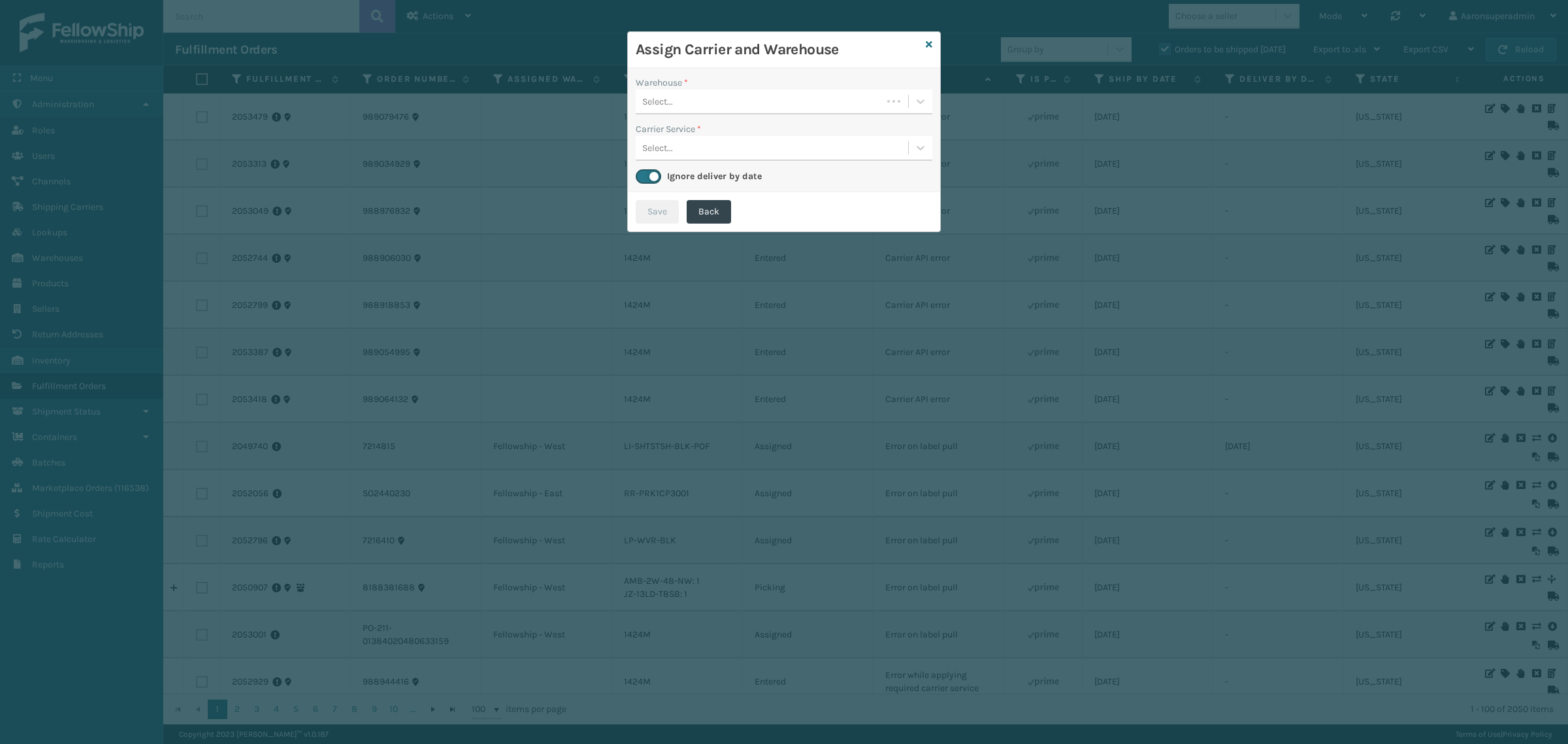
click at [677, 110] on div "Select..." at bounding box center [759, 102] width 246 height 22
click at [693, 144] on div "Fellowship - West" at bounding box center [784, 134] width 297 height 24
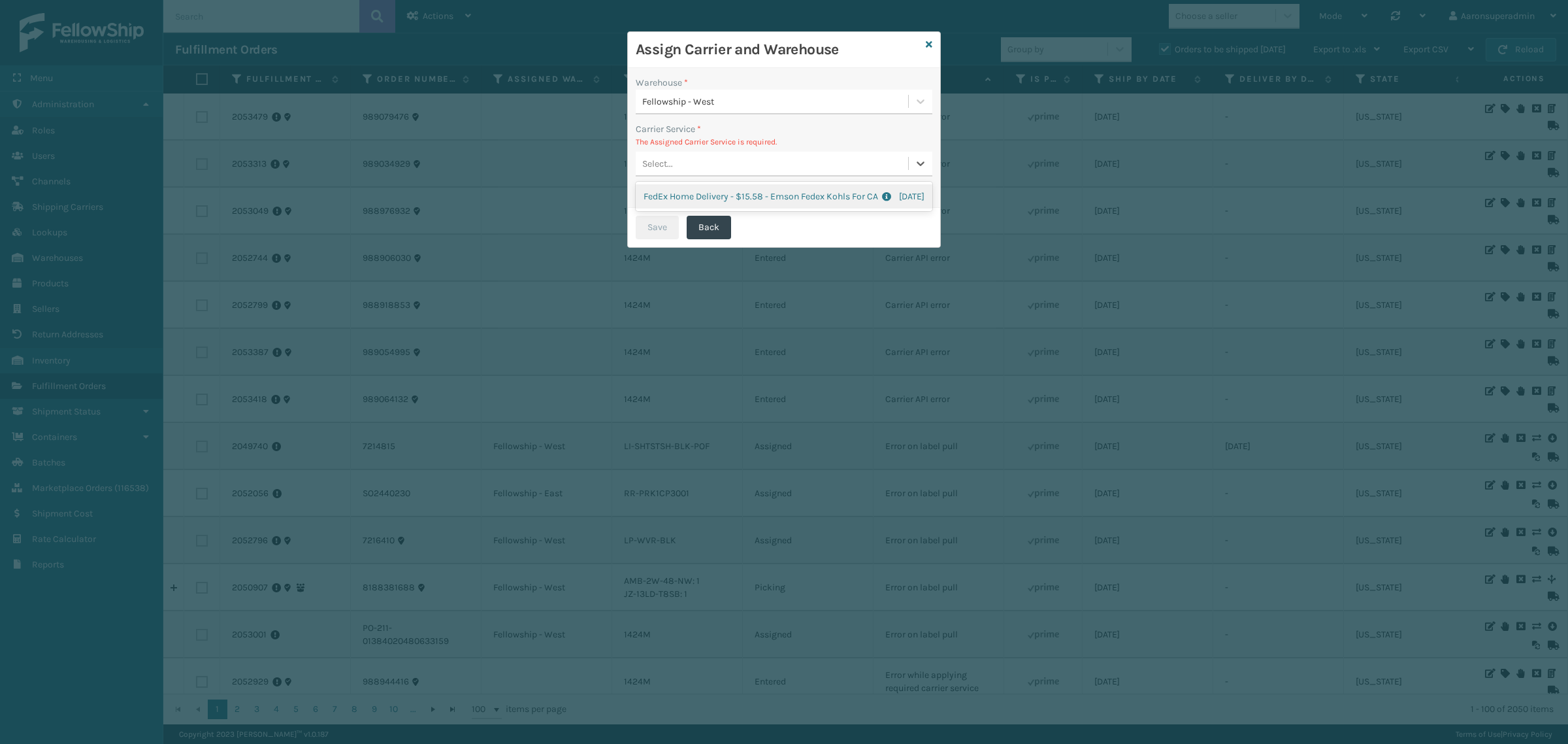
click at [684, 153] on div "Select..." at bounding box center [772, 164] width 273 height 22
click at [664, 191] on div "FedEx Home Delivery - $15.58 - Emson Fedex Kohls For CA Shipping Cost $15.58 Su…" at bounding box center [784, 196] width 297 height 24
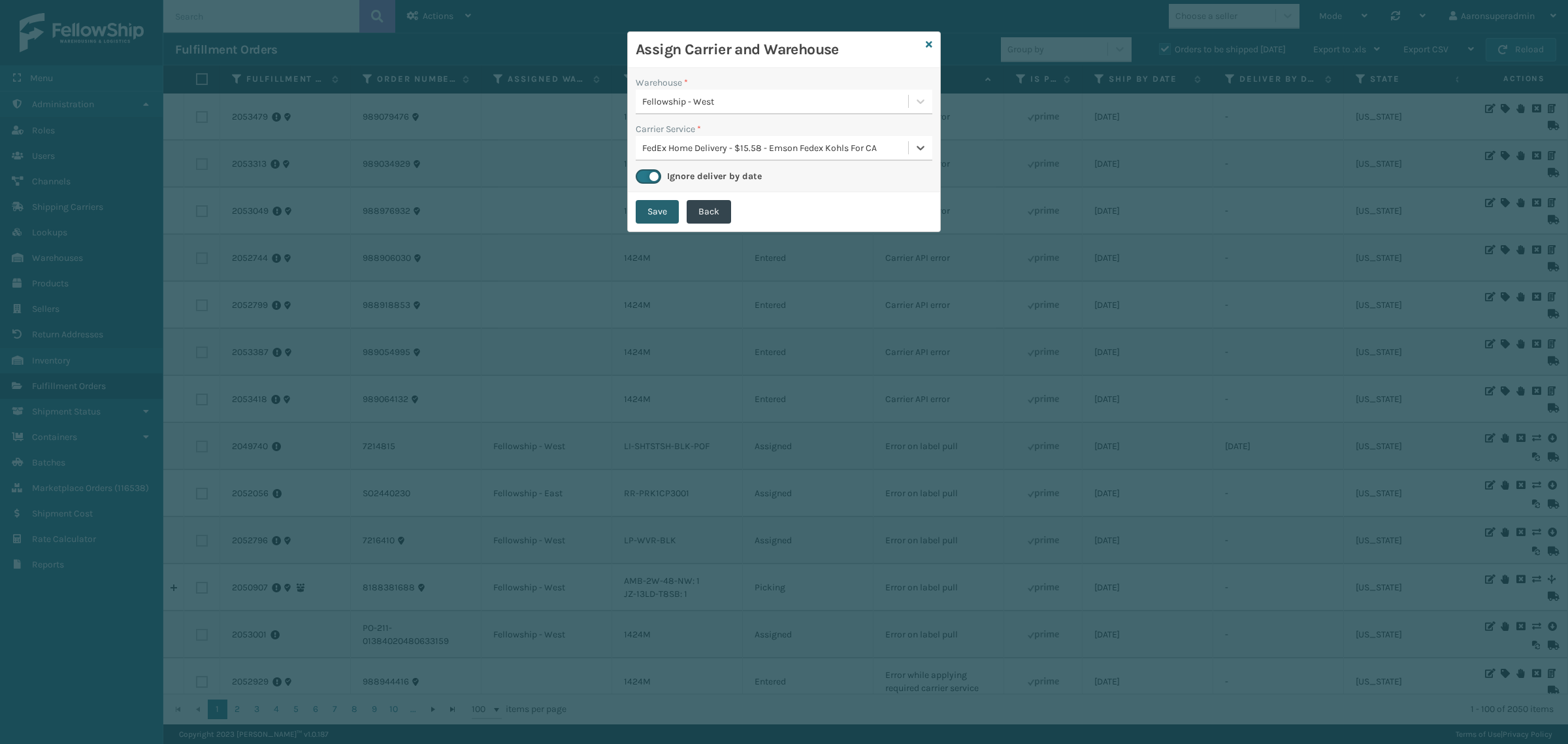
click at [643, 217] on button "Save" at bounding box center [657, 211] width 43 height 23
